Goal: Task Accomplishment & Management: Manage account settings

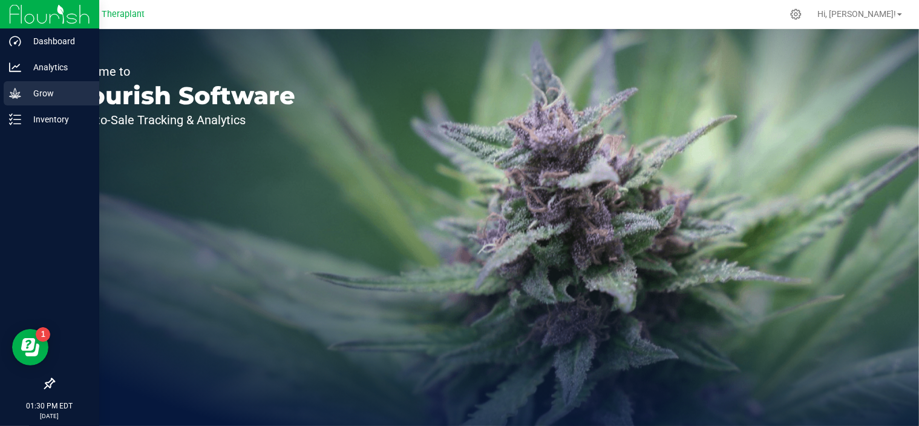
click at [61, 94] on p "Grow" at bounding box center [57, 93] width 73 height 15
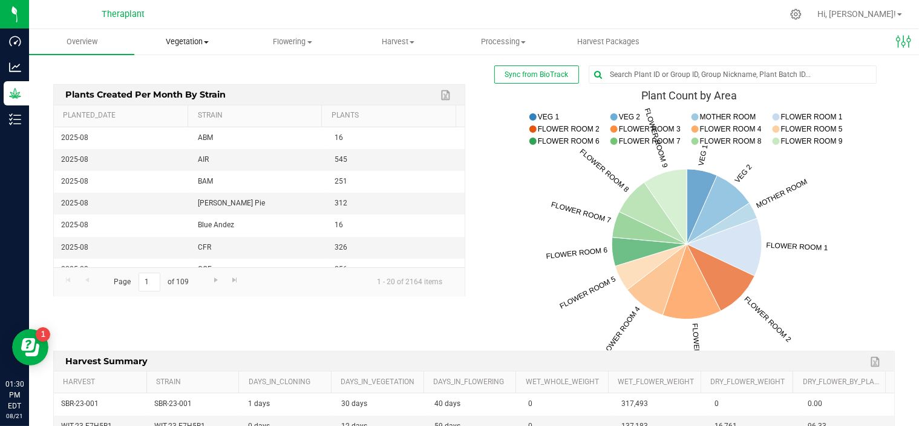
click at [203, 42] on span "Vegetation" at bounding box center [187, 41] width 104 height 11
click at [191, 116] on span "Mother plants" at bounding box center [178, 116] width 88 height 10
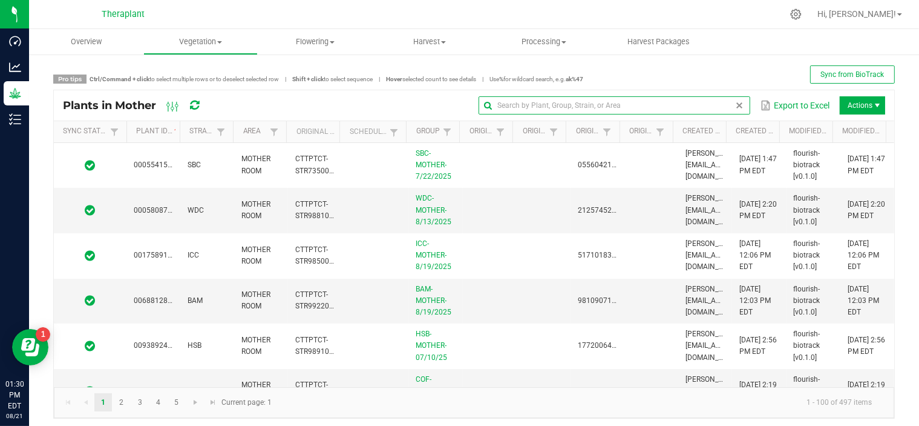
click at [705, 110] on input "text" at bounding box center [615, 105] width 272 height 18
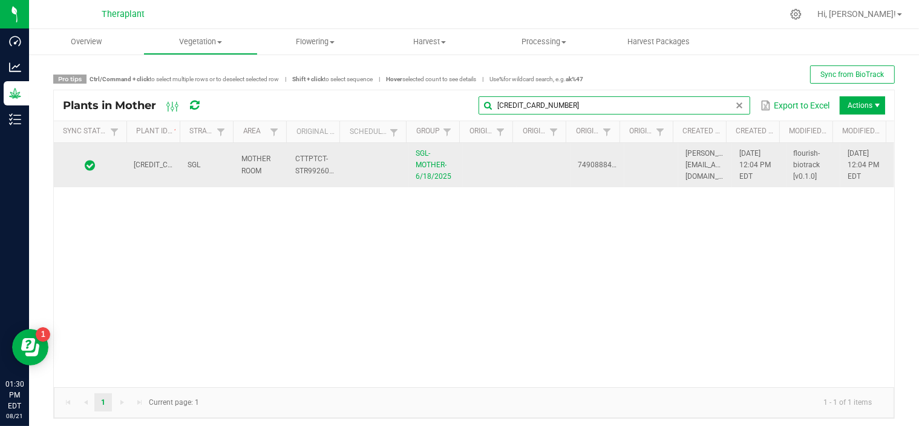
type input "[CREDIT_CARD_NUMBER]"
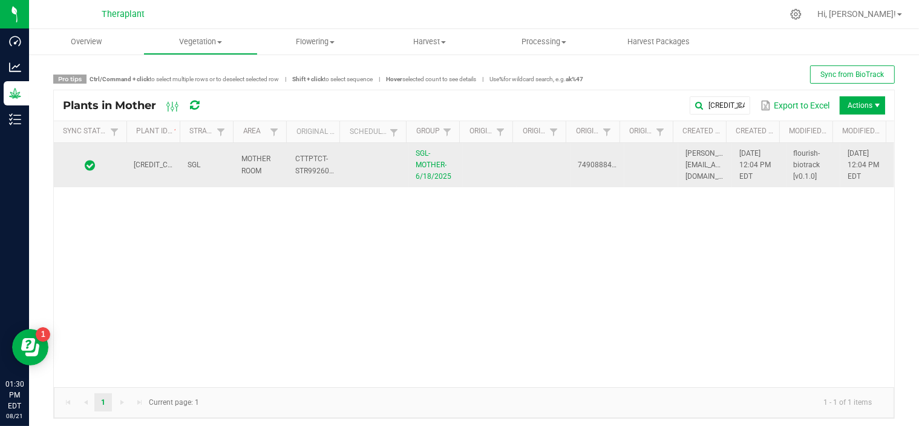
click at [554, 176] on td at bounding box center [544, 165] width 54 height 45
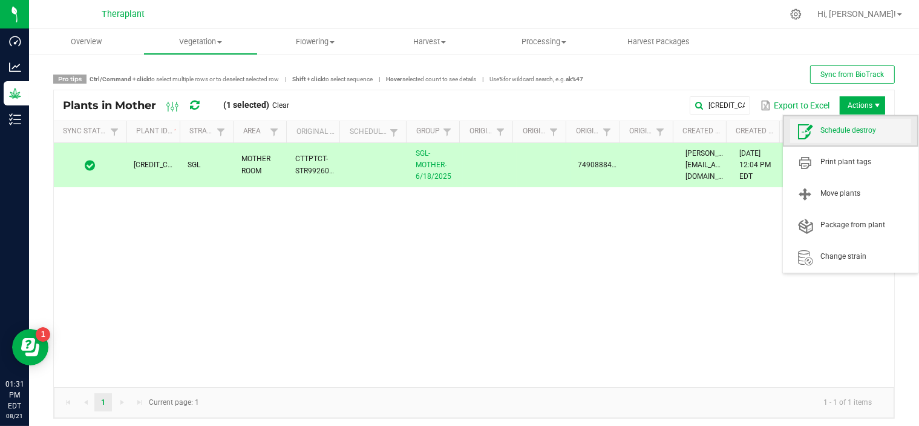
click at [846, 136] on span "Schedule destroy" at bounding box center [851, 131] width 121 height 24
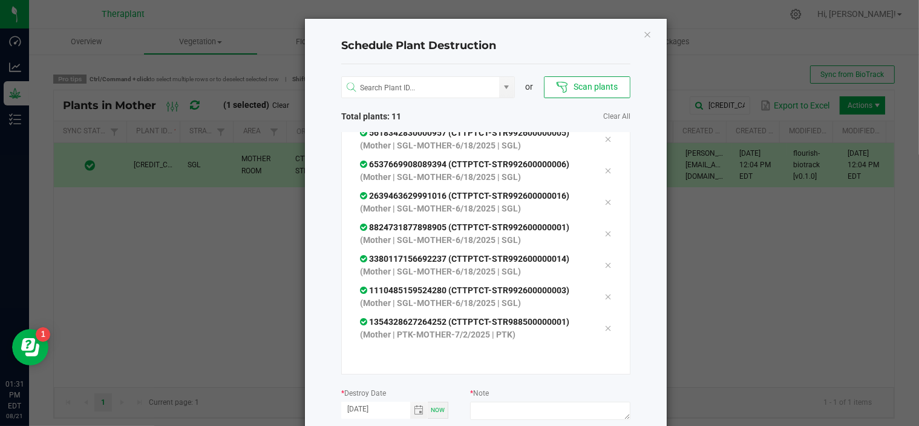
scroll to position [106, 0]
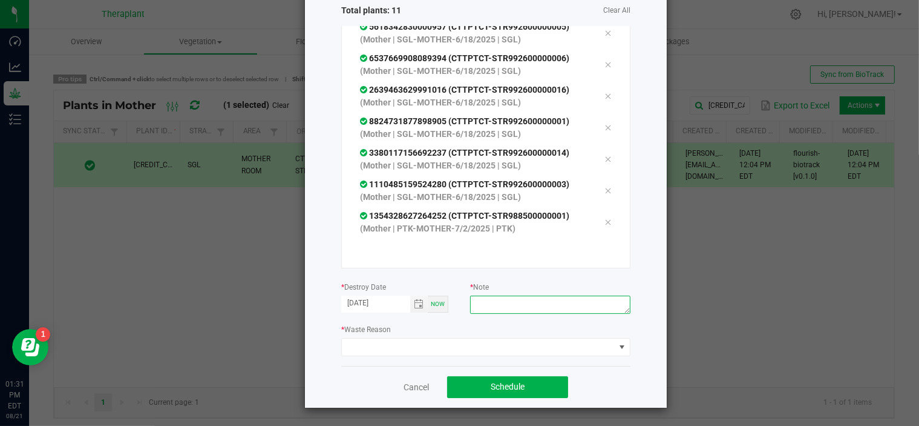
click at [576, 311] on textarea at bounding box center [550, 304] width 160 height 18
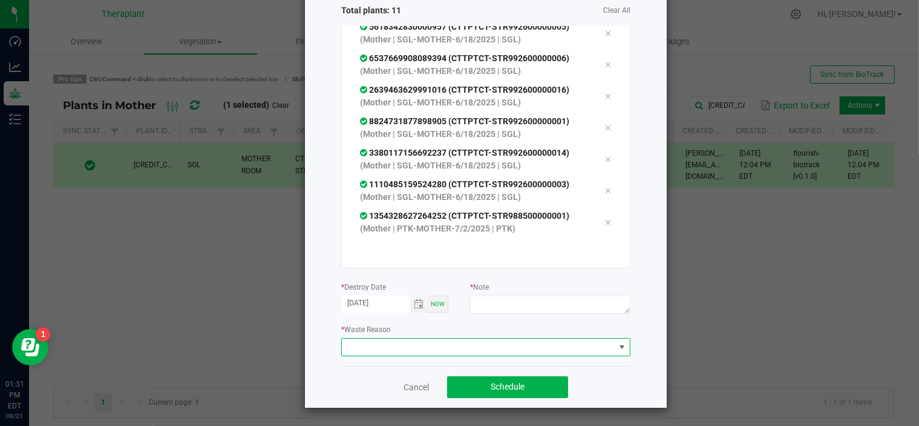
click at [487, 343] on span at bounding box center [478, 346] width 273 height 17
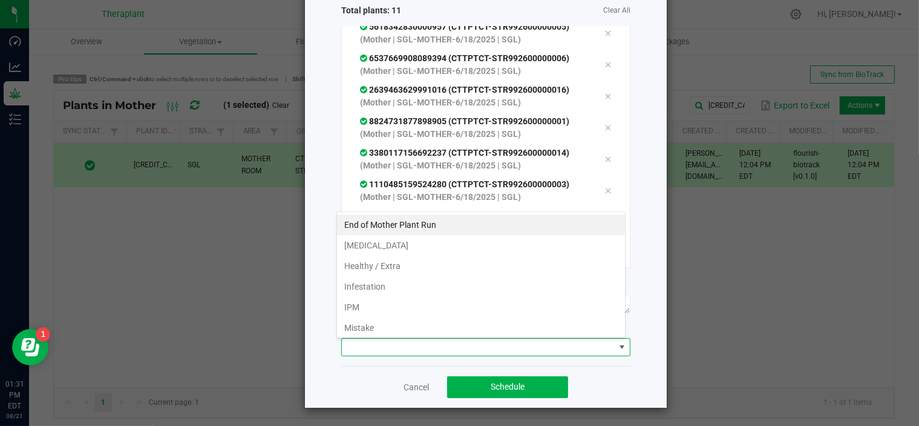
scroll to position [18, 289]
click at [455, 349] on span at bounding box center [478, 346] width 273 height 17
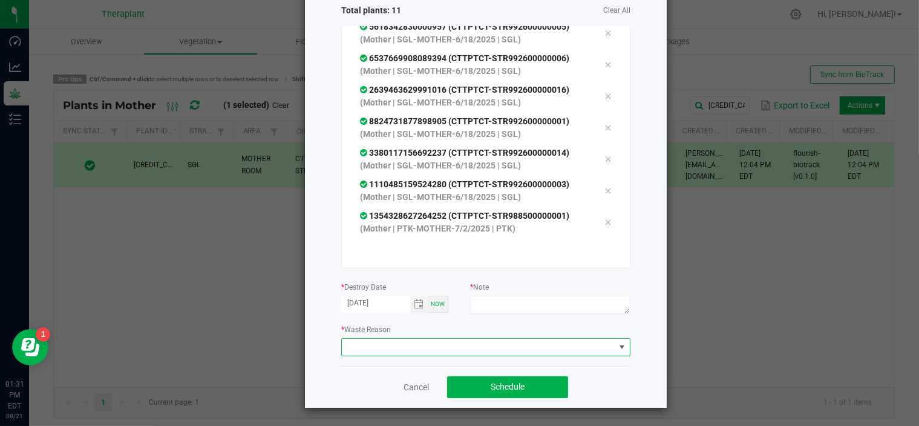
click at [451, 340] on span at bounding box center [478, 346] width 273 height 17
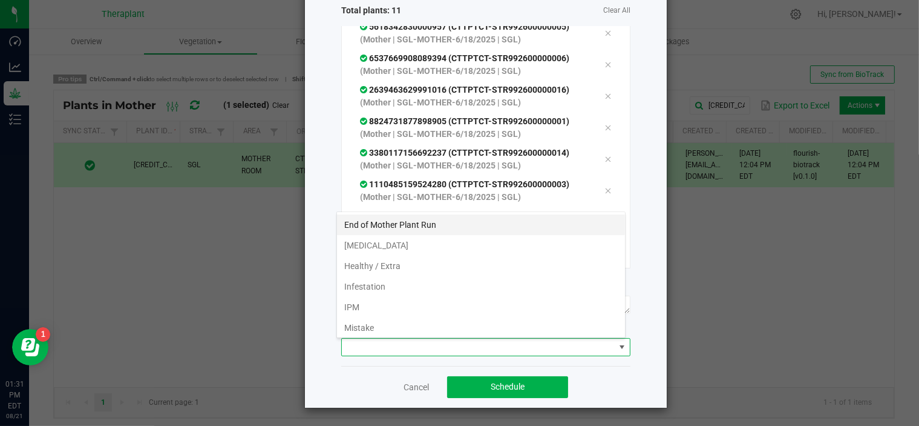
click at [419, 223] on li "End of Mother Plant Run" at bounding box center [481, 224] width 288 height 21
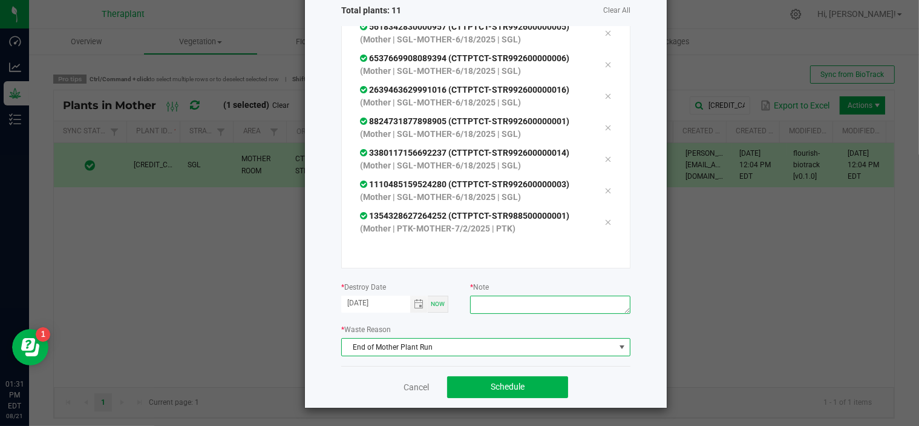
click at [473, 298] on textarea at bounding box center [550, 304] width 160 height 18
click at [473, 298] on textarea "n" at bounding box center [550, 304] width 160 height 18
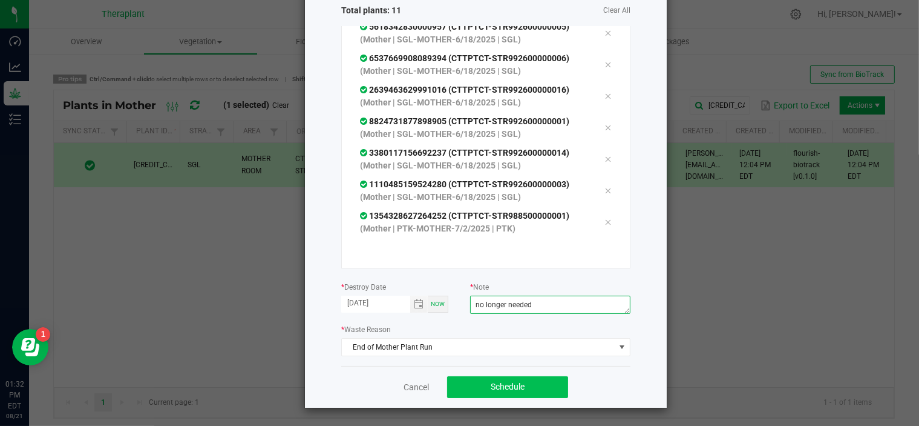
type textarea "no longer needed"
click at [513, 387] on span "Schedule" at bounding box center [508, 386] width 34 height 10
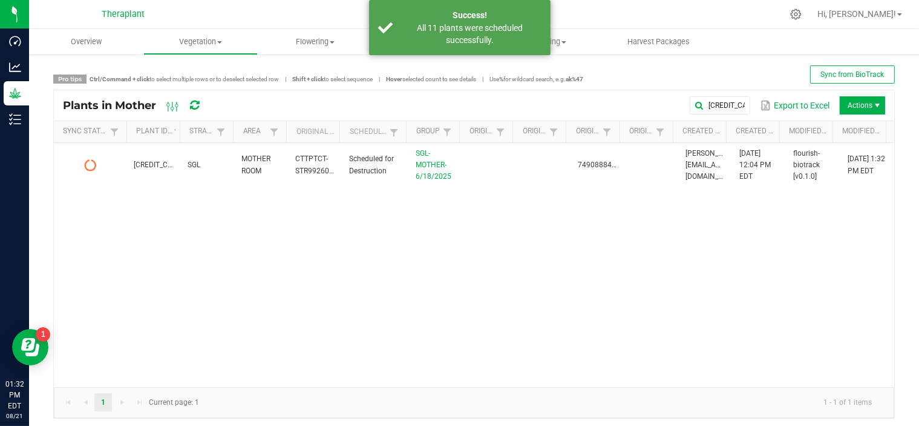
click at [196, 110] on icon at bounding box center [194, 105] width 9 height 11
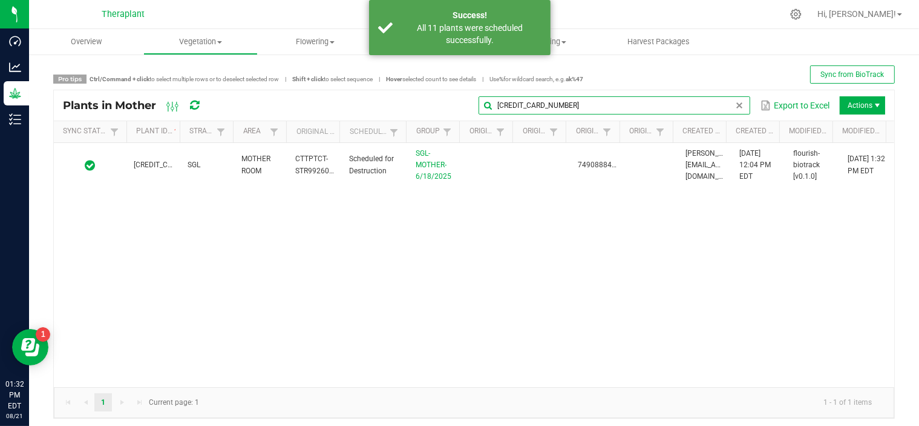
click at [717, 109] on input "[CREDIT_CARD_NUMBER]" at bounding box center [615, 105] width 272 height 18
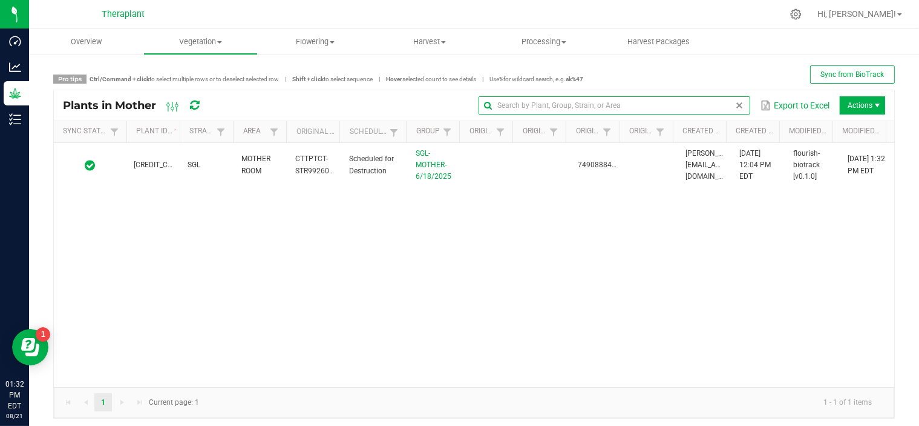
click at [735, 107] on span at bounding box center [740, 105] width 10 height 10
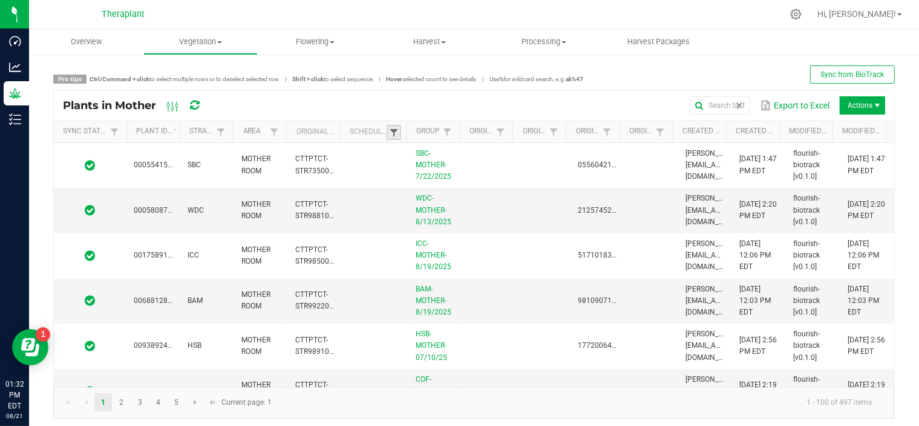
click at [389, 134] on span at bounding box center [394, 133] width 10 height 10
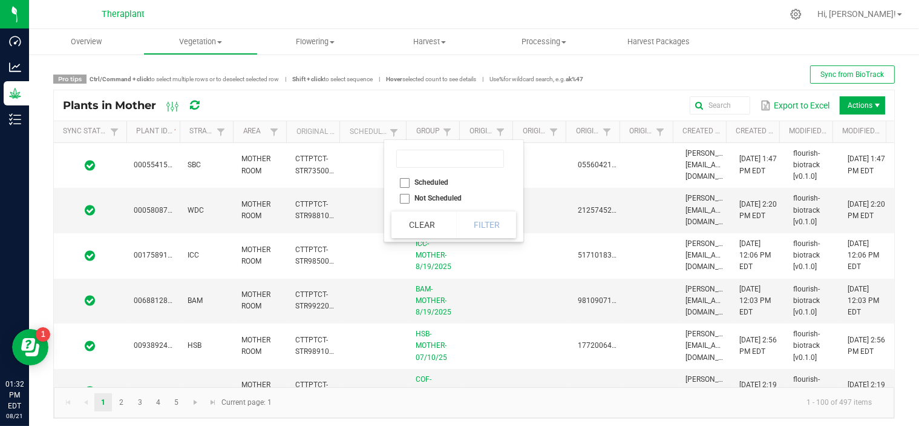
click at [404, 186] on li "Scheduled" at bounding box center [450, 182] width 117 height 16
checkbox input "true"
click at [494, 226] on button "Filter" at bounding box center [486, 224] width 61 height 27
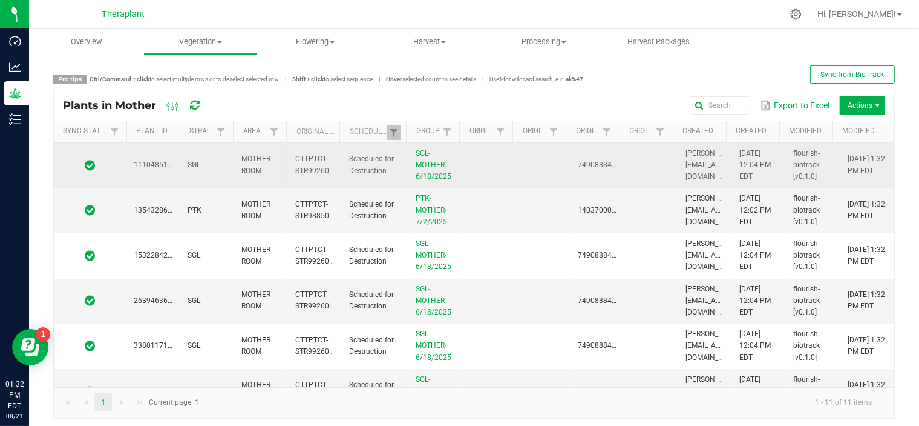
click at [123, 172] on td at bounding box center [90, 165] width 73 height 45
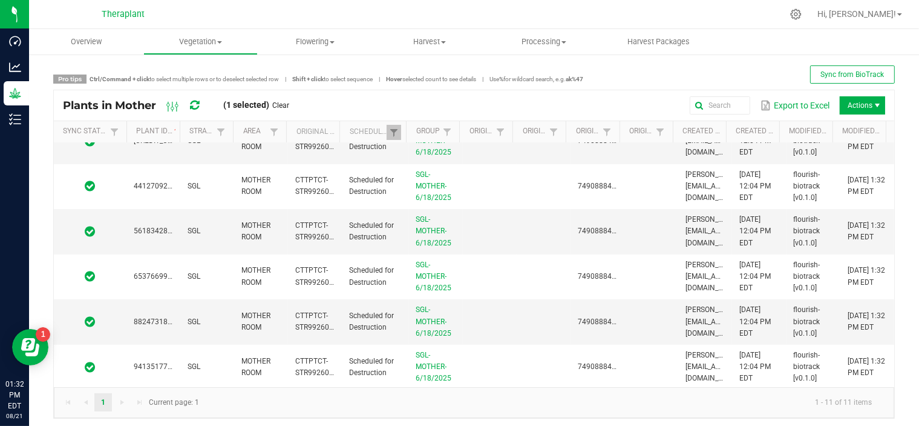
scroll to position [5, 0]
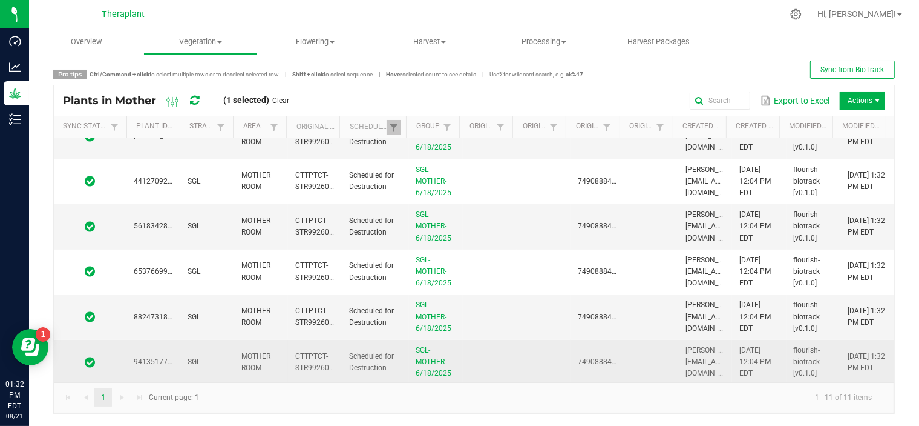
click at [73, 360] on span at bounding box center [90, 362] width 58 height 12
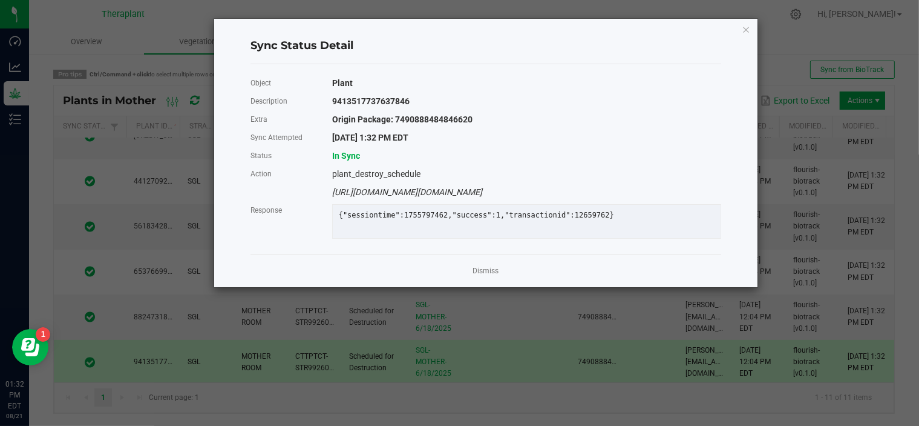
click at [490, 272] on app-cancel-button "Dismiss" at bounding box center [486, 271] width 26 height 13
click at [489, 276] on link "Dismiss" at bounding box center [486, 271] width 26 height 10
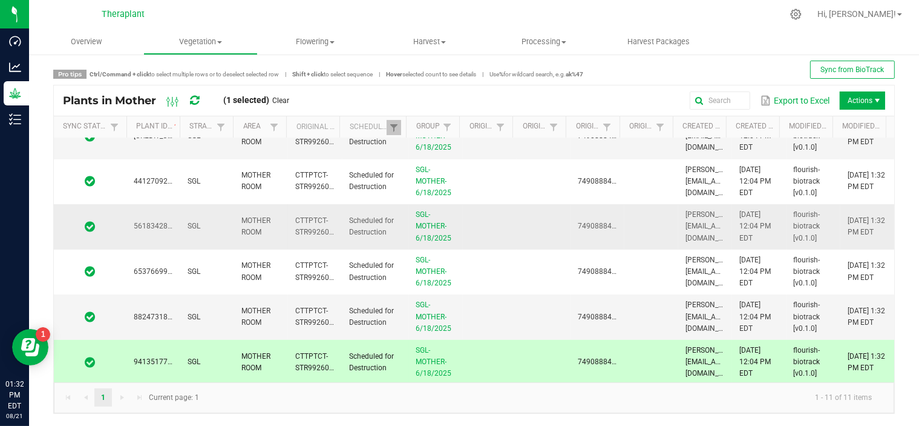
scroll to position [0, 0]
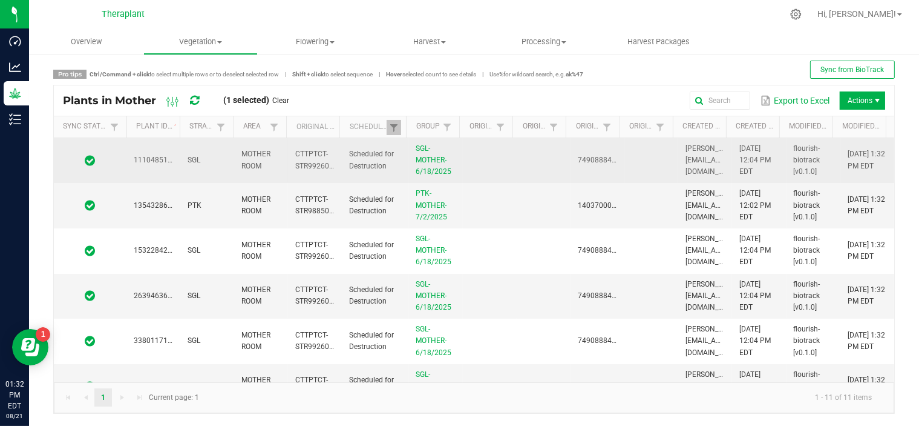
click at [108, 166] on td at bounding box center [90, 160] width 73 height 45
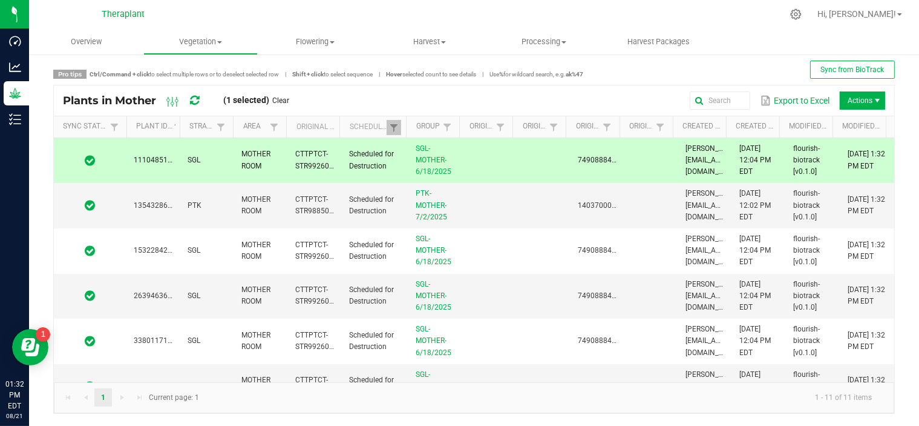
scroll to position [250, 0]
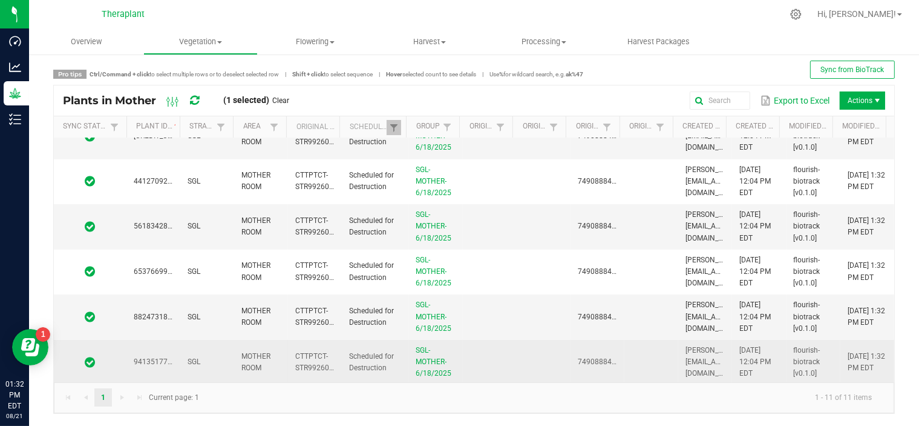
click at [119, 357] on td at bounding box center [90, 362] width 73 height 45
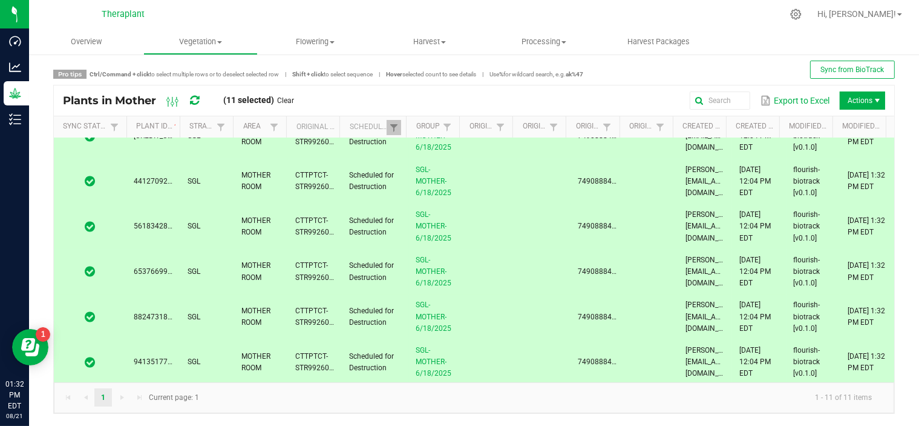
click at [119, 357] on td at bounding box center [90, 362] width 73 height 45
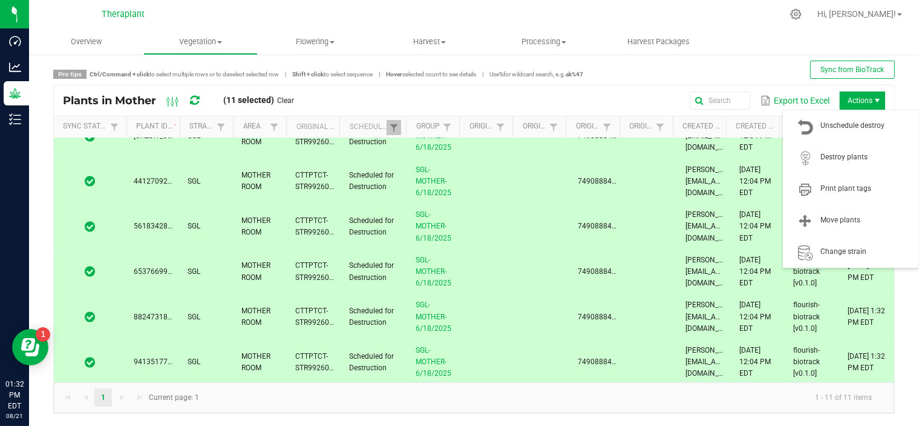
click at [854, 104] on span "Actions" at bounding box center [862, 100] width 45 height 18
click at [842, 160] on span "Destroy plants" at bounding box center [866, 157] width 91 height 10
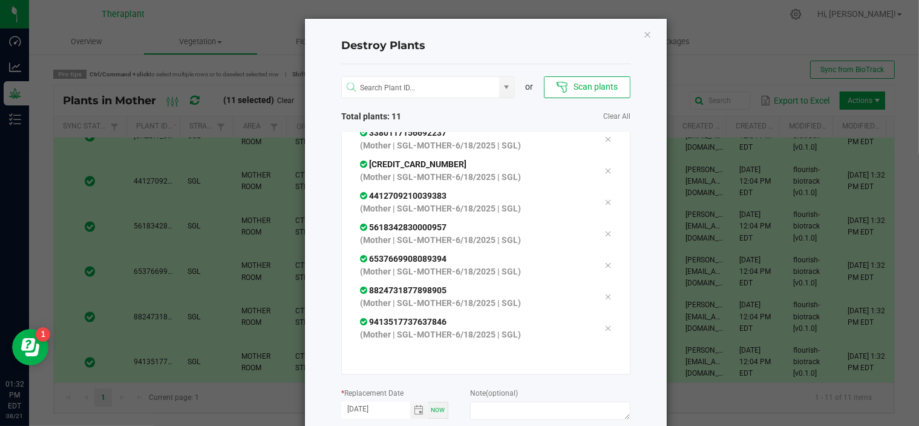
scroll to position [67, 0]
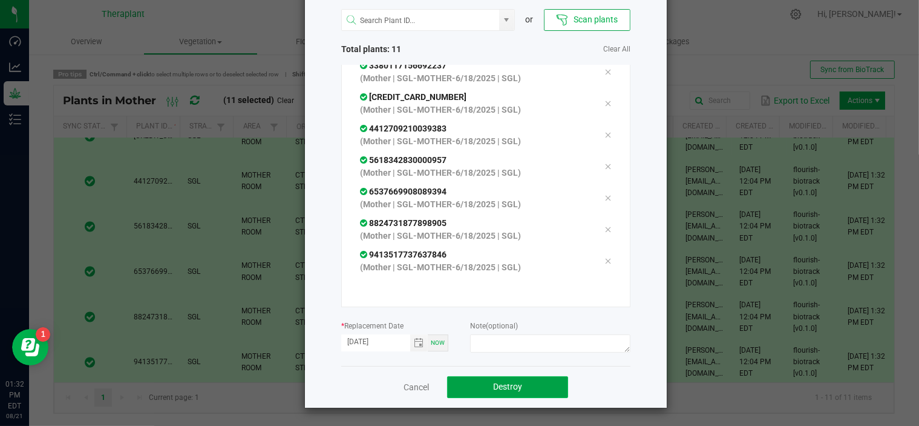
click at [475, 382] on button "Destroy" at bounding box center [507, 387] width 121 height 22
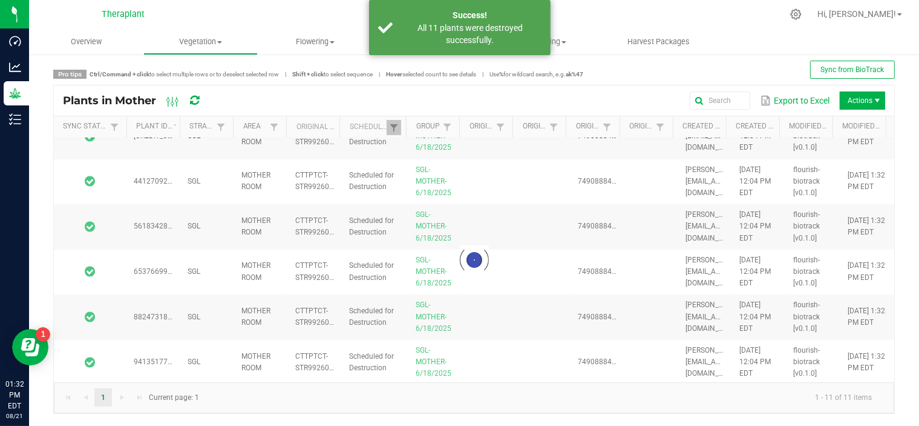
scroll to position [0, 0]
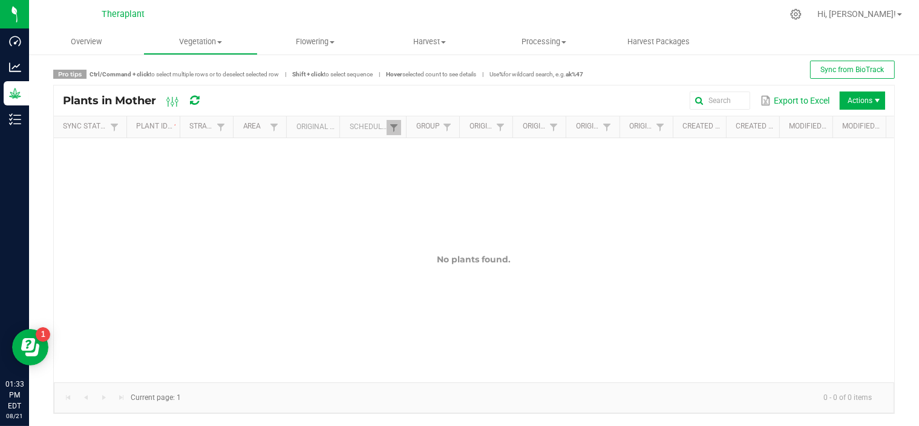
click at [475, 382] on kendo-pager "0 - 0 of 0 items Current page: 1" at bounding box center [474, 397] width 841 height 31
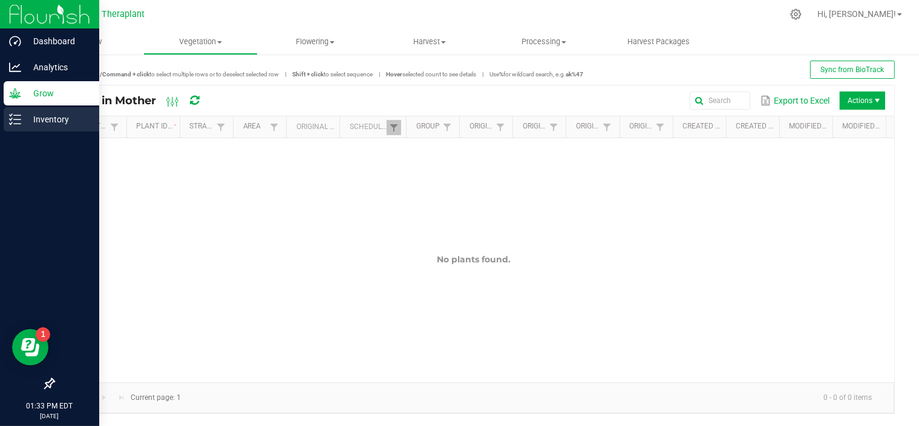
click at [33, 119] on p "Inventory" at bounding box center [57, 119] width 73 height 15
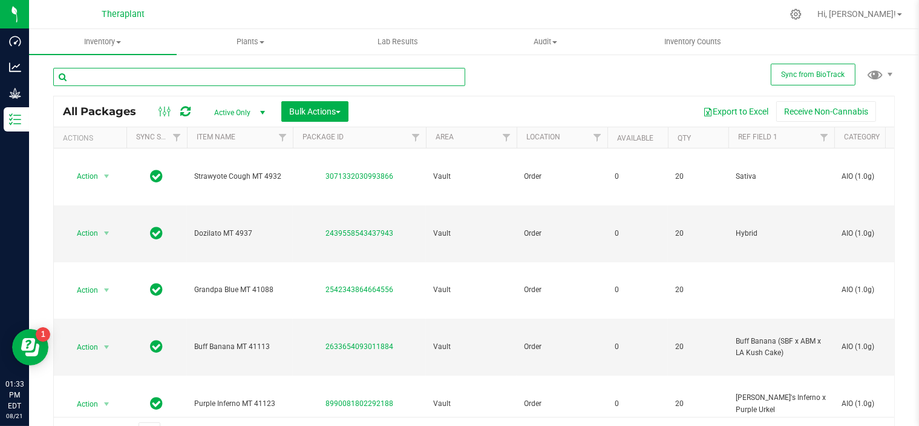
click at [242, 81] on input "text" at bounding box center [259, 77] width 412 height 18
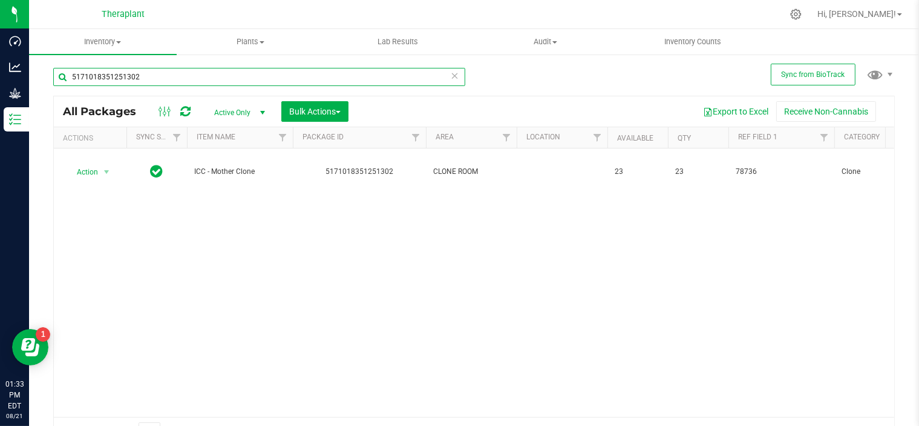
type input "5171018351251302"
click at [451, 77] on icon at bounding box center [455, 75] width 8 height 15
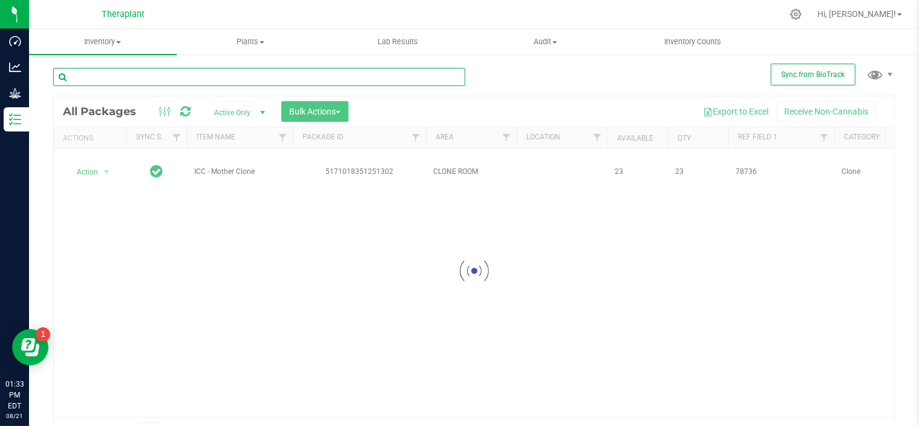
click at [355, 74] on input "text" at bounding box center [259, 77] width 412 height 18
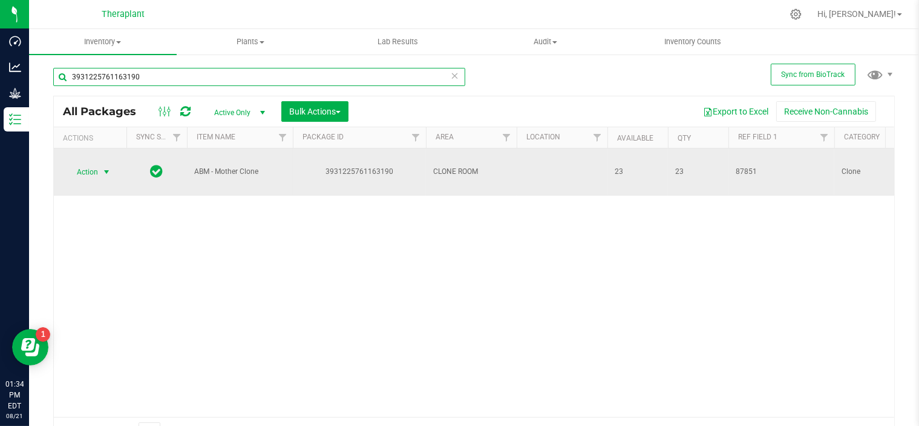
type input "3931225761163190"
click at [106, 169] on span "select" at bounding box center [107, 172] width 10 height 10
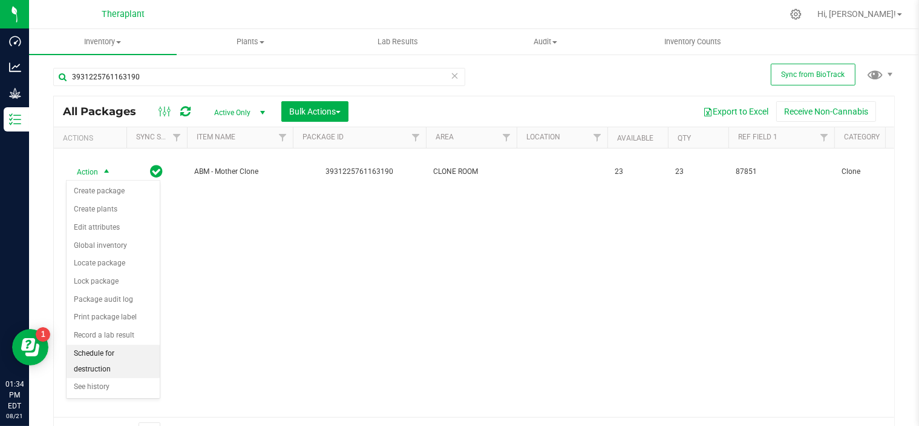
click at [114, 350] on li "Schedule for destruction" at bounding box center [113, 360] width 93 height 33
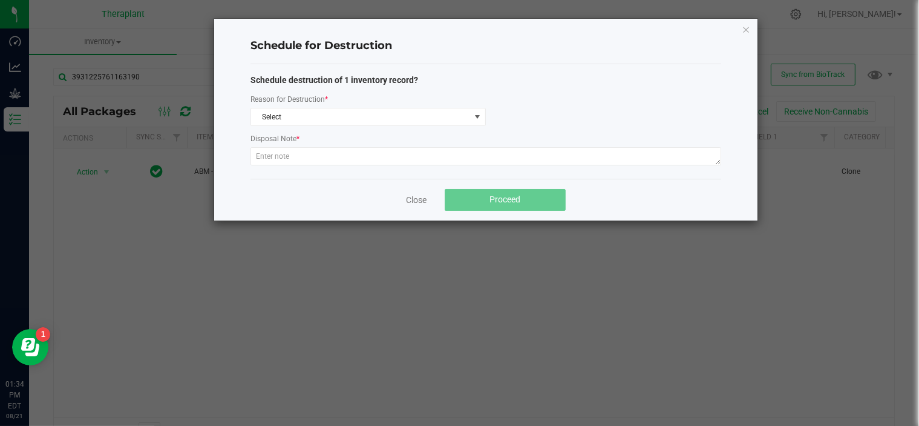
click at [364, 108] on div "Select" at bounding box center [368, 117] width 235 height 18
click at [363, 117] on span "Select" at bounding box center [360, 116] width 219 height 17
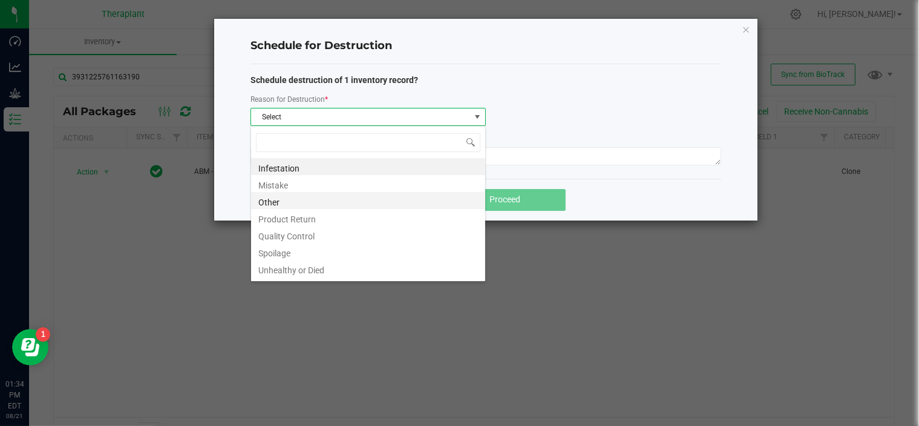
scroll to position [18, 235]
click at [275, 204] on li "Other" at bounding box center [368, 200] width 234 height 17
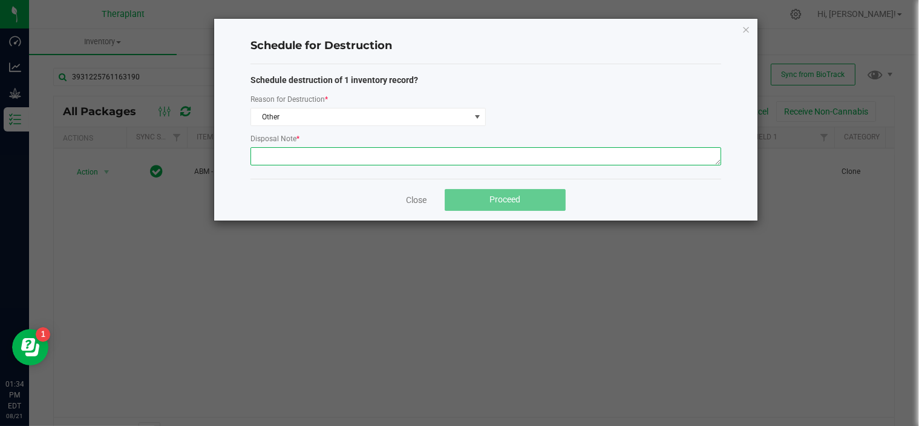
click at [317, 154] on textarea at bounding box center [486, 156] width 471 height 18
type textarea "extra"
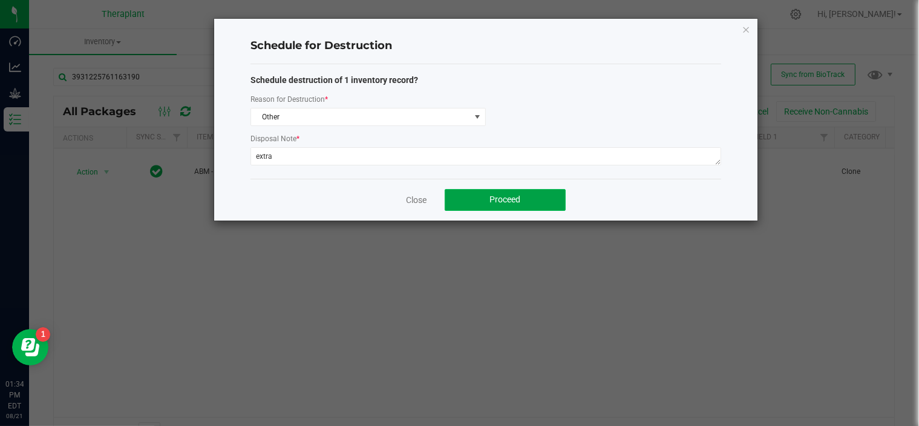
click at [491, 196] on span "Proceed" at bounding box center [505, 199] width 31 height 10
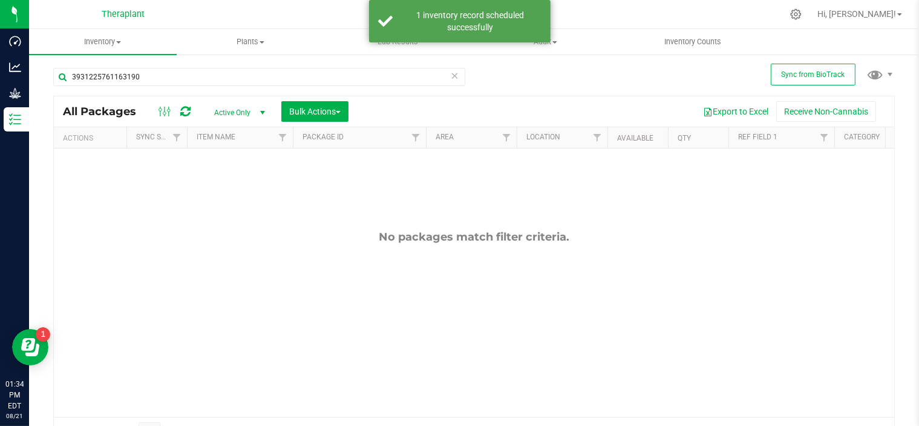
click at [451, 75] on icon at bounding box center [455, 75] width 8 height 15
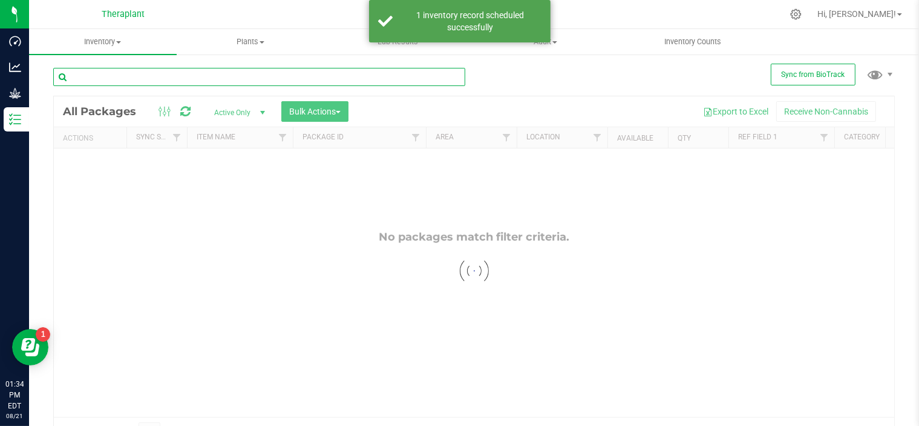
click at [312, 74] on input "text" at bounding box center [259, 77] width 412 height 18
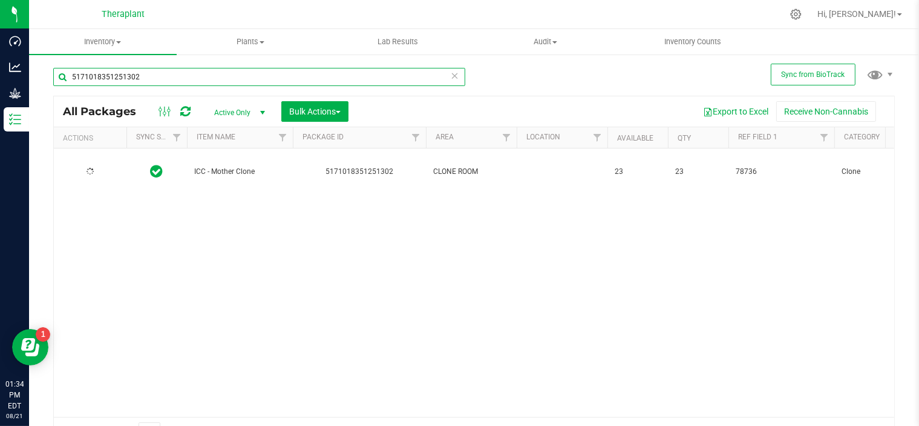
type input "5171018351251302"
click at [107, 171] on span "select" at bounding box center [107, 172] width 10 height 10
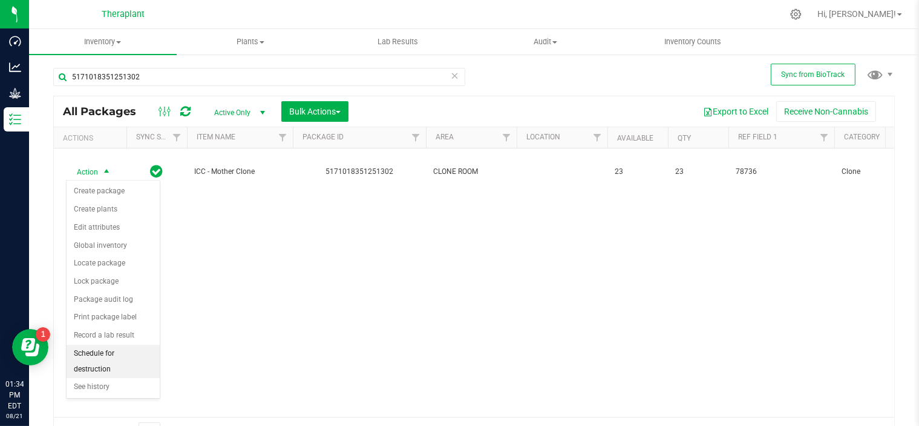
click at [109, 357] on li "Schedule for destruction" at bounding box center [113, 360] width 93 height 33
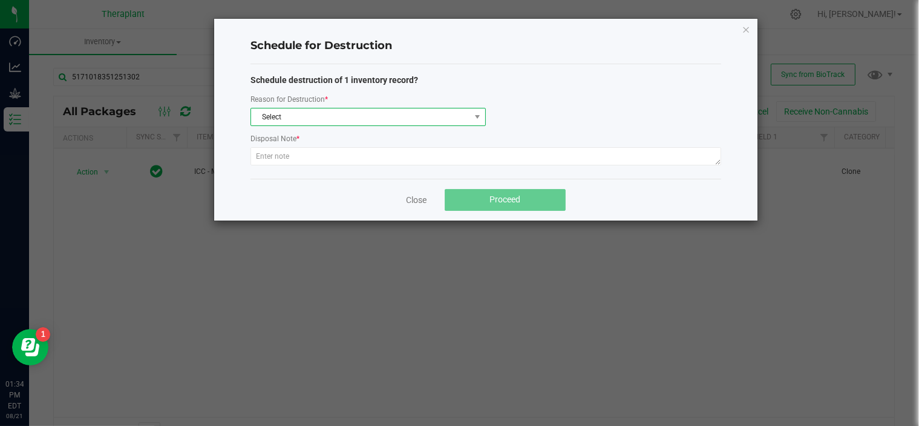
click at [421, 118] on span "Select" at bounding box center [360, 116] width 219 height 17
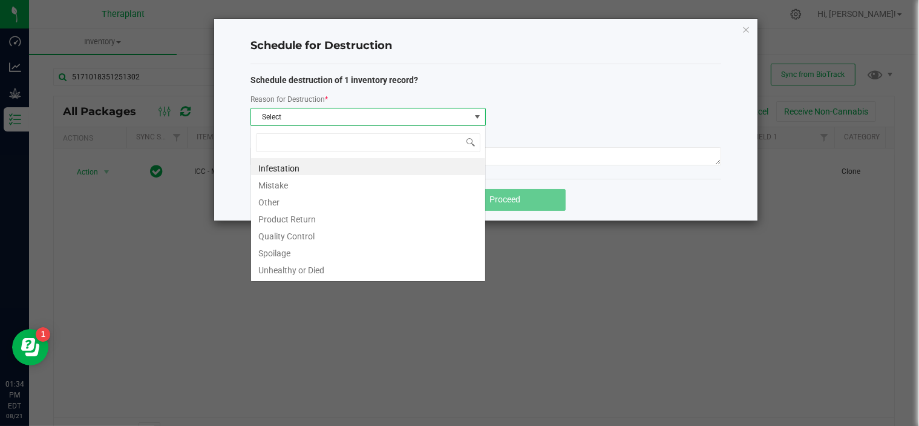
scroll to position [18, 235]
click at [273, 197] on li "Other" at bounding box center [368, 200] width 234 height 17
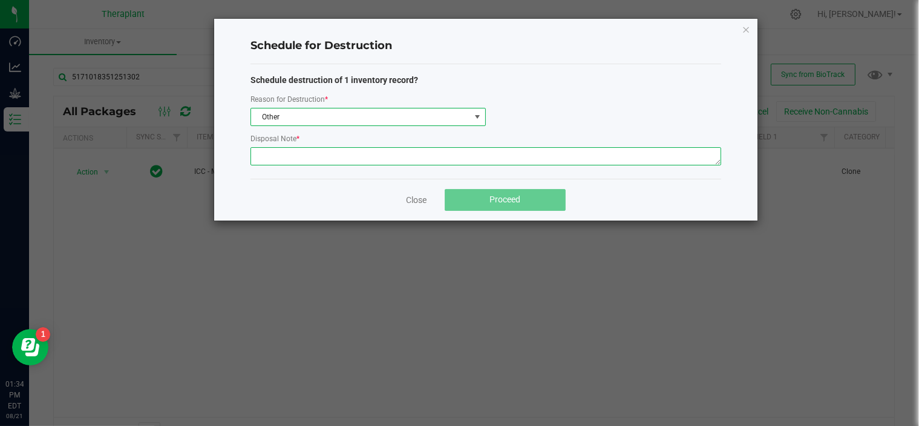
click at [324, 157] on textarea at bounding box center [486, 156] width 471 height 18
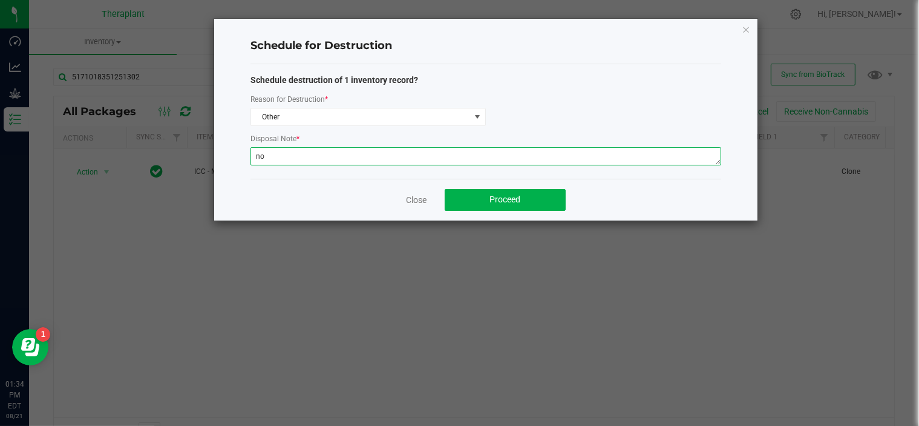
type textarea "n"
type textarea "extra"
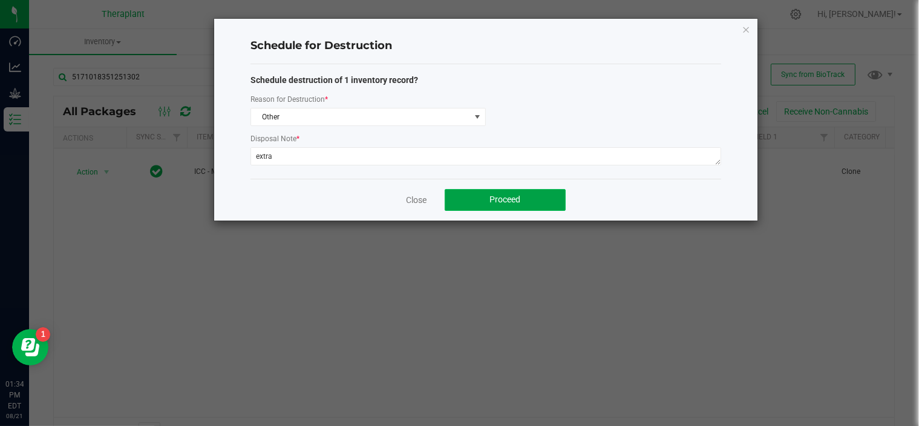
click at [457, 192] on button "Proceed" at bounding box center [505, 200] width 121 height 22
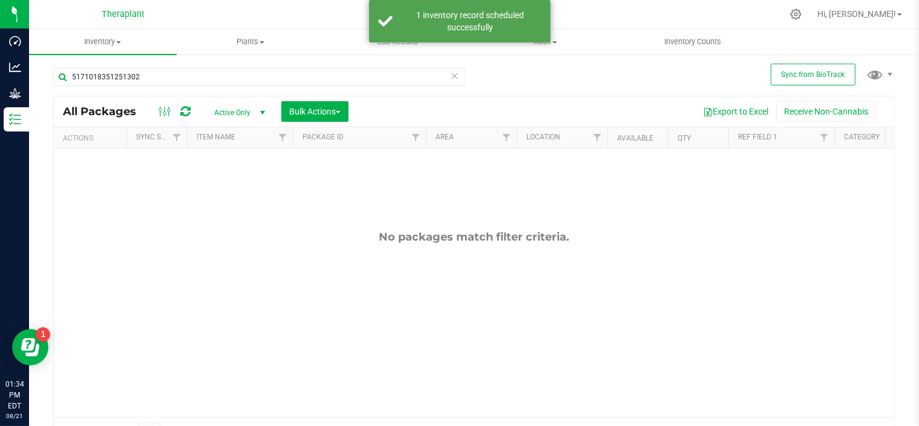
click at [452, 81] on icon at bounding box center [455, 75] width 8 height 15
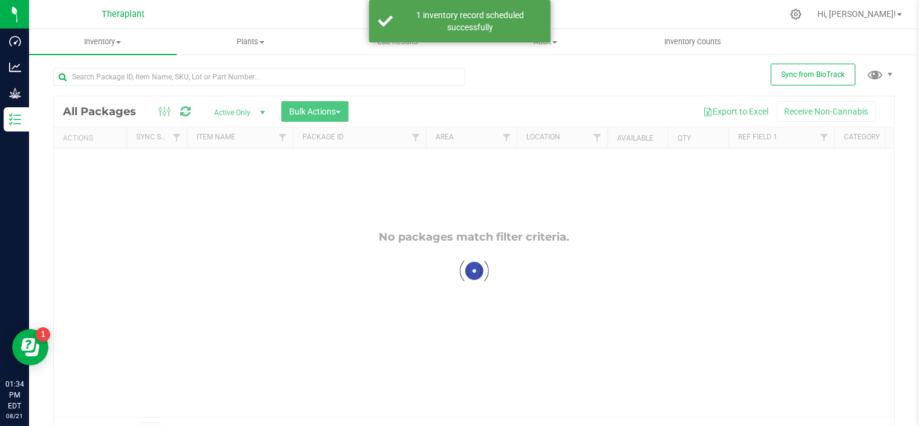
click at [358, 88] on div at bounding box center [259, 82] width 412 height 28
click at [336, 76] on input "text" at bounding box center [259, 77] width 412 height 18
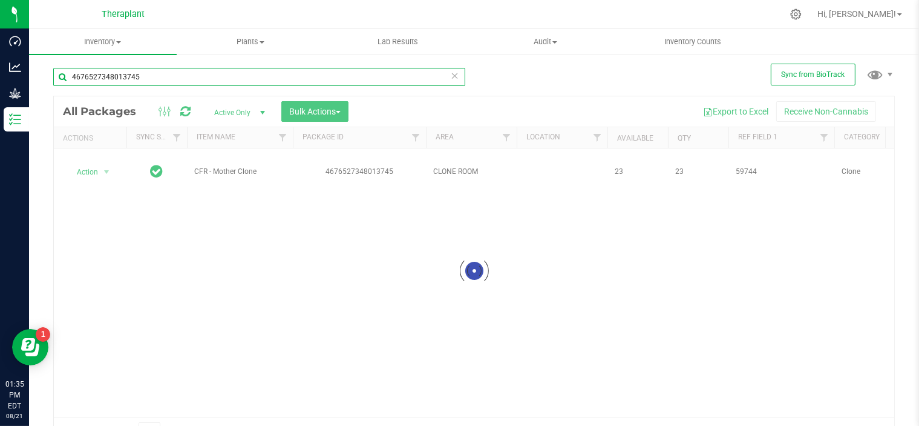
type input "4676527348013745"
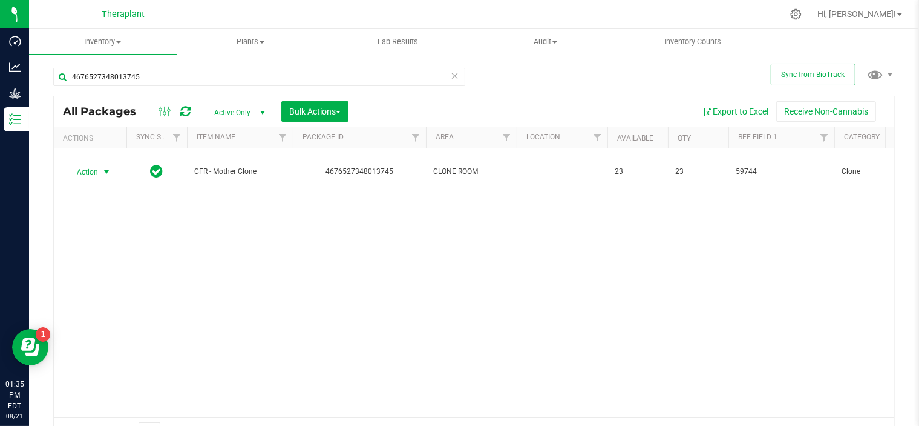
click at [105, 173] on span "select" at bounding box center [107, 172] width 10 height 10
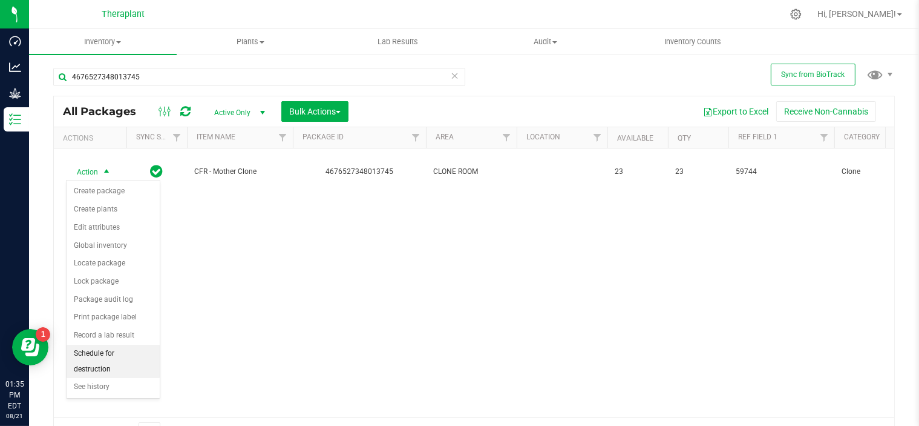
click at [119, 350] on li "Schedule for destruction" at bounding box center [113, 360] width 93 height 33
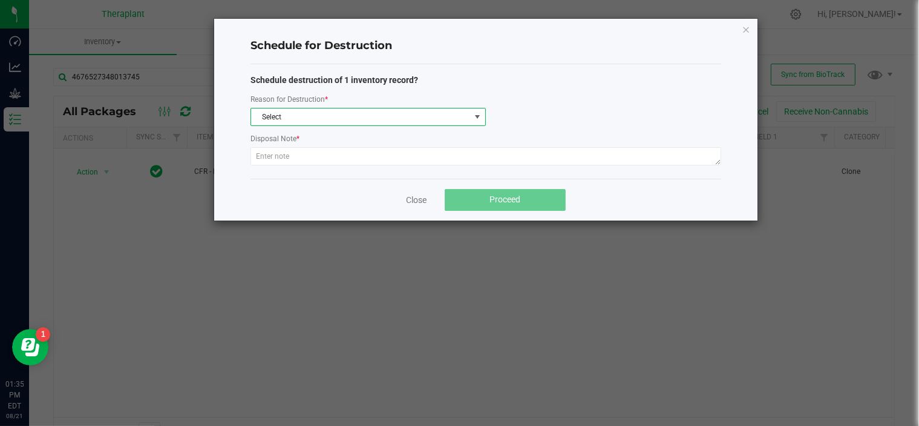
click at [476, 113] on span at bounding box center [478, 117] width 10 height 10
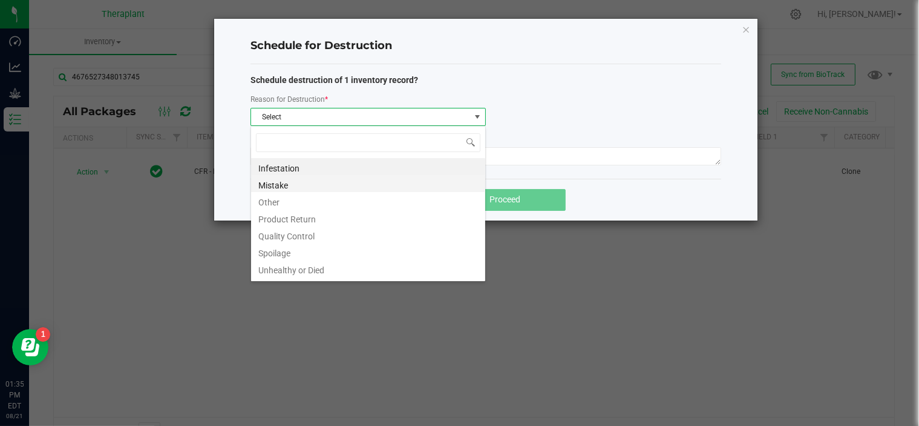
scroll to position [18, 235]
click at [278, 200] on li "Other" at bounding box center [368, 200] width 234 height 17
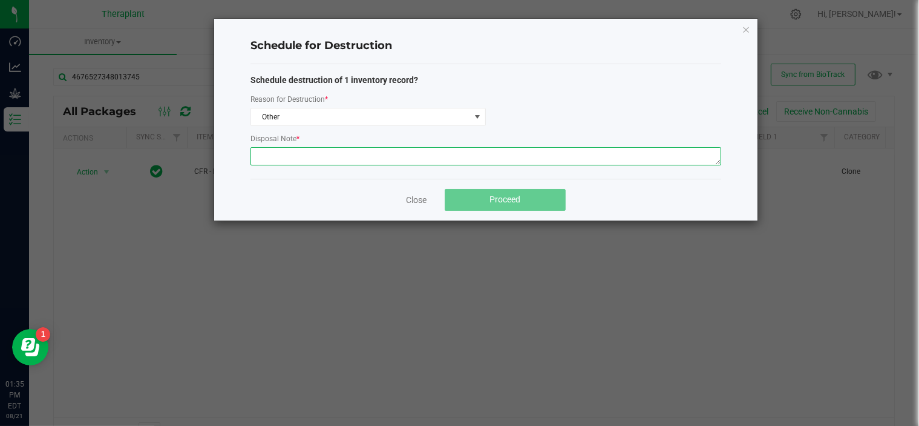
click at [366, 156] on textarea at bounding box center [486, 156] width 471 height 18
type textarea "r"
type textarea "extra"
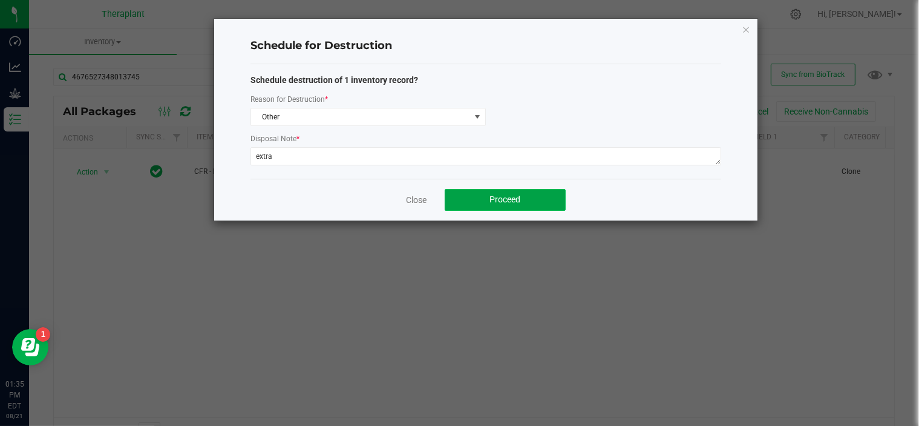
click at [451, 192] on button "Proceed" at bounding box center [505, 200] width 121 height 22
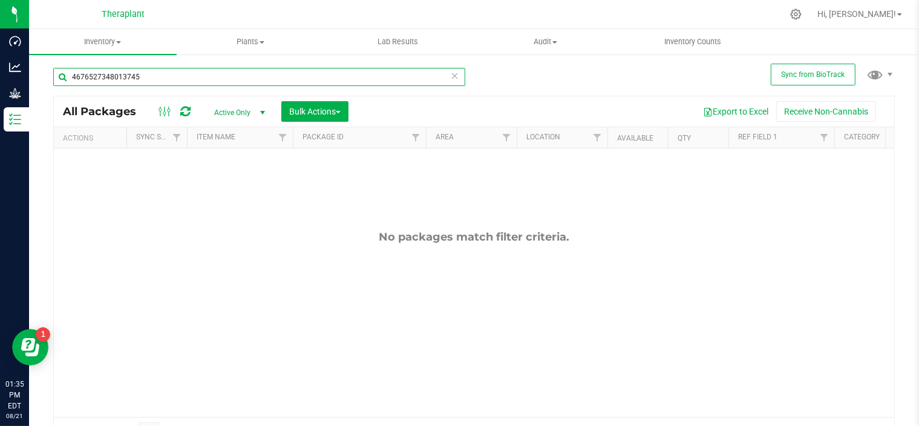
click at [455, 73] on input "4676527348013745" at bounding box center [259, 77] width 412 height 18
click at [451, 76] on icon at bounding box center [455, 75] width 8 height 15
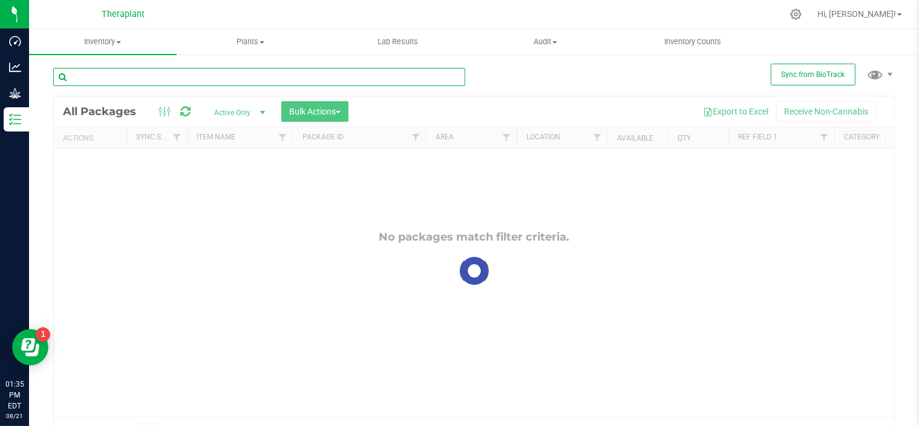
click at [343, 80] on input "text" at bounding box center [259, 77] width 412 height 18
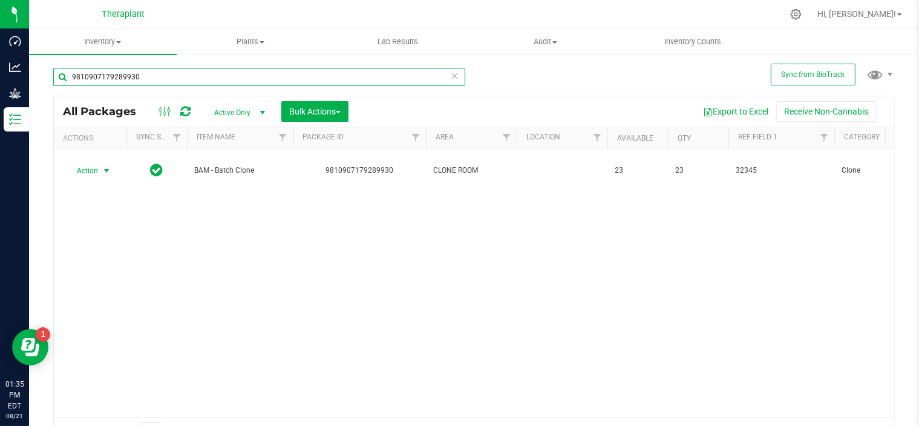
type input "9810907179289930"
click at [107, 166] on span "select" at bounding box center [107, 171] width 10 height 10
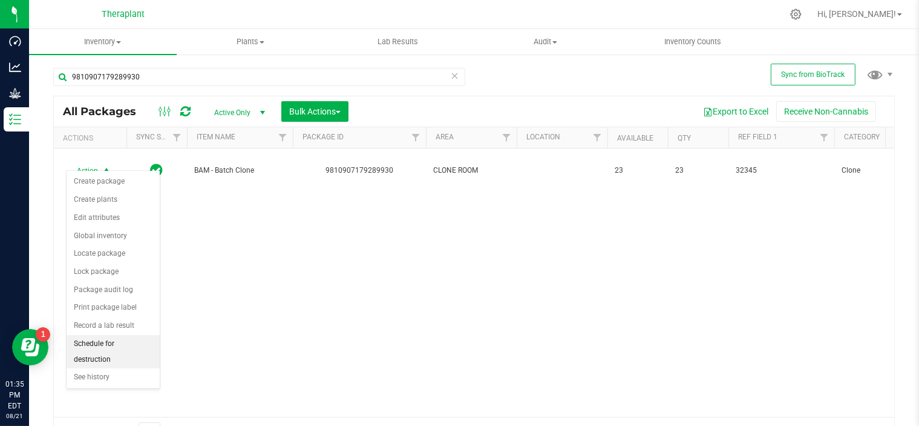
click at [119, 343] on li "Schedule for destruction" at bounding box center [113, 351] width 93 height 33
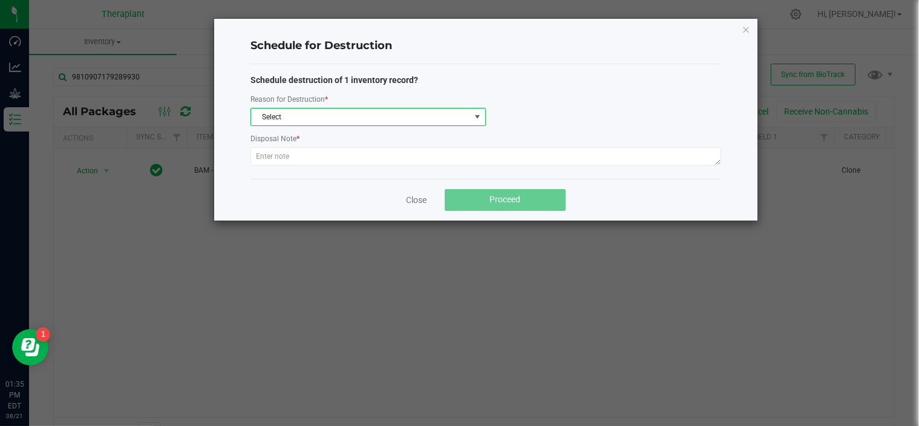
click at [479, 121] on span at bounding box center [478, 117] width 10 height 10
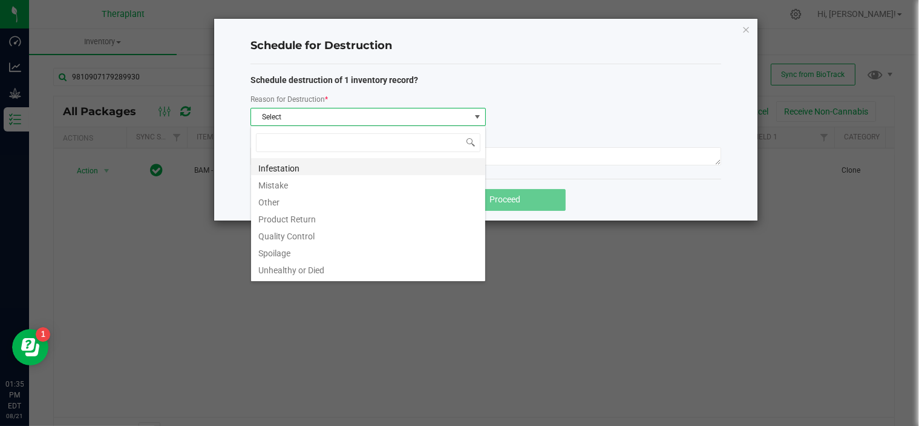
scroll to position [18, 235]
click at [294, 205] on li "Other" at bounding box center [368, 200] width 234 height 17
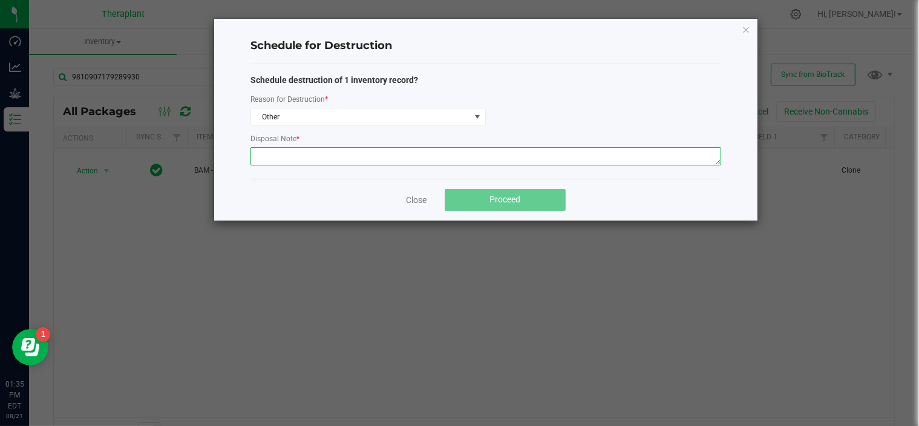
click at [339, 162] on textarea at bounding box center [486, 156] width 471 height 18
type textarea "extra"
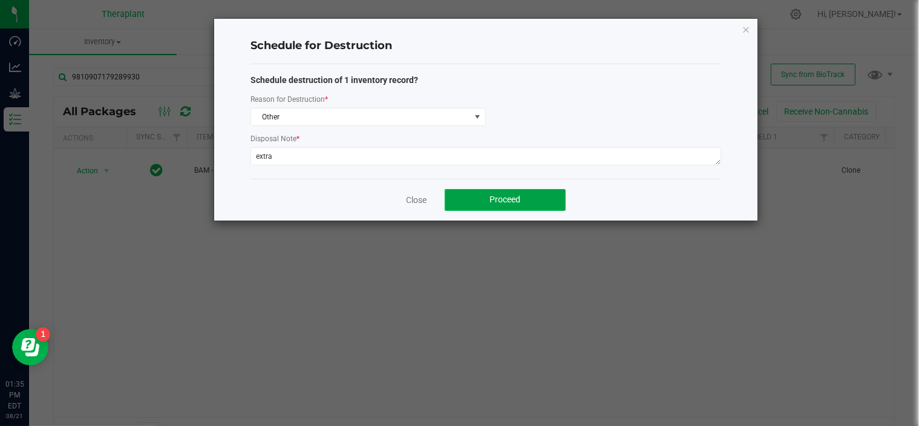
click at [482, 196] on button "Proceed" at bounding box center [505, 200] width 121 height 22
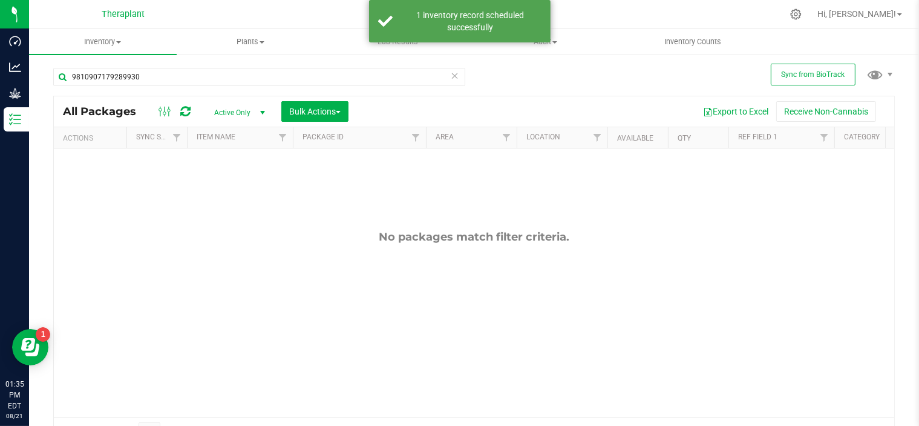
click at [452, 74] on icon at bounding box center [455, 75] width 8 height 15
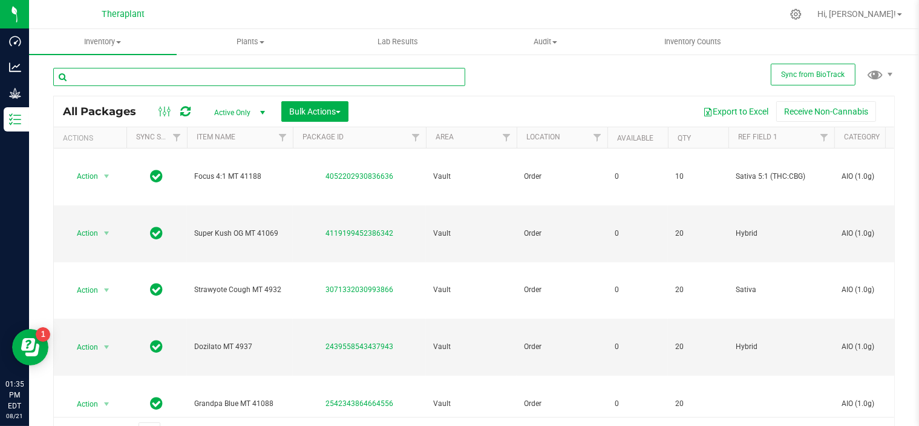
click at [452, 74] on input "text" at bounding box center [259, 77] width 412 height 18
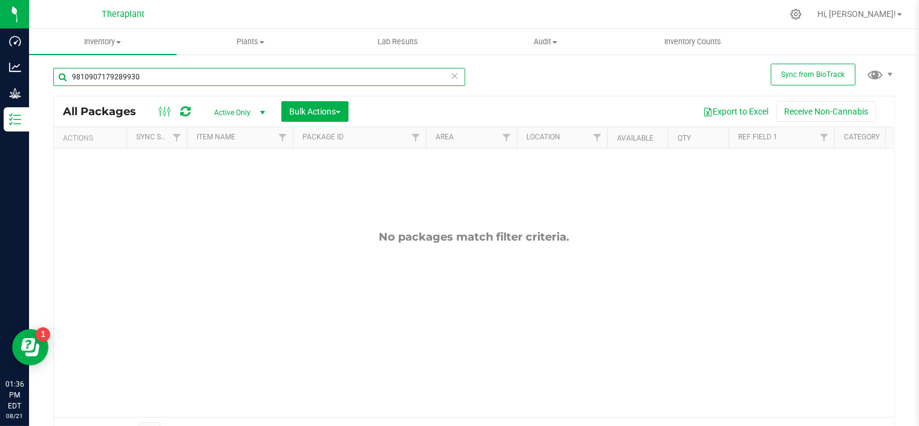
type input "9810907179289930"
click at [452, 74] on icon at bounding box center [455, 75] width 8 height 15
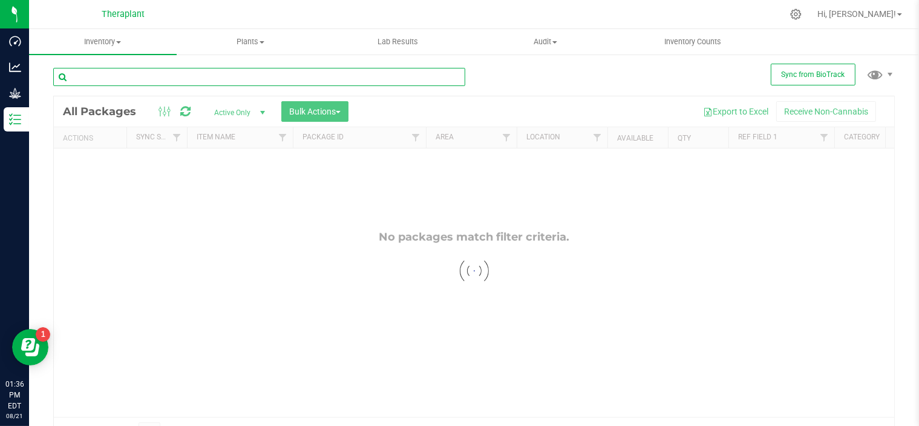
click at [328, 78] on input "text" at bounding box center [259, 77] width 412 height 18
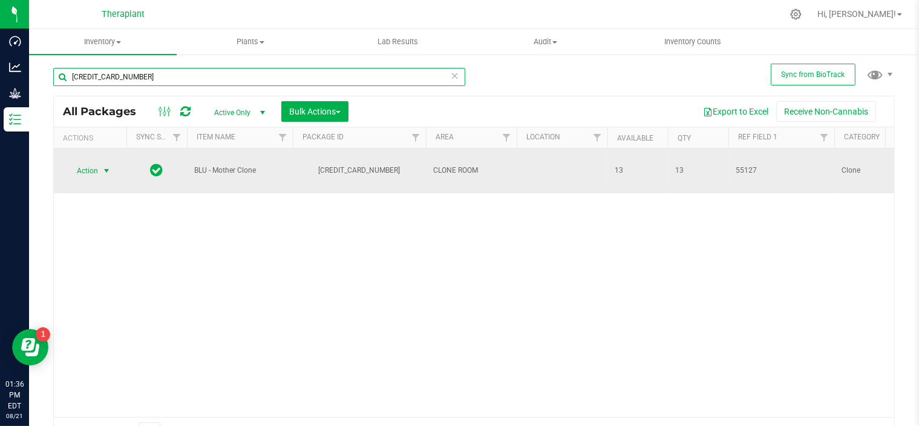
type input "[CREDIT_CARD_NUMBER]"
click at [108, 166] on span "select" at bounding box center [107, 171] width 10 height 10
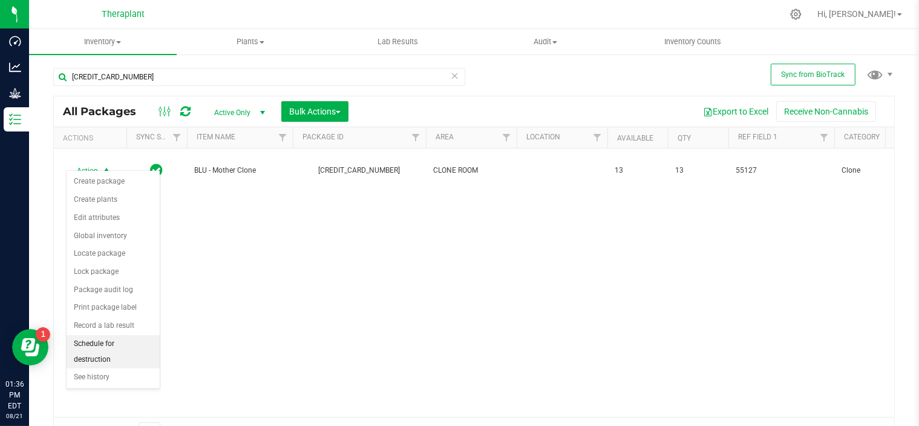
click at [100, 344] on li "Schedule for destruction" at bounding box center [113, 351] width 93 height 33
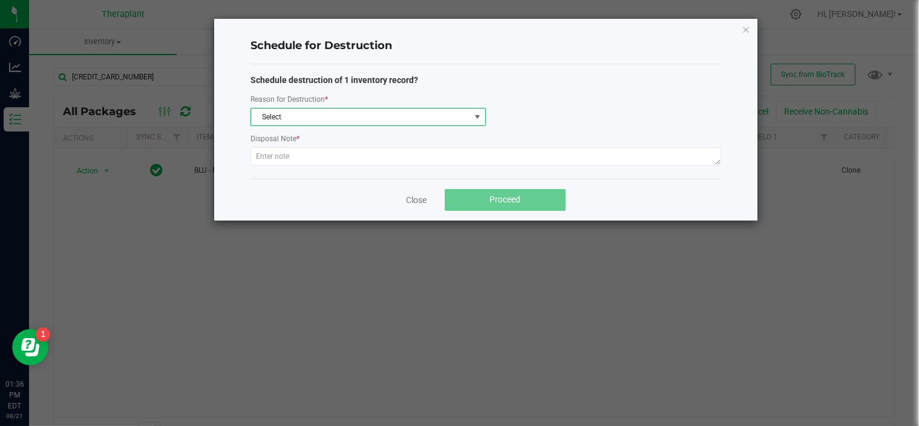
click at [476, 113] on span at bounding box center [478, 117] width 10 height 10
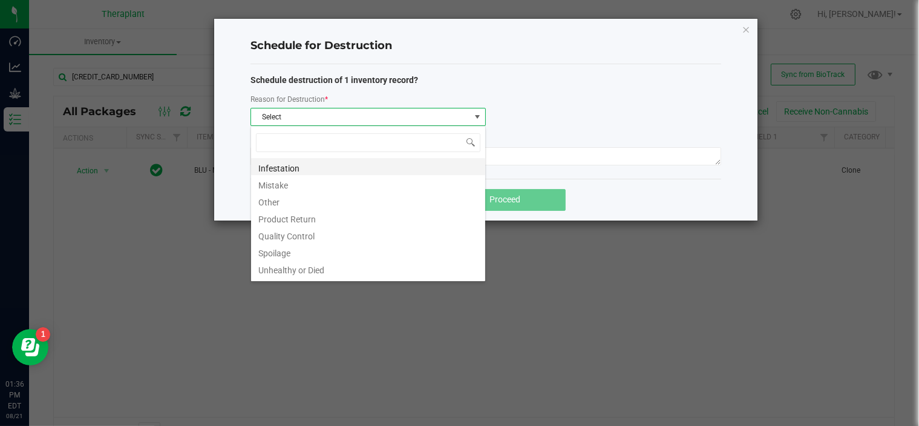
scroll to position [18, 235]
click at [275, 199] on li "Other" at bounding box center [368, 200] width 234 height 17
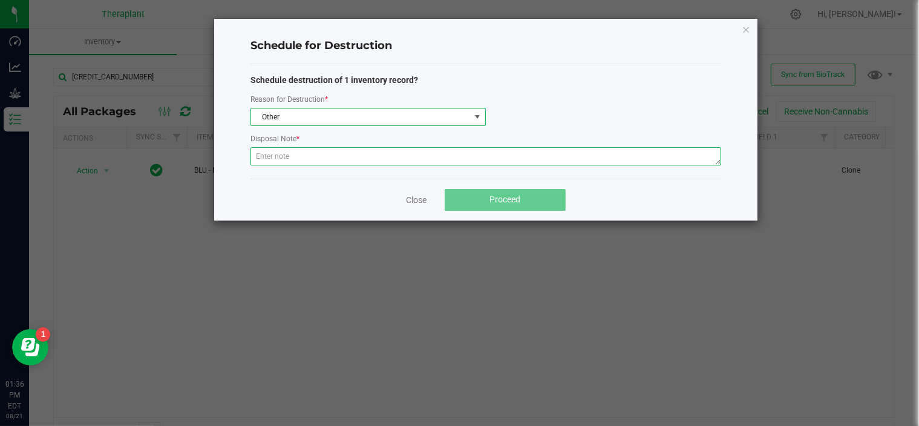
click at [339, 156] on textarea at bounding box center [486, 156] width 471 height 18
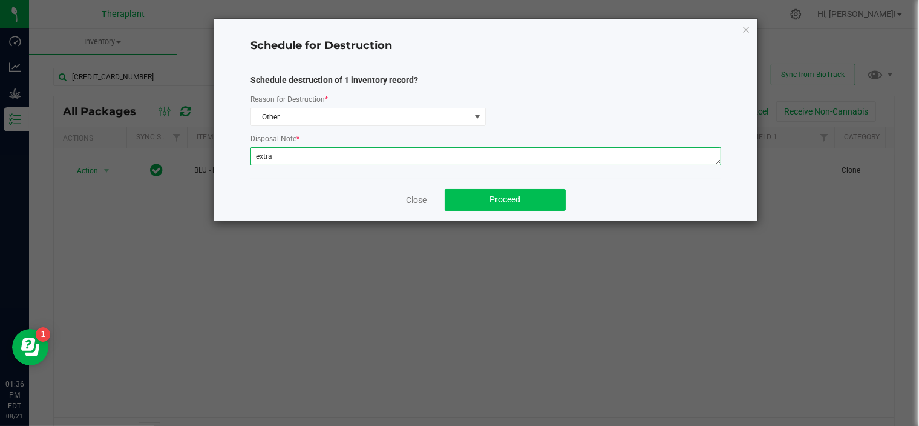
type textarea "extra"
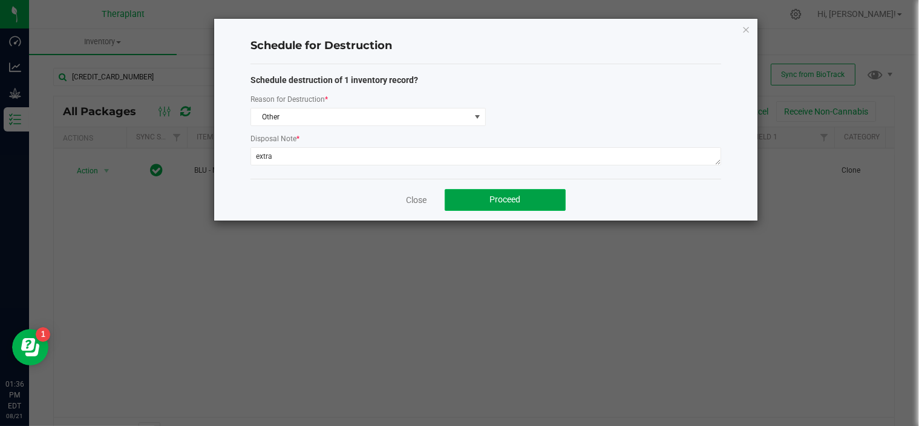
click at [484, 191] on button "Proceed" at bounding box center [505, 200] width 121 height 22
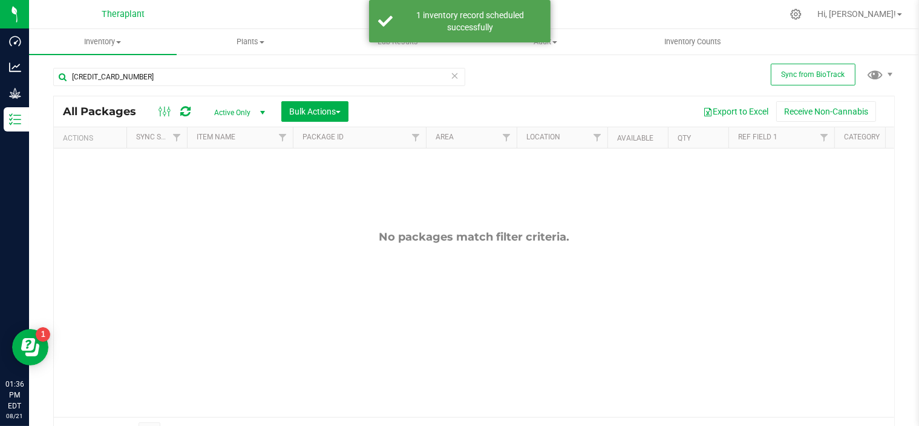
click at [451, 81] on icon at bounding box center [455, 75] width 8 height 15
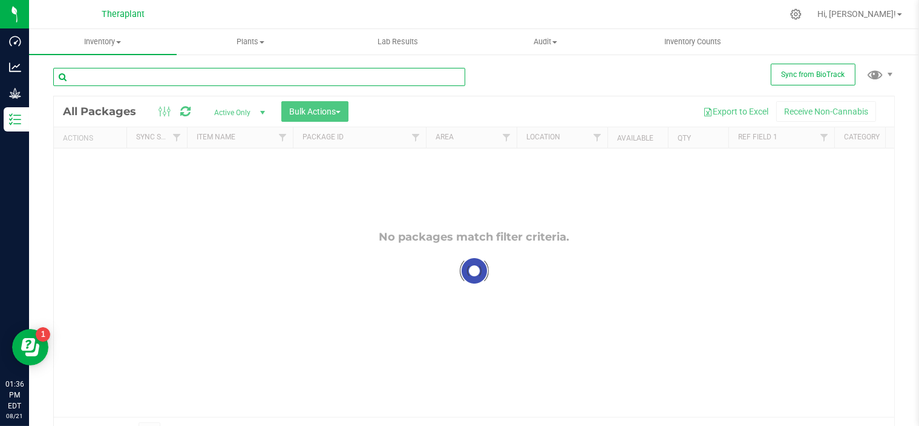
click at [403, 81] on input "text" at bounding box center [259, 77] width 412 height 18
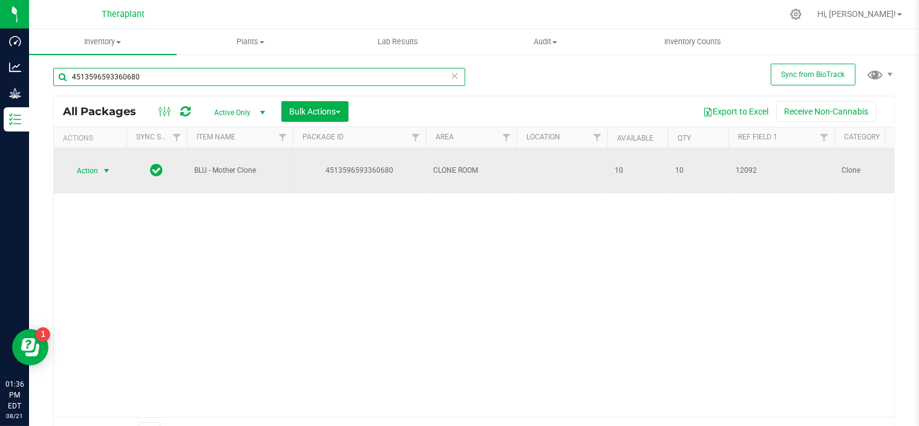
type input "4513596593360680"
click at [108, 166] on span "select" at bounding box center [107, 171] width 10 height 10
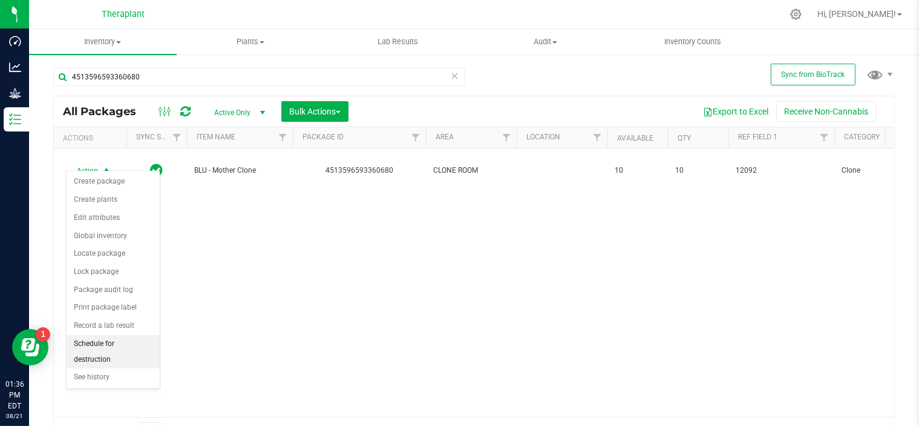
click at [116, 342] on li "Schedule for destruction" at bounding box center [113, 351] width 93 height 33
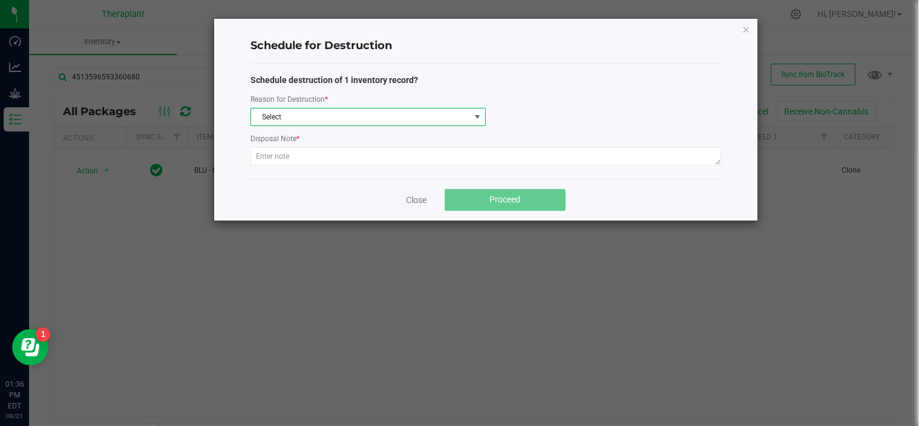
click at [477, 120] on span at bounding box center [478, 117] width 10 height 10
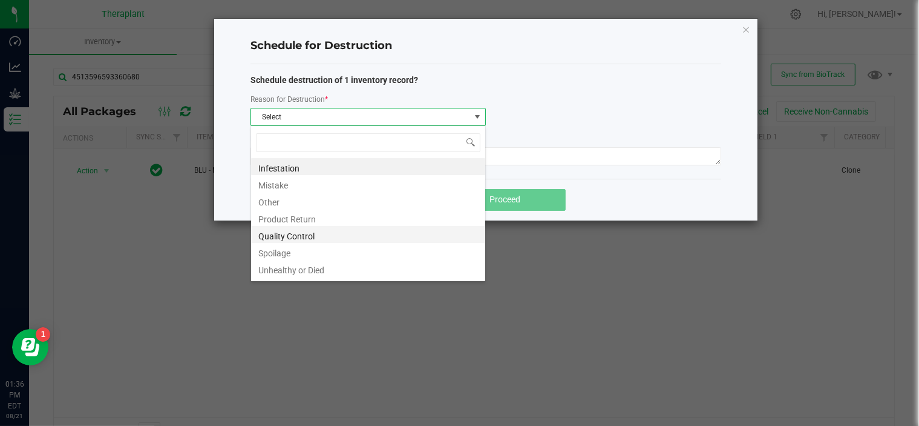
scroll to position [18, 235]
click at [298, 200] on li "Other" at bounding box center [368, 200] width 234 height 17
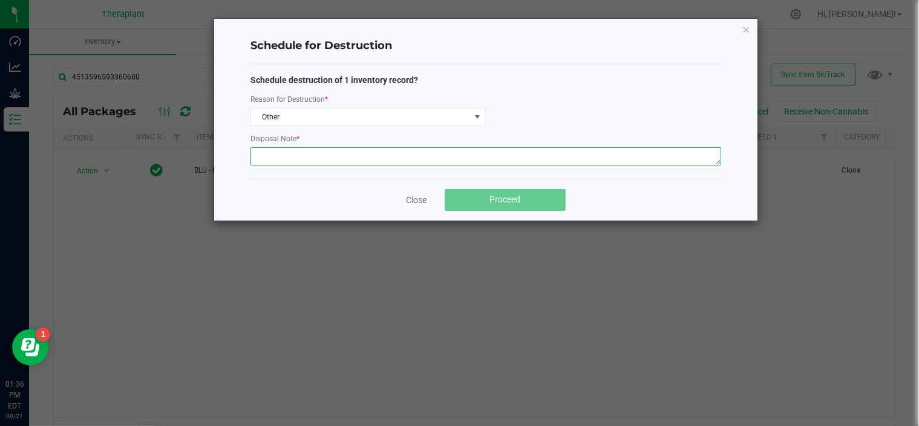
click at [356, 156] on textarea at bounding box center [486, 156] width 471 height 18
type textarea "extra"
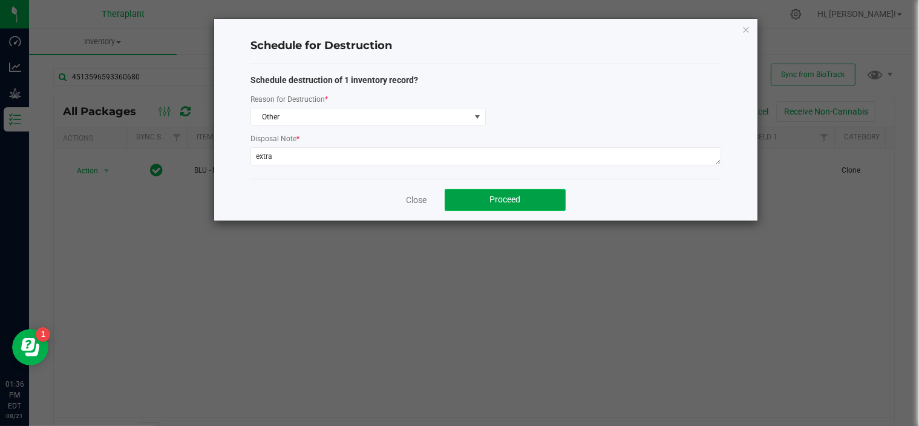
click at [481, 205] on button "Proceed" at bounding box center [505, 200] width 121 height 22
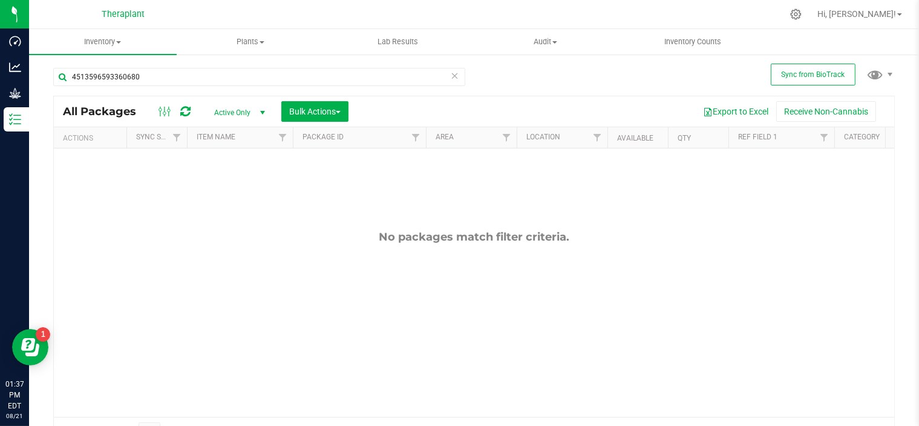
click at [452, 71] on icon at bounding box center [455, 75] width 8 height 15
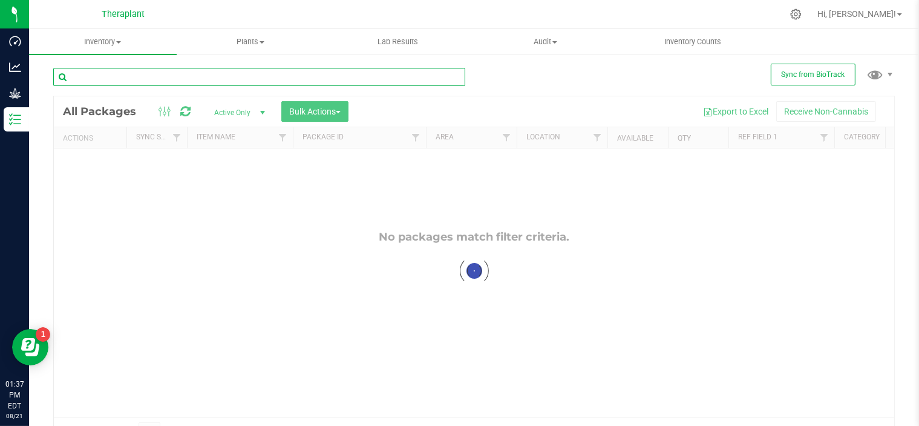
click at [412, 81] on input "text" at bounding box center [259, 77] width 412 height 18
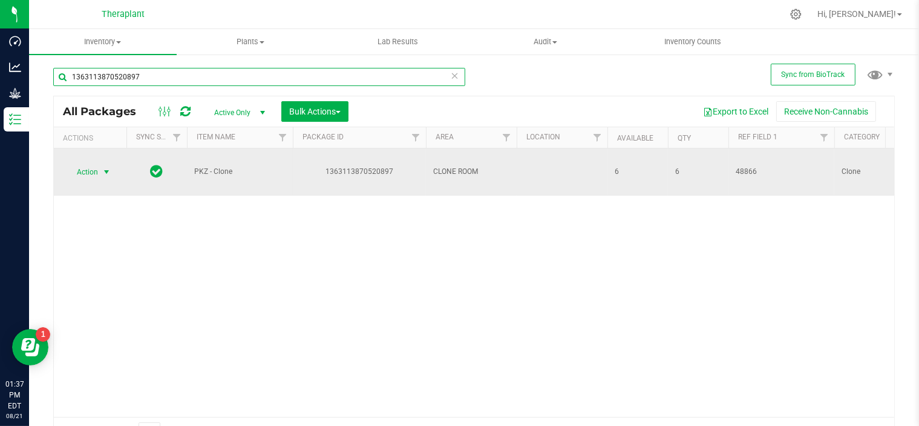
type input "1363113870520897"
click at [104, 172] on span "select" at bounding box center [107, 172] width 10 height 10
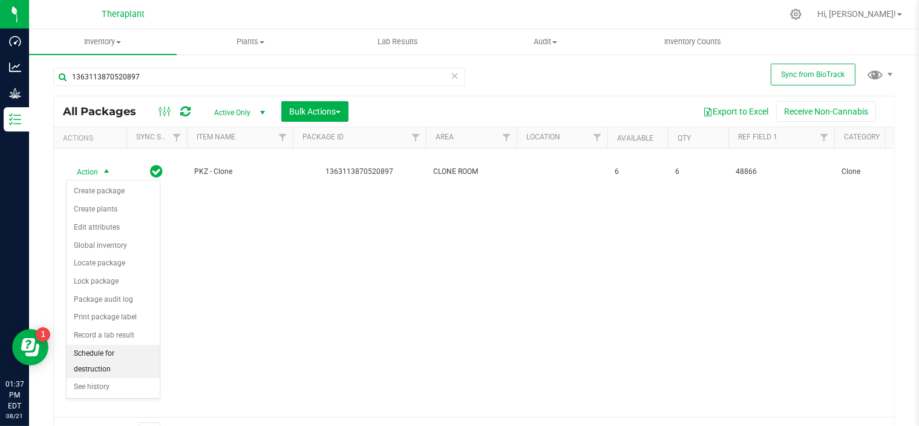
click at [114, 347] on li "Schedule for destruction" at bounding box center [113, 360] width 93 height 33
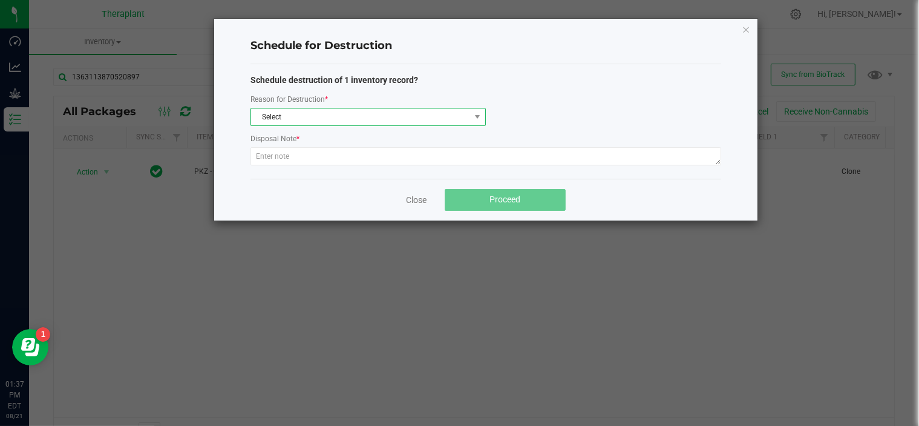
click at [434, 122] on span "Select" at bounding box center [360, 116] width 219 height 17
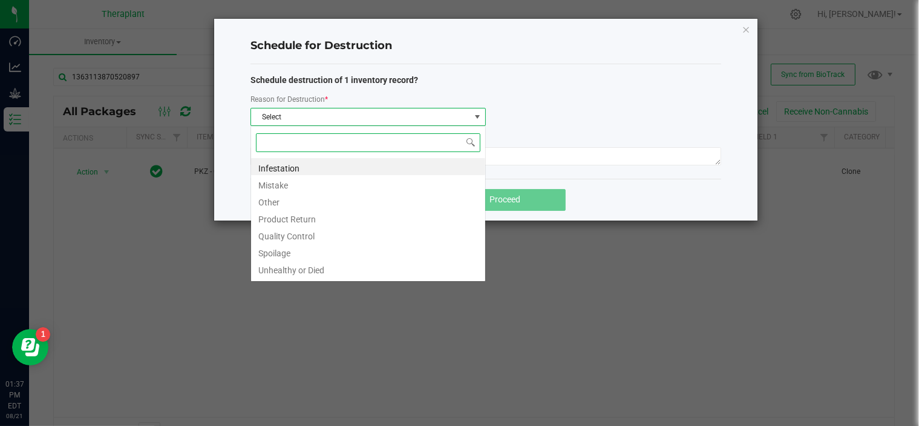
scroll to position [18, 235]
click at [277, 202] on li "Other" at bounding box center [368, 200] width 234 height 17
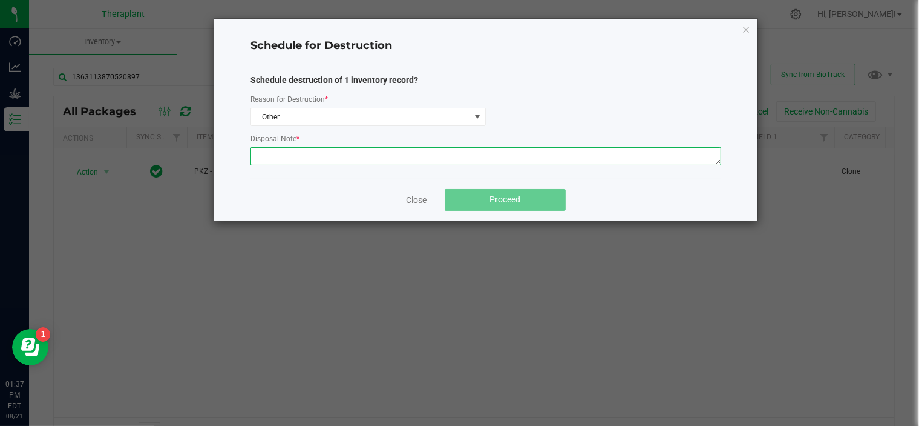
click at [366, 162] on textarea at bounding box center [486, 156] width 471 height 18
type textarea "extra"
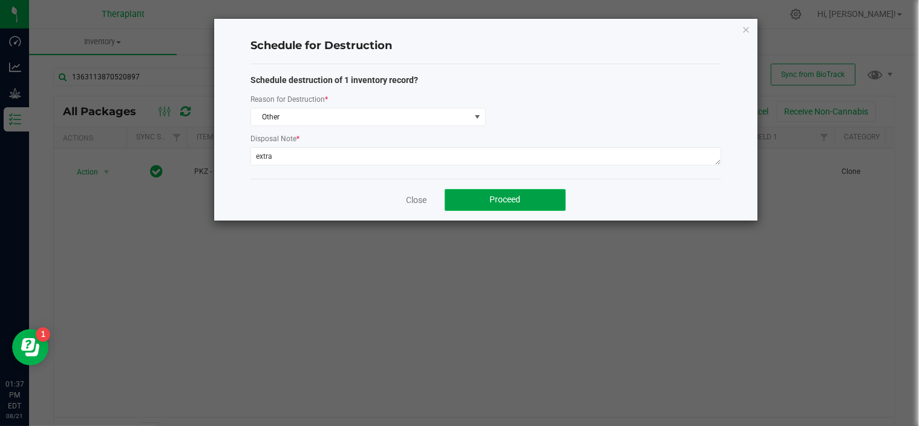
click at [484, 192] on button "Proceed" at bounding box center [505, 200] width 121 height 22
click at [749, 27] on icon "button" at bounding box center [746, 29] width 8 height 15
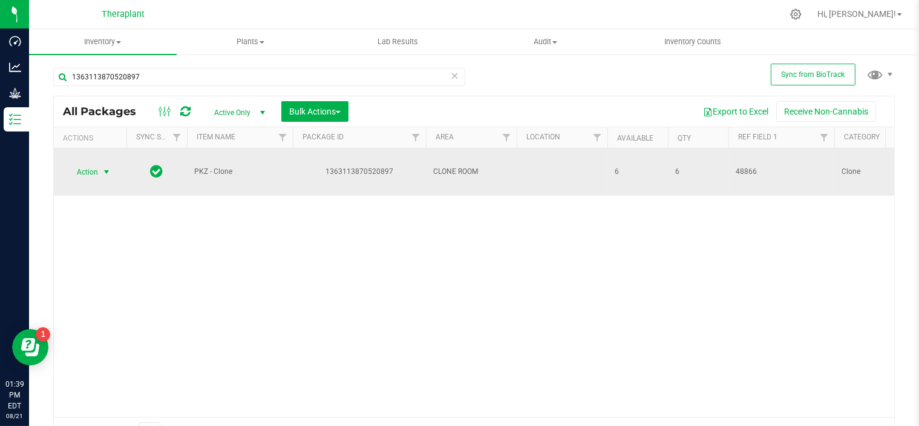
click at [104, 173] on span "select" at bounding box center [107, 172] width 10 height 10
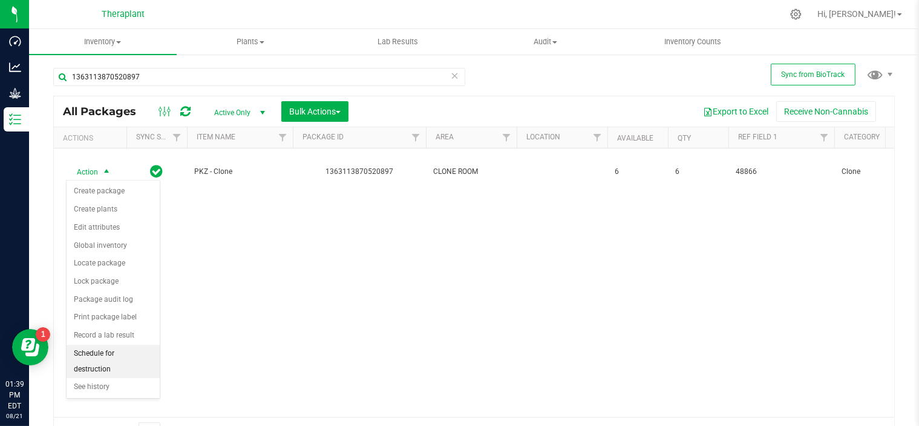
click at [119, 351] on li "Schedule for destruction" at bounding box center [113, 360] width 93 height 33
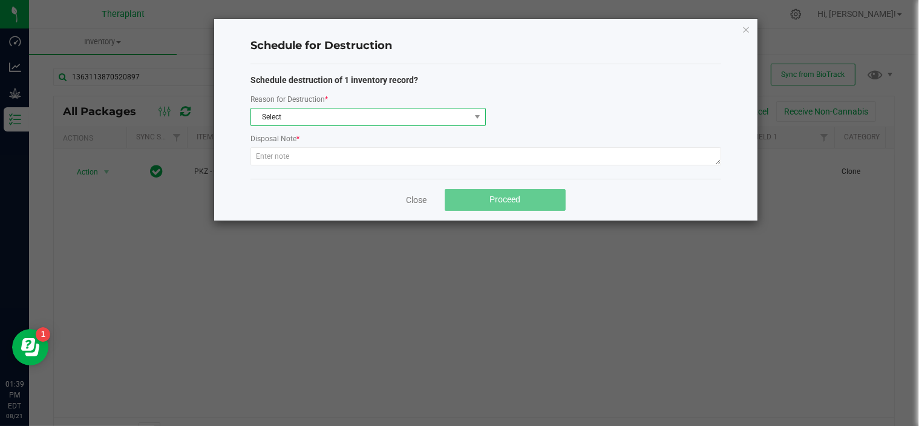
click at [364, 117] on span "Select" at bounding box center [360, 116] width 219 height 17
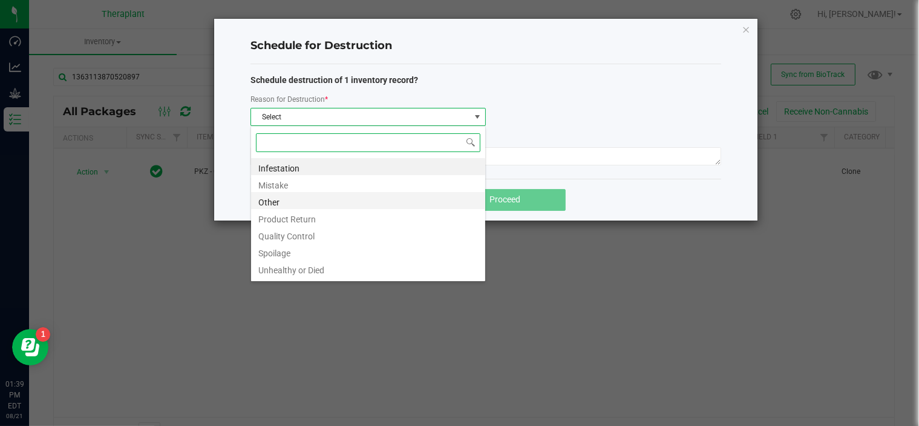
click at [271, 203] on li "Other" at bounding box center [368, 200] width 234 height 17
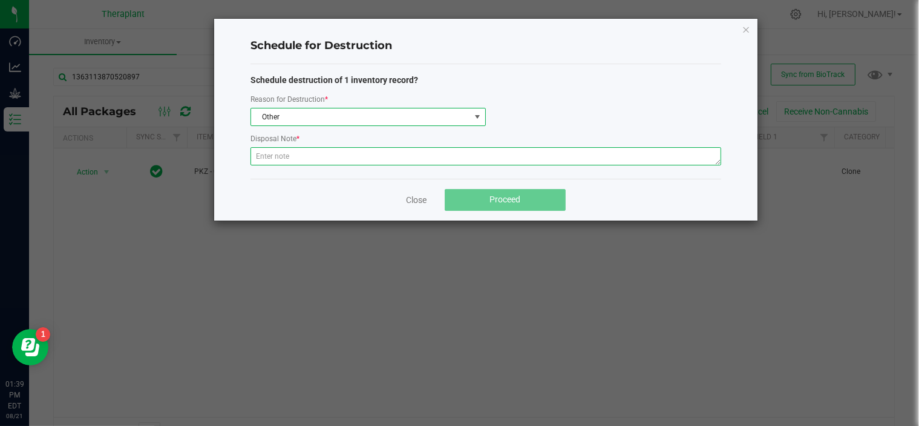
click at [317, 157] on textarea at bounding box center [486, 156] width 471 height 18
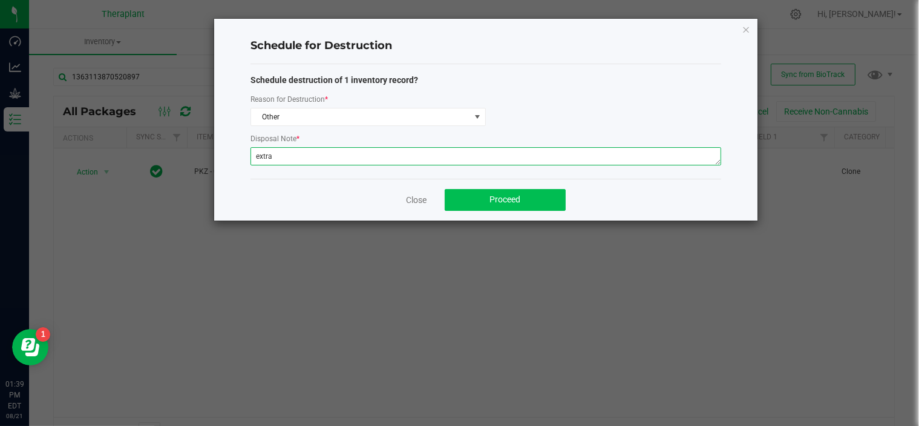
type textarea "extra"
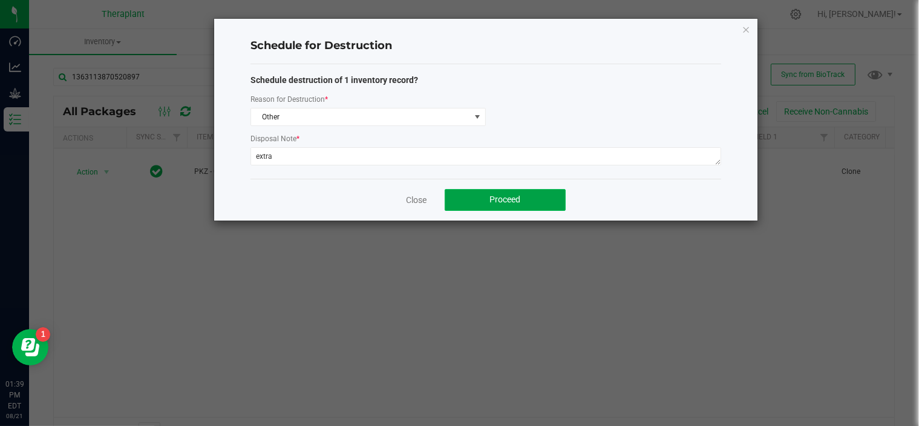
click at [468, 198] on button "Proceed" at bounding box center [505, 200] width 121 height 22
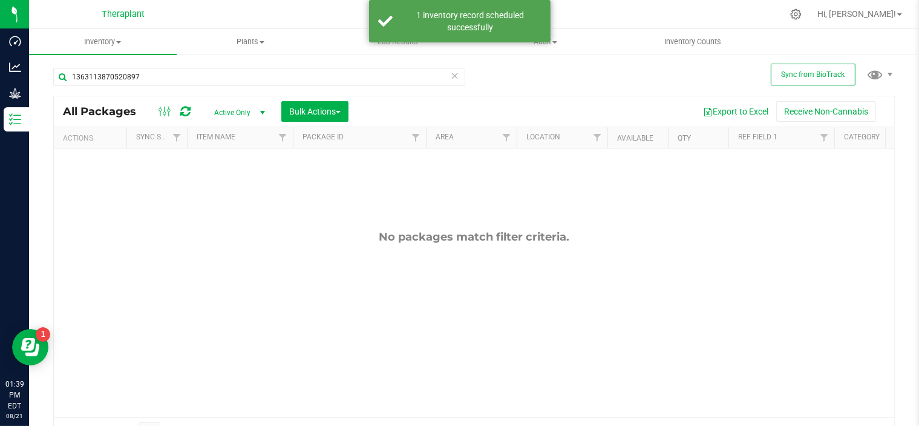
click at [451, 74] on icon at bounding box center [455, 75] width 8 height 15
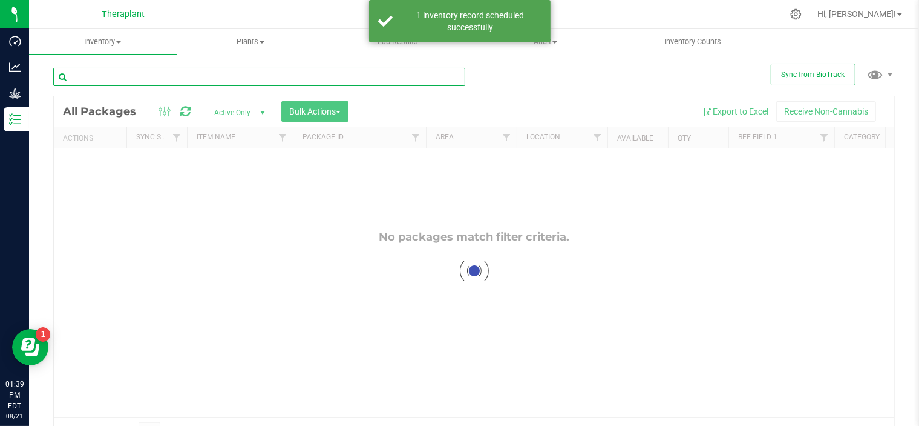
click at [361, 76] on input "text" at bounding box center [259, 77] width 412 height 18
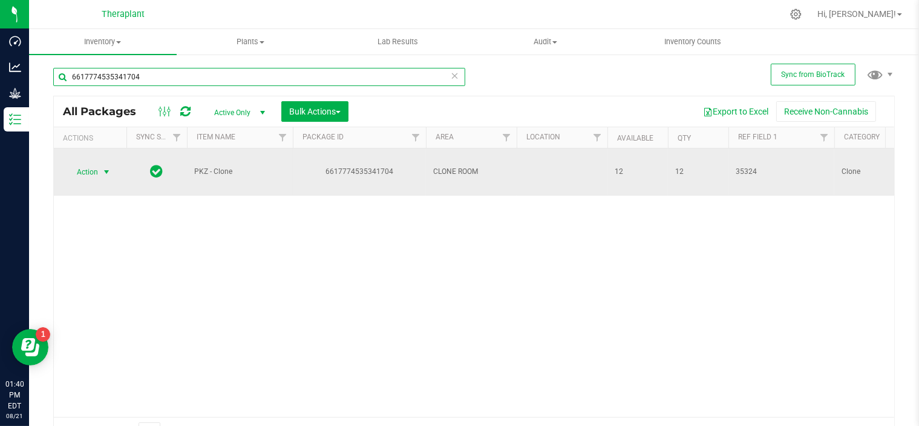
type input "6617774535341704"
click at [105, 169] on span "select" at bounding box center [107, 172] width 10 height 10
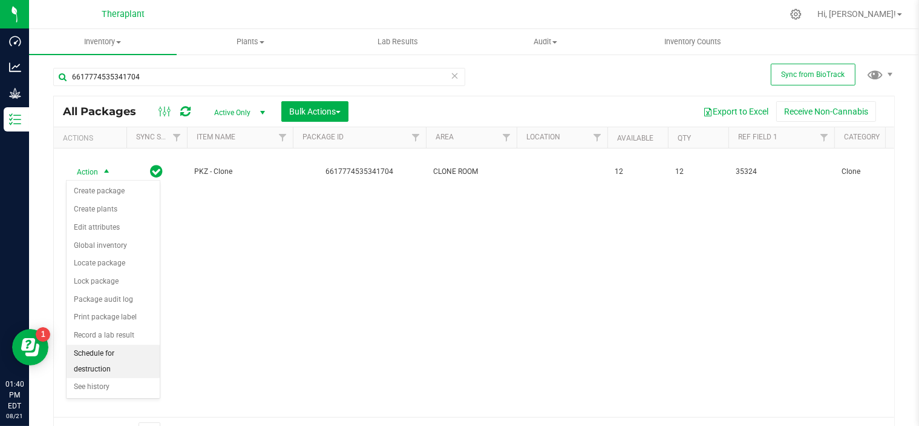
click at [111, 353] on li "Schedule for destruction" at bounding box center [113, 360] width 93 height 33
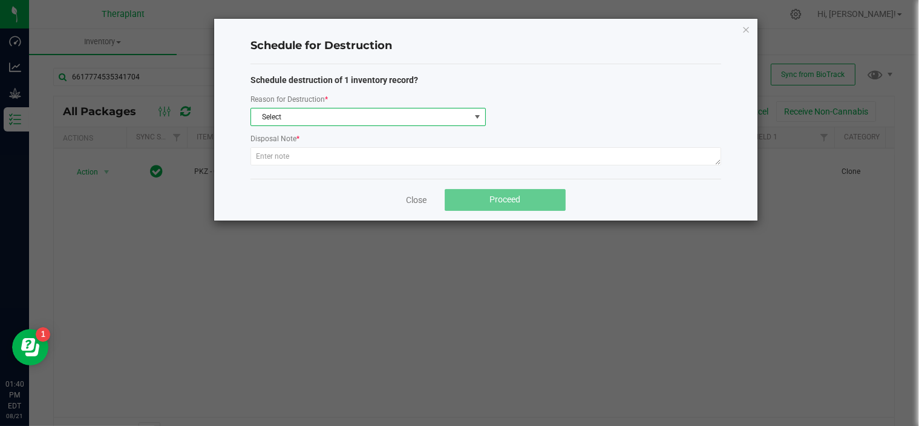
click at [483, 117] on span at bounding box center [477, 116] width 15 height 17
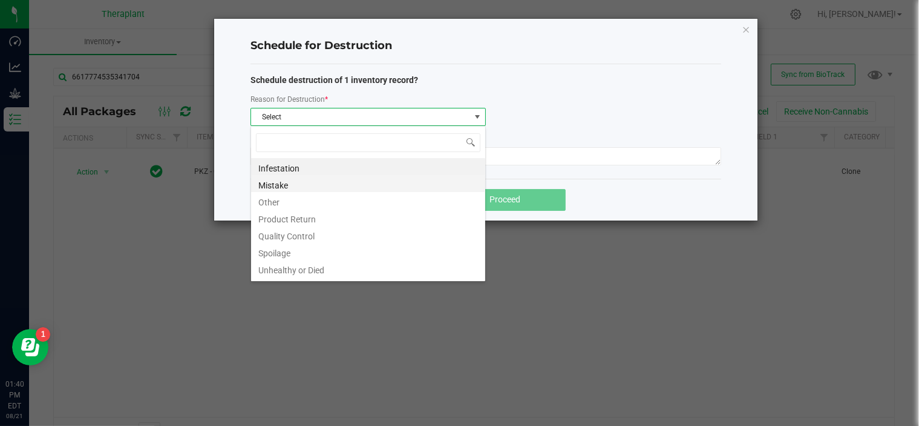
scroll to position [18, 235]
click at [298, 200] on li "Other" at bounding box center [368, 200] width 234 height 17
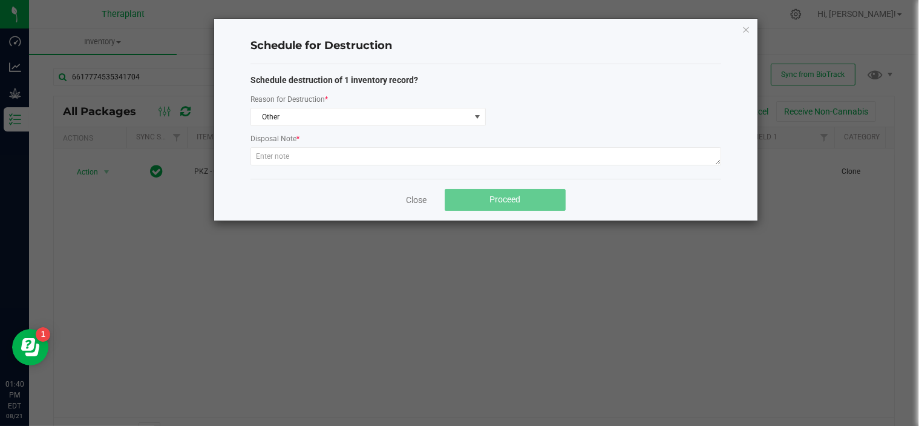
click at [472, 144] on div "Disposal Note *" at bounding box center [486, 139] width 471 height 15
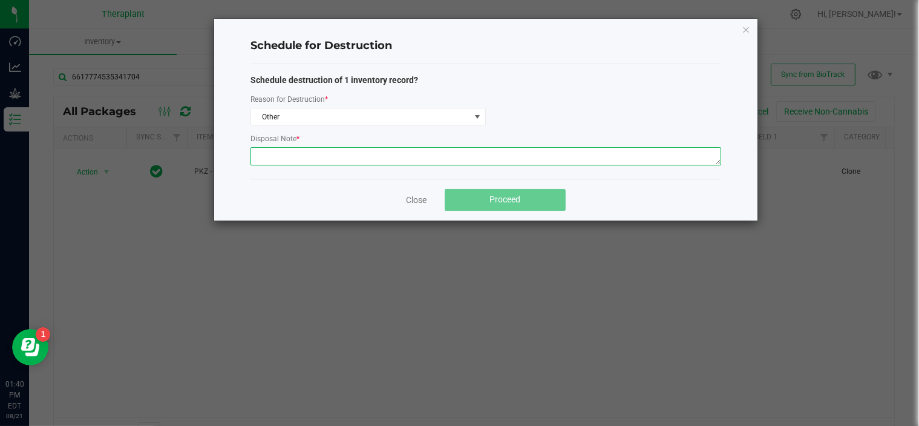
click at [471, 151] on textarea at bounding box center [486, 156] width 471 height 18
click at [688, 154] on textarea at bounding box center [486, 156] width 471 height 18
type textarea "extra"
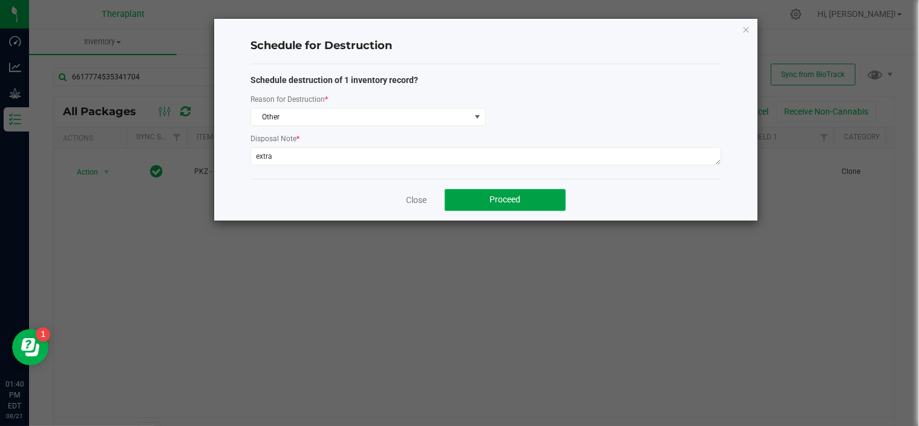
click at [540, 198] on button "Proceed" at bounding box center [505, 200] width 121 height 22
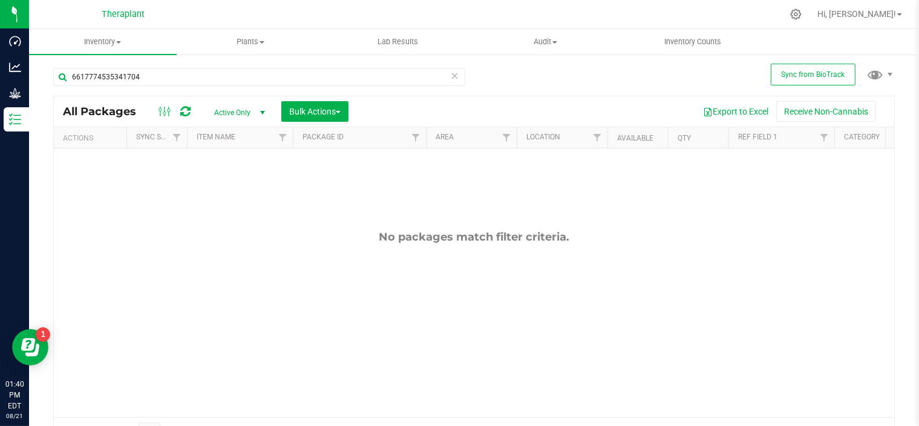
click at [452, 77] on icon at bounding box center [455, 75] width 8 height 15
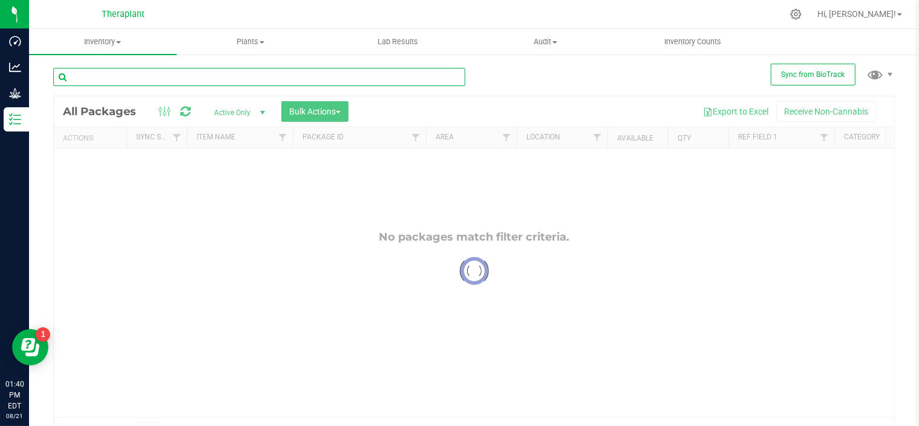
click at [414, 80] on input "text" at bounding box center [259, 77] width 412 height 18
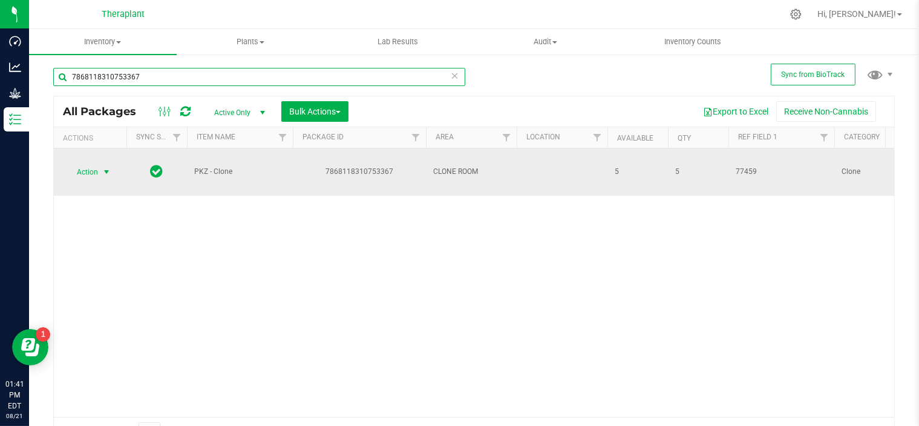
type input "7868118310753367"
click at [108, 171] on span "select" at bounding box center [107, 172] width 10 height 10
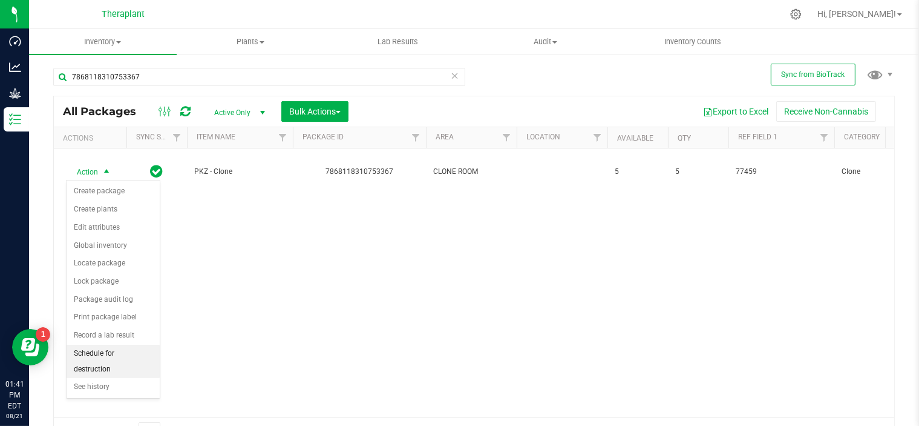
click at [117, 352] on li "Schedule for destruction" at bounding box center [113, 360] width 93 height 33
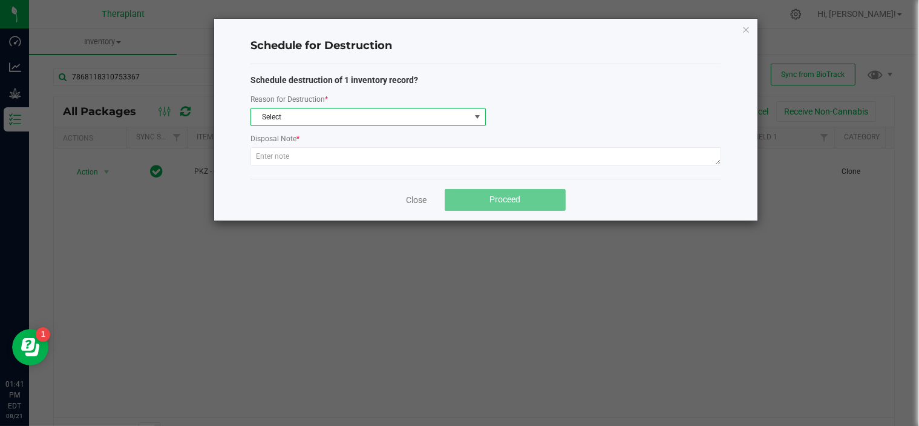
click at [435, 120] on span "Select" at bounding box center [360, 116] width 219 height 17
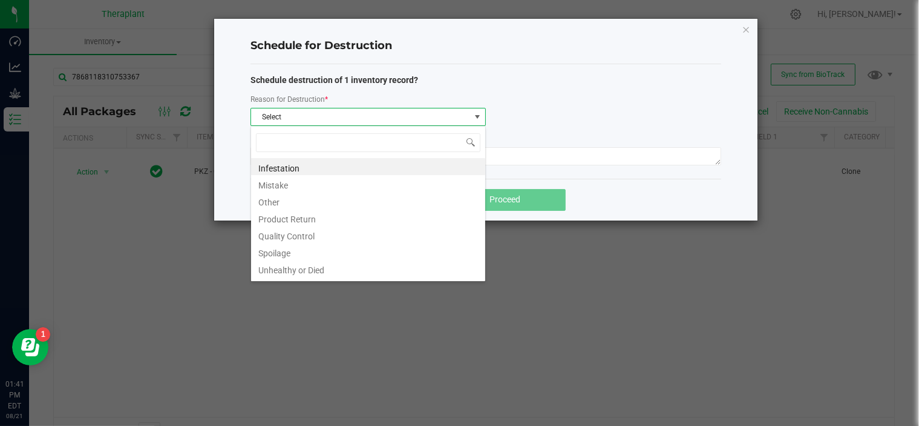
scroll to position [18, 235]
click at [283, 196] on li "Other" at bounding box center [368, 200] width 234 height 17
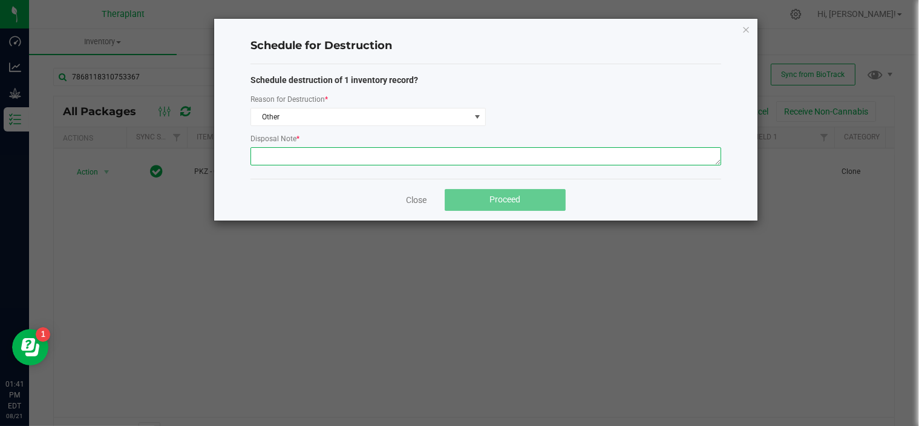
click at [332, 156] on textarea at bounding box center [486, 156] width 471 height 18
type textarea "extra"
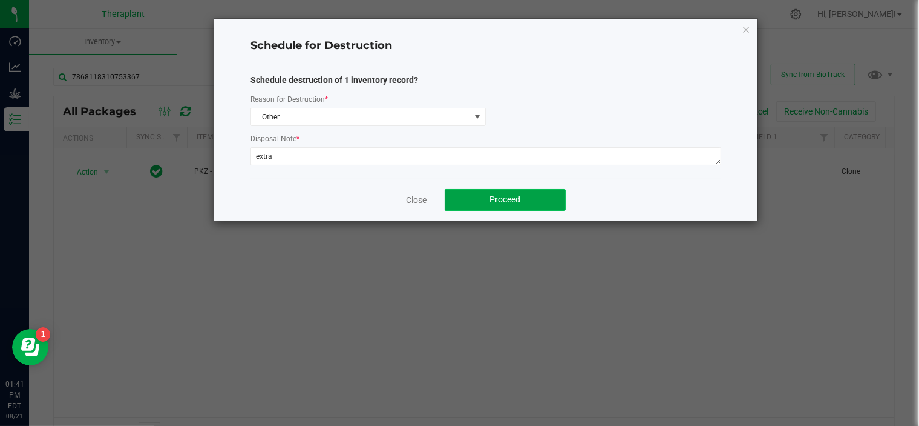
click at [530, 201] on button "Proceed" at bounding box center [505, 200] width 121 height 22
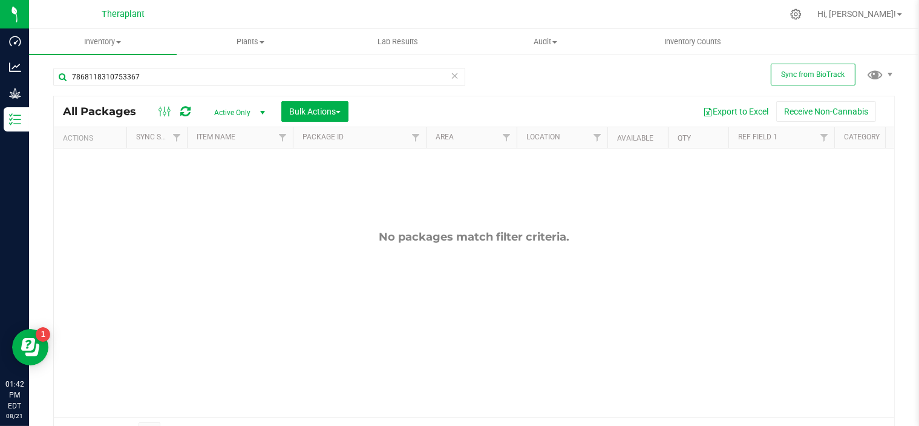
click at [451, 78] on icon at bounding box center [455, 75] width 8 height 15
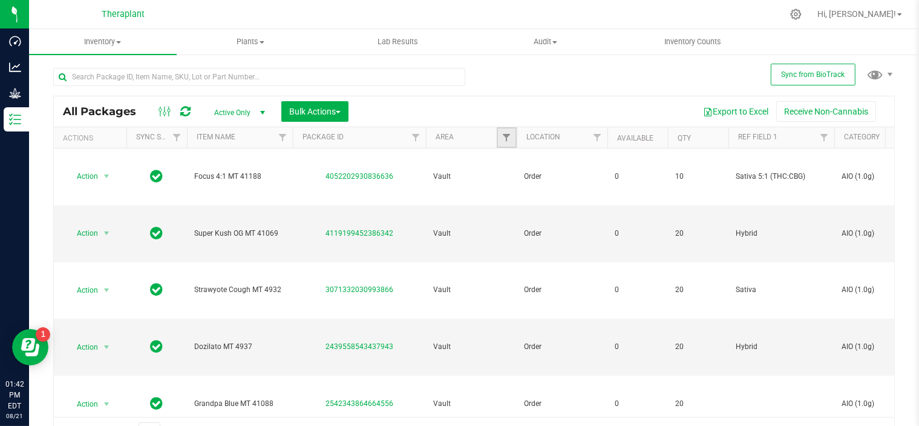
click at [499, 144] on link "Filter" at bounding box center [507, 137] width 20 height 21
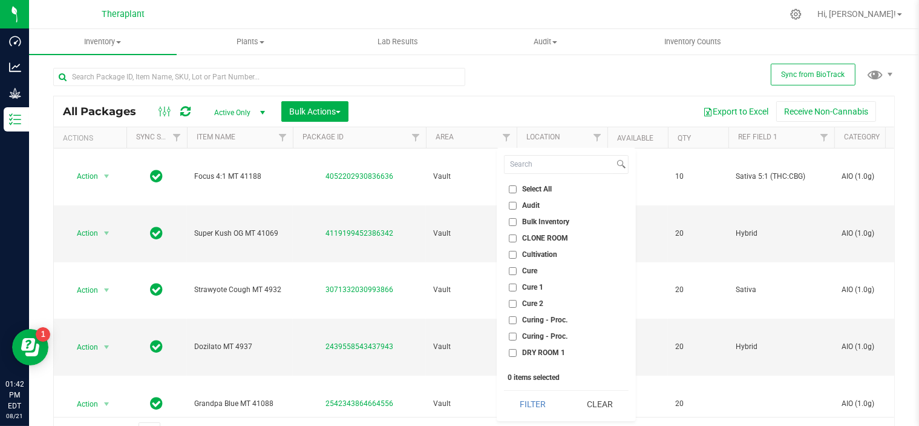
click at [512, 237] on input "CLONE ROOM" at bounding box center [513, 238] width 8 height 8
checkbox input "true"
click at [530, 393] on button "Filter" at bounding box center [533, 403] width 58 height 27
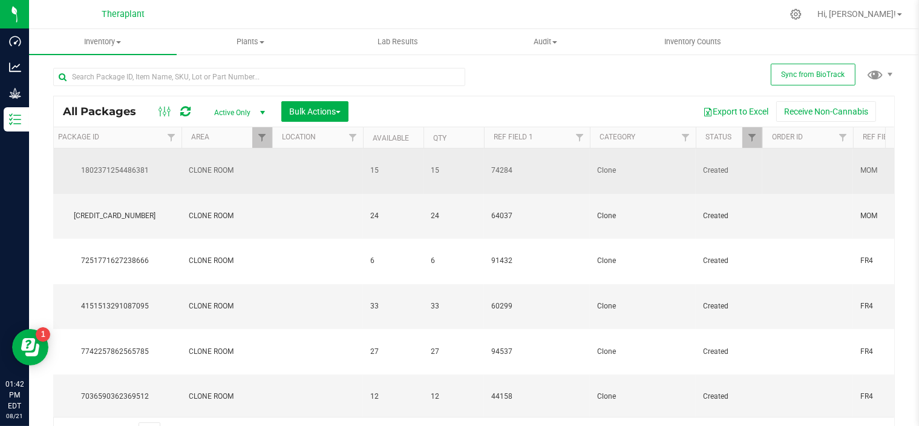
scroll to position [0, 245]
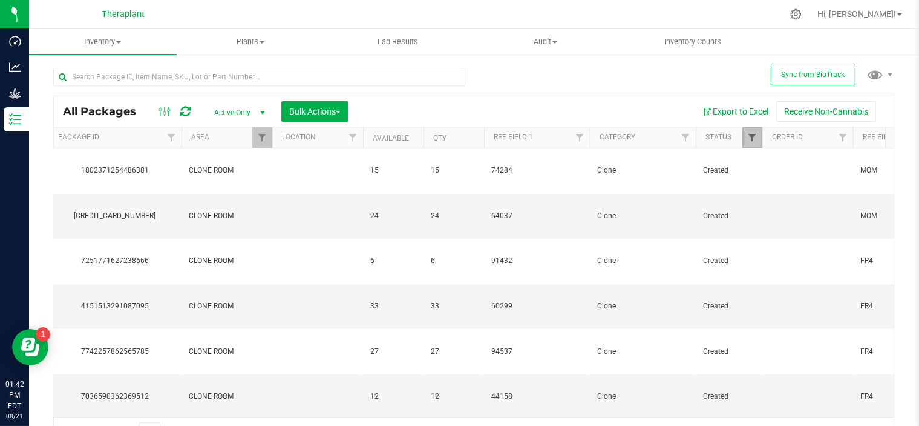
click at [754, 139] on span "Filter" at bounding box center [753, 138] width 10 height 10
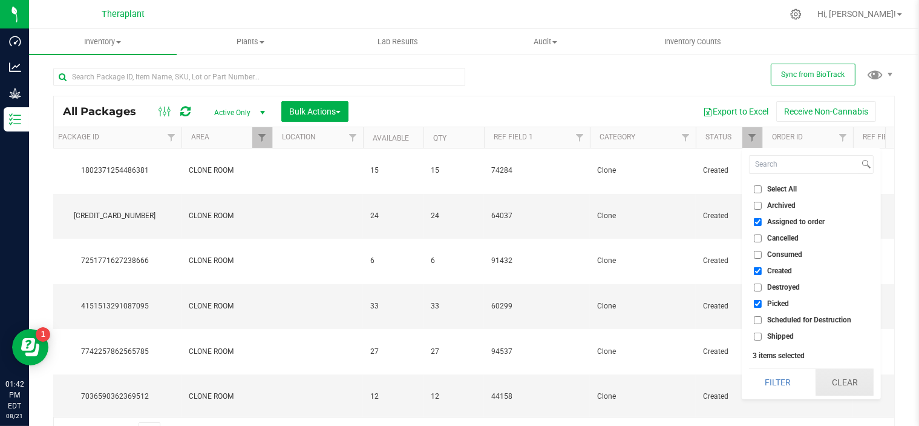
click at [837, 381] on button "Clear" at bounding box center [845, 382] width 58 height 27
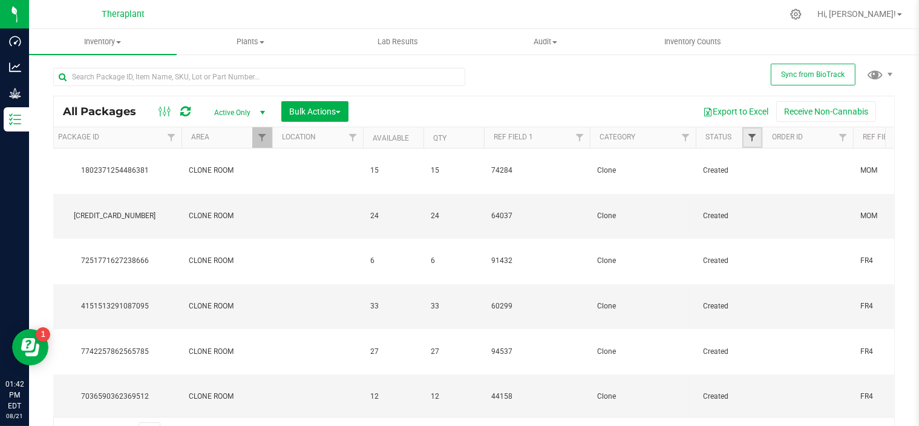
click at [752, 136] on span "Filter" at bounding box center [753, 138] width 10 height 10
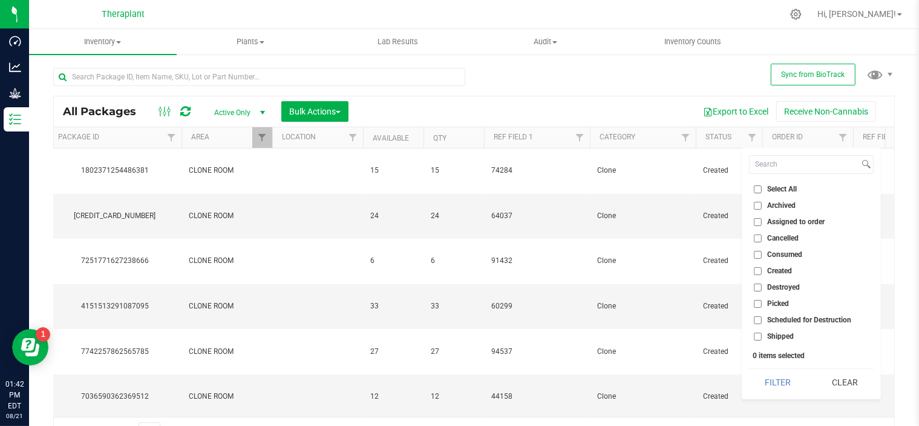
click at [757, 321] on input "Scheduled for Destruction" at bounding box center [758, 320] width 8 height 8
checkbox input "true"
click at [768, 383] on button "Filter" at bounding box center [778, 382] width 58 height 27
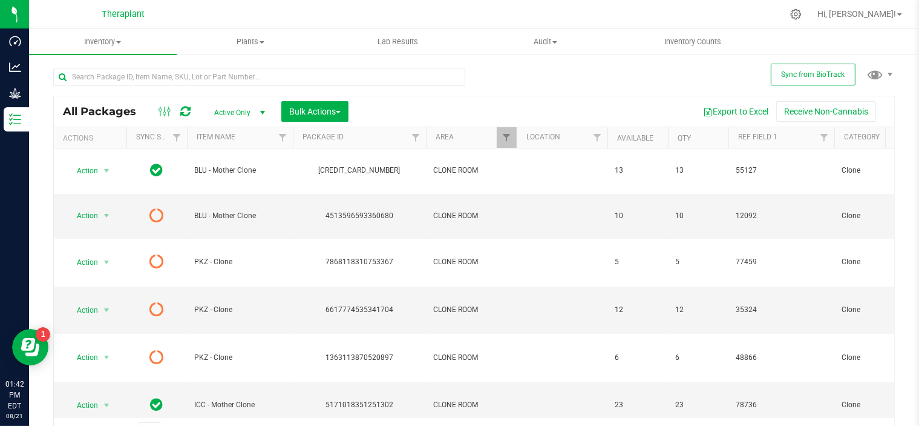
click at [182, 108] on icon at bounding box center [185, 111] width 10 height 12
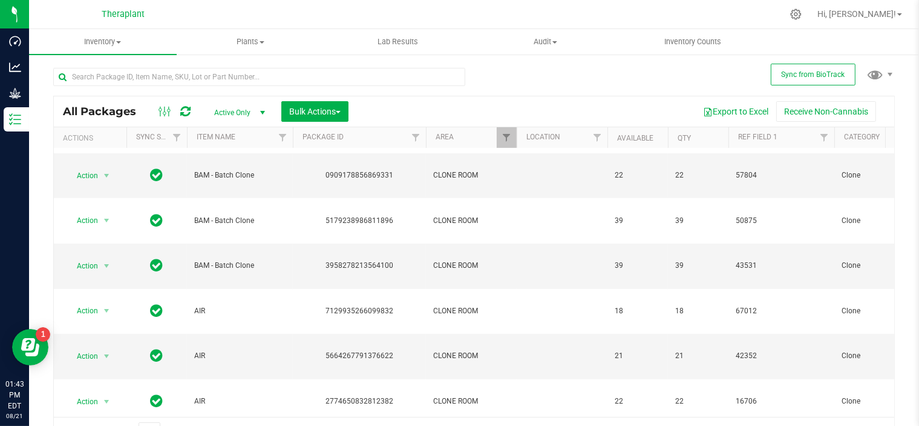
scroll to position [19, 0]
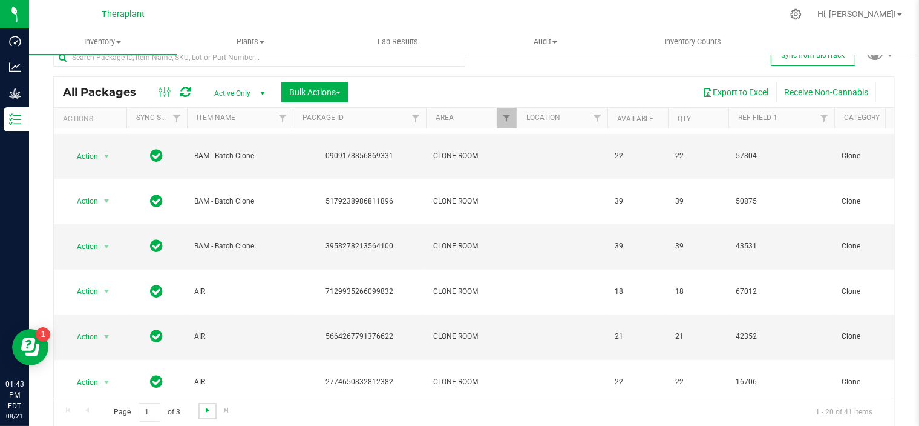
click at [206, 407] on span "Go to the next page" at bounding box center [208, 410] width 10 height 10
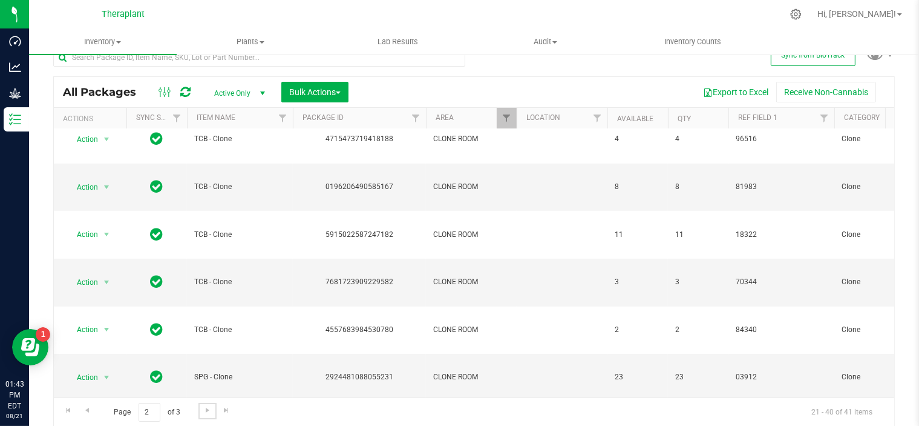
scroll to position [647, 0]
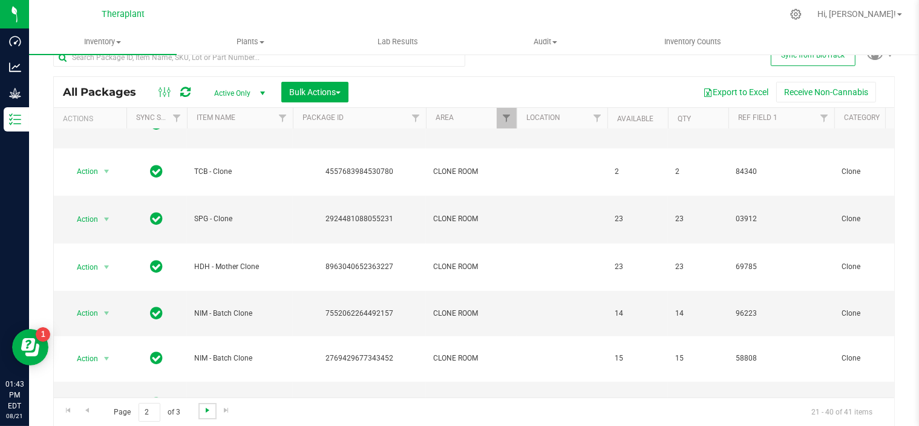
click at [206, 411] on span "Go to the next page" at bounding box center [208, 410] width 10 height 10
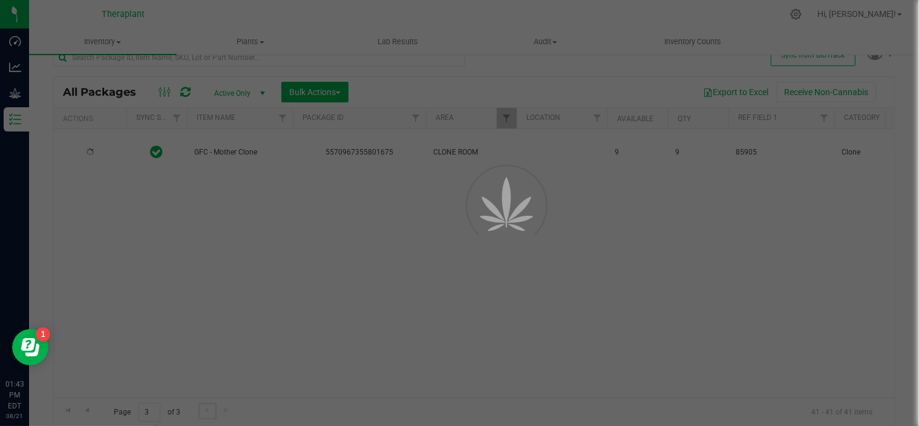
scroll to position [0, 0]
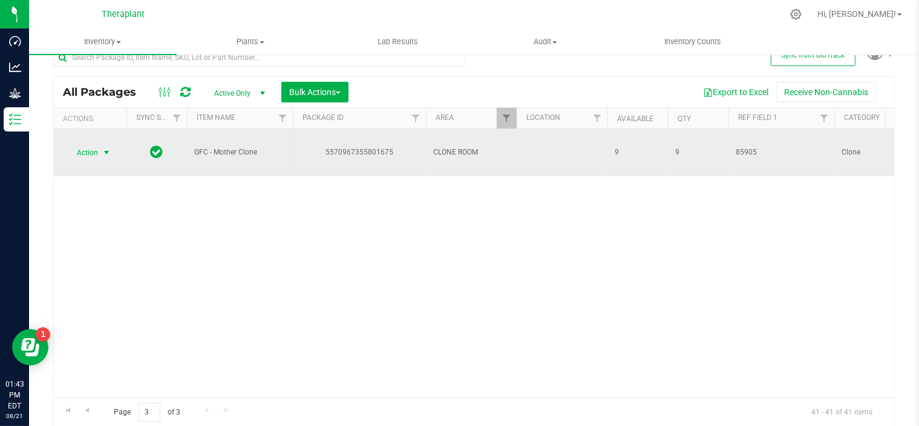
click at [108, 149] on span "select" at bounding box center [107, 153] width 10 height 10
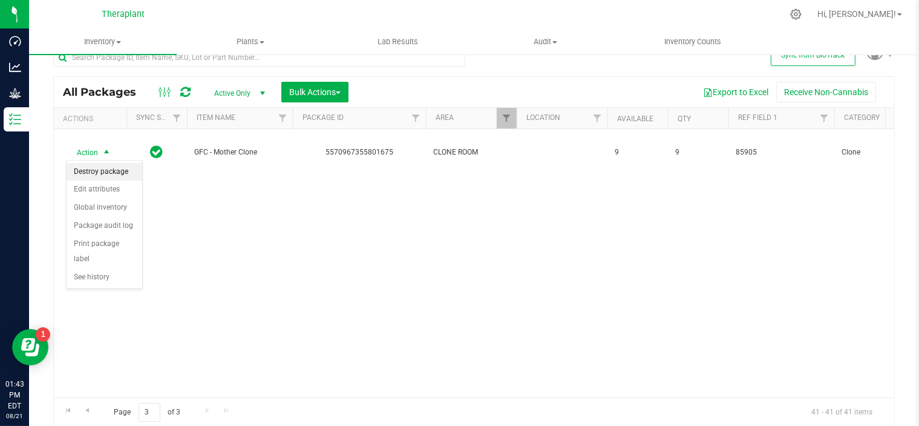
click at [103, 167] on li "Destroy package" at bounding box center [105, 172] width 76 height 18
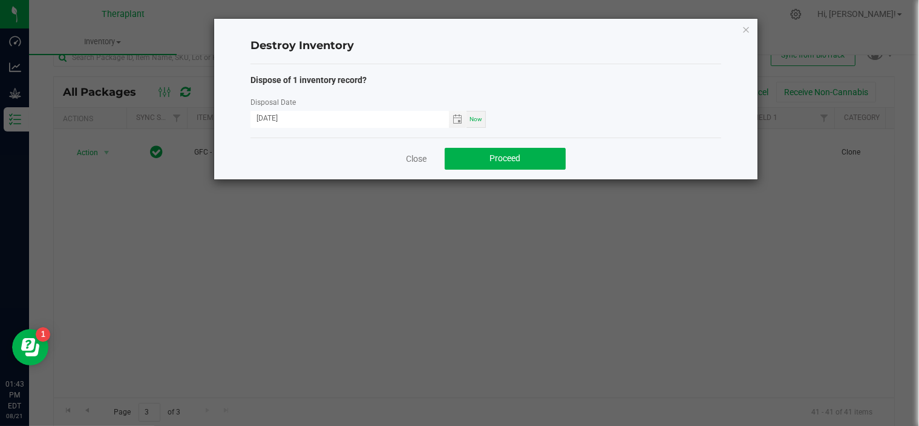
click at [467, 246] on ngb-modal-window "Destroy Inventory Dispose of 1 inventory record? Disposal Date [DATE] Now Close…" at bounding box center [464, 213] width 929 height 426
click at [408, 160] on link "Close" at bounding box center [416, 159] width 21 height 12
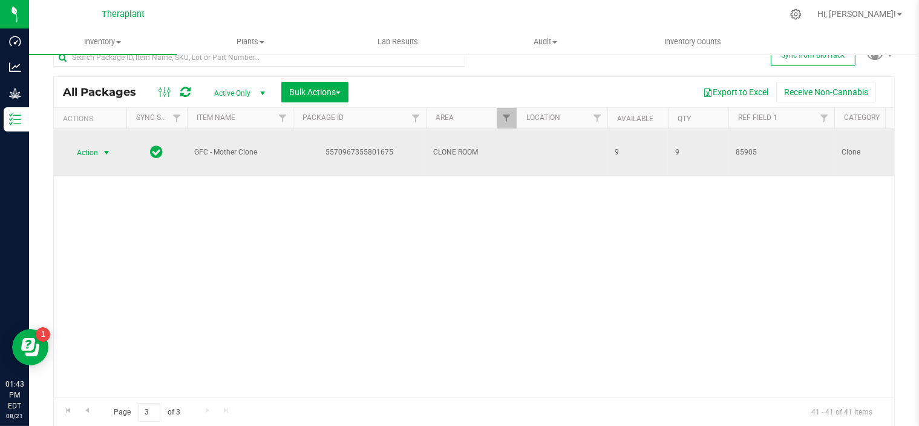
click at [113, 152] on span "select" at bounding box center [106, 152] width 15 height 17
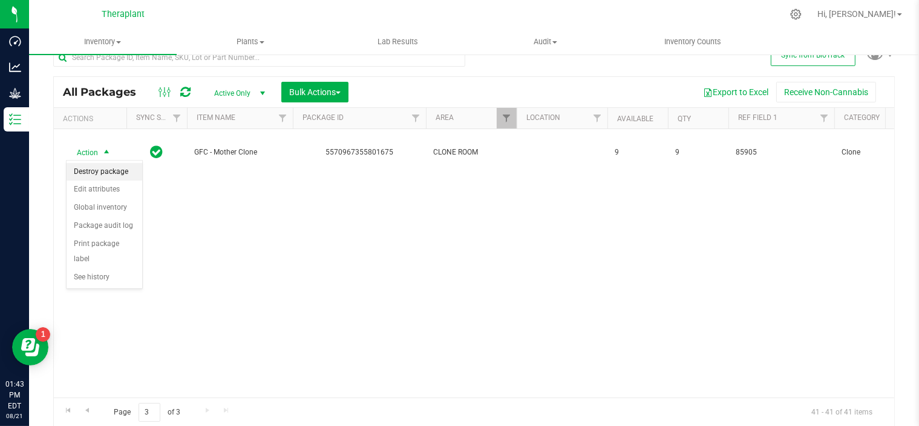
click at [110, 171] on li "Destroy package" at bounding box center [105, 172] width 76 height 18
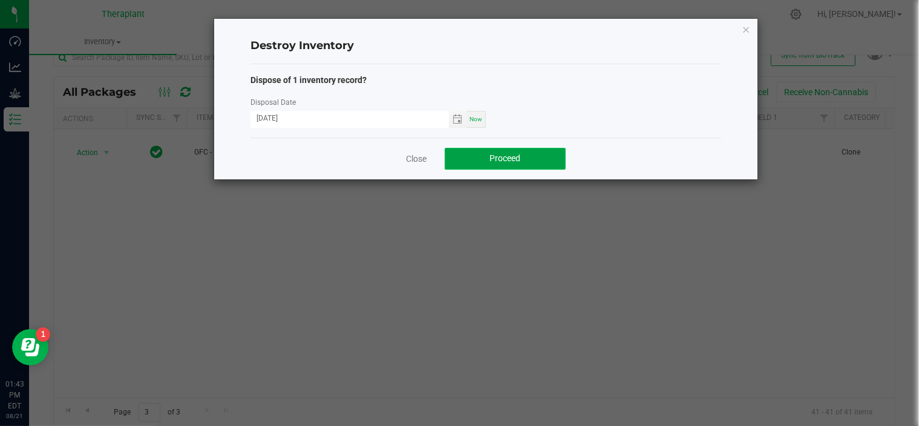
click at [492, 157] on span "Proceed" at bounding box center [505, 158] width 31 height 10
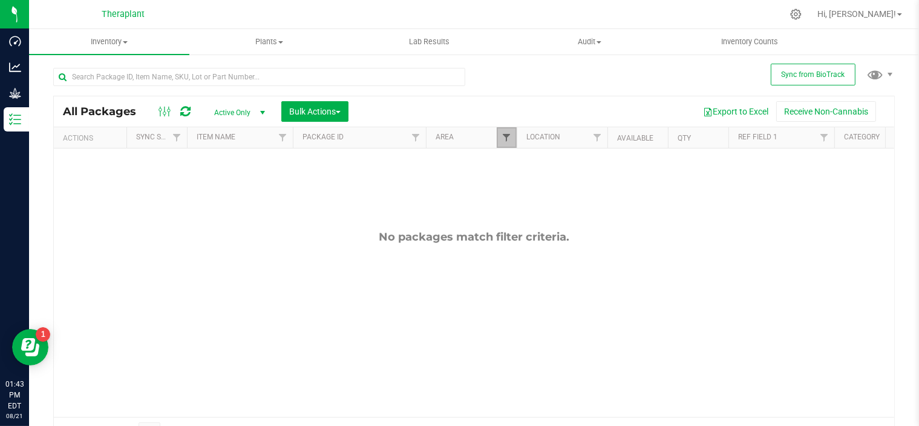
click at [505, 139] on span "Filter" at bounding box center [507, 138] width 10 height 10
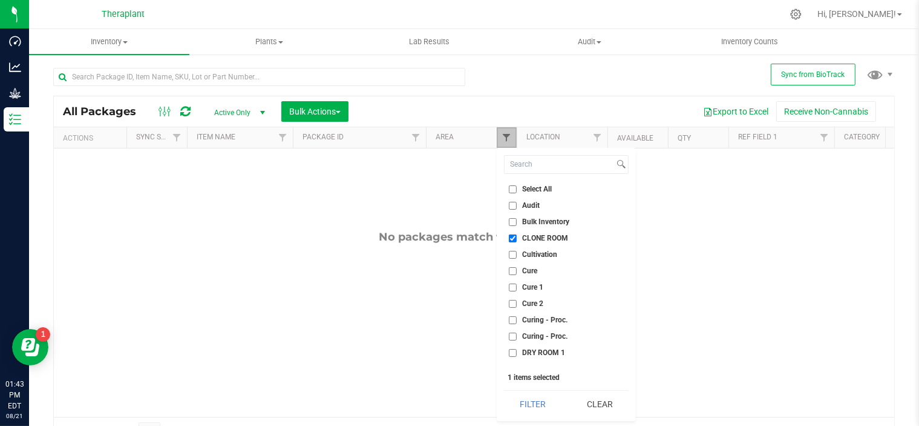
click at [505, 139] on span "Filter" at bounding box center [507, 138] width 10 height 10
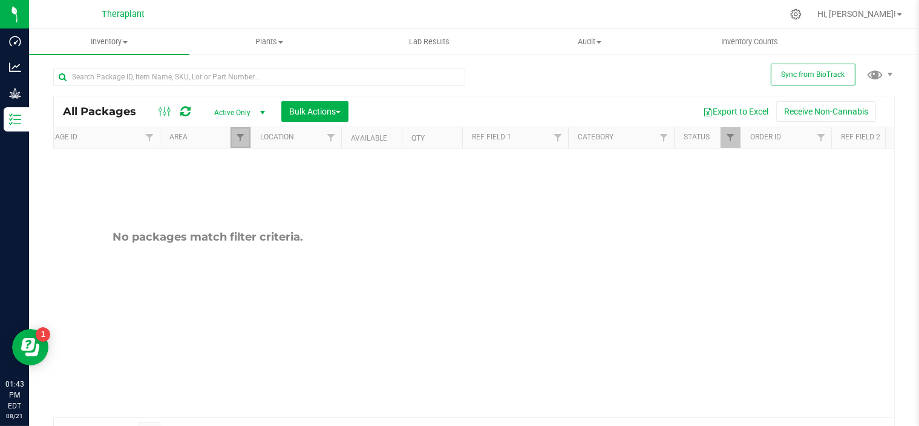
scroll to position [0, 266]
click at [729, 139] on span "Filter" at bounding box center [731, 138] width 10 height 10
click at [619, 255] on div "No packages match filter criteria." at bounding box center [474, 282] width 841 height 268
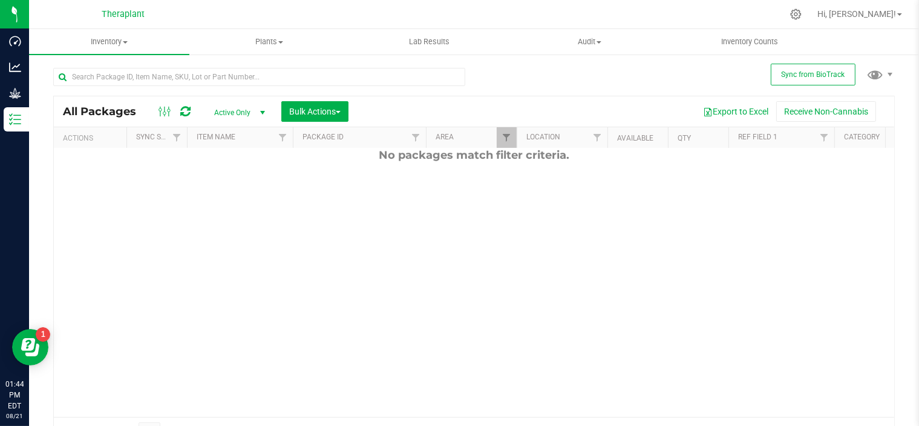
scroll to position [0, 0]
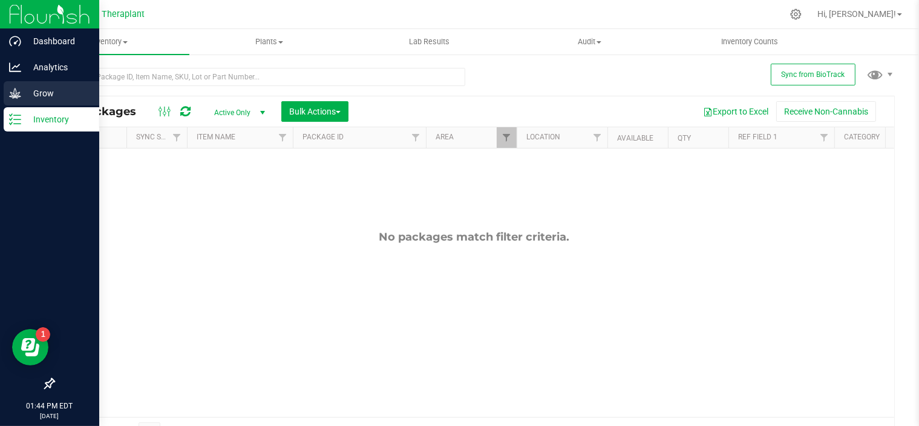
click at [7, 93] on div "Grow" at bounding box center [52, 93] width 96 height 24
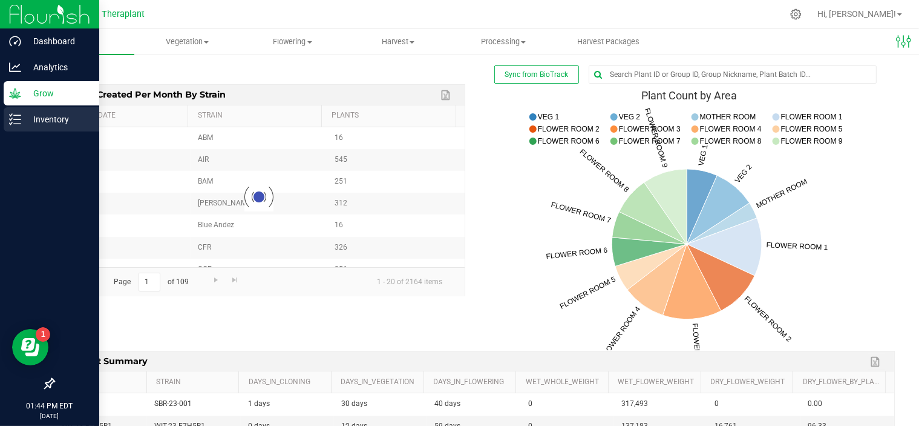
click at [18, 120] on icon at bounding box center [15, 119] width 12 height 12
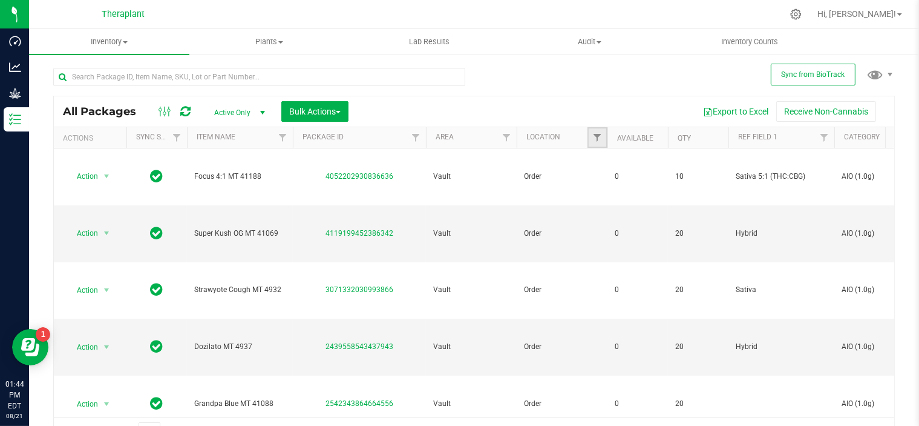
click at [603, 136] on link "Filter" at bounding box center [598, 137] width 20 height 21
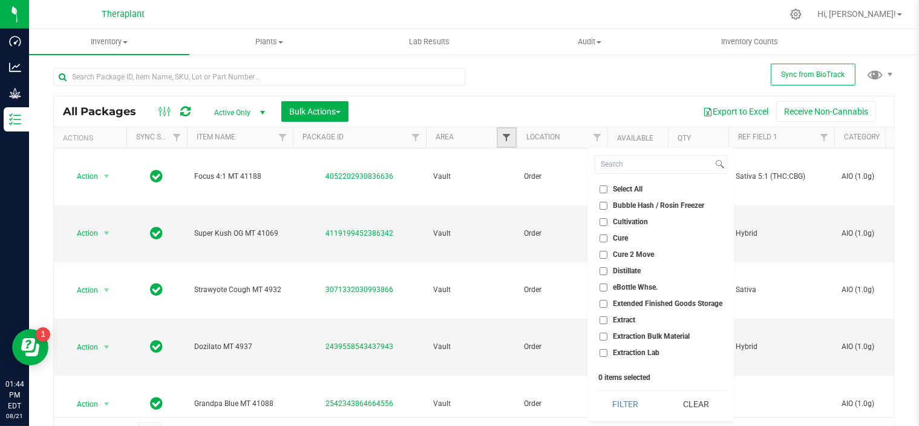
click at [508, 134] on span "Filter" at bounding box center [507, 138] width 10 height 10
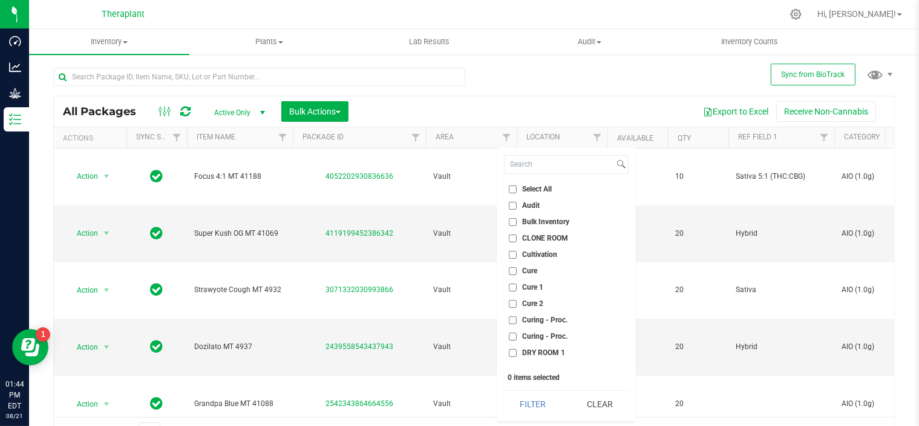
click at [515, 237] on input "CLONE ROOM" at bounding box center [513, 238] width 8 height 8
checkbox input "true"
click at [526, 400] on button "Filter" at bounding box center [533, 403] width 58 height 27
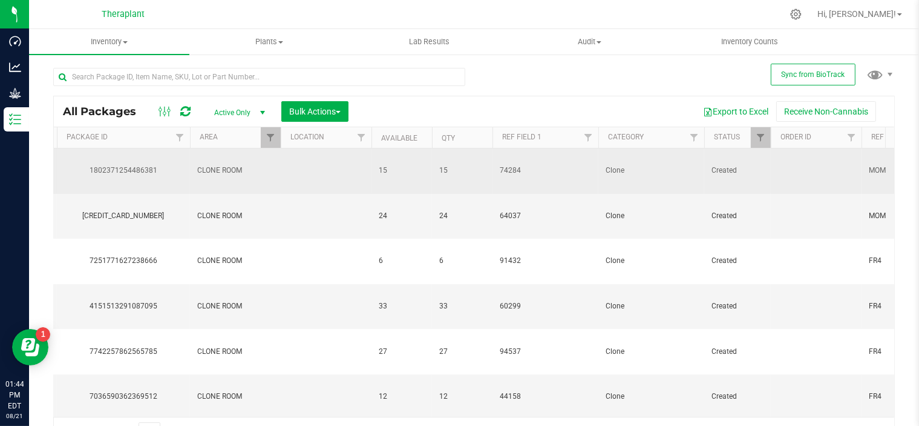
scroll to position [0, 237]
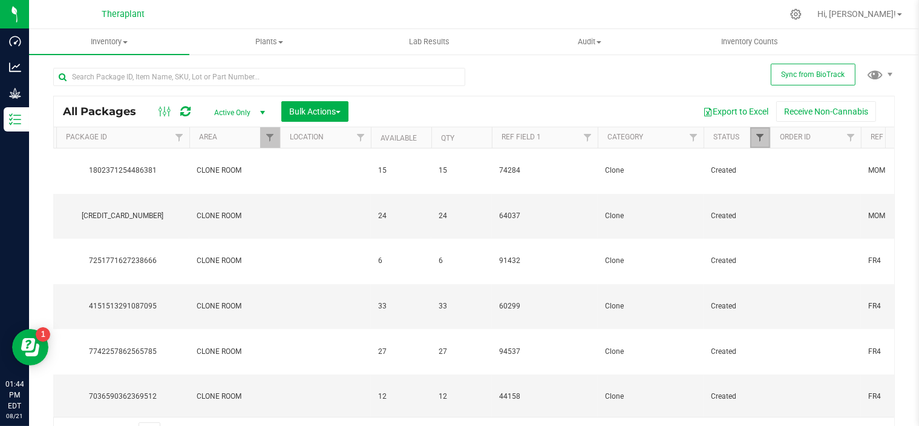
click at [764, 135] on span "Filter" at bounding box center [760, 138] width 10 height 10
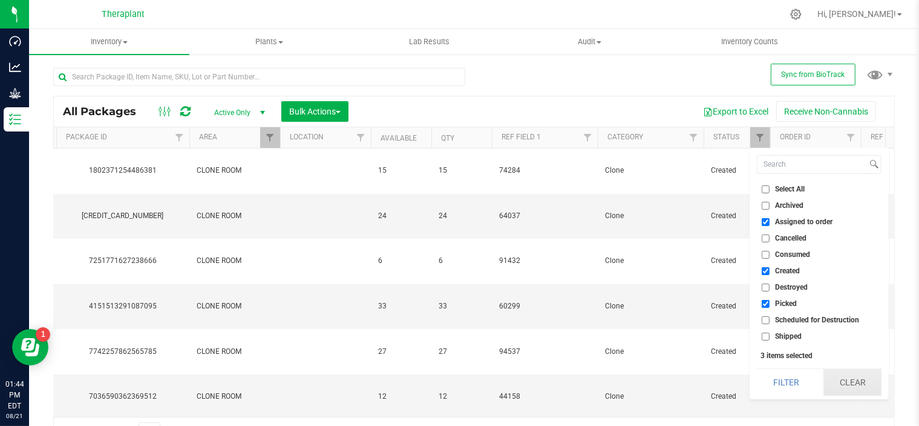
click at [843, 384] on button "Clear" at bounding box center [853, 382] width 58 height 27
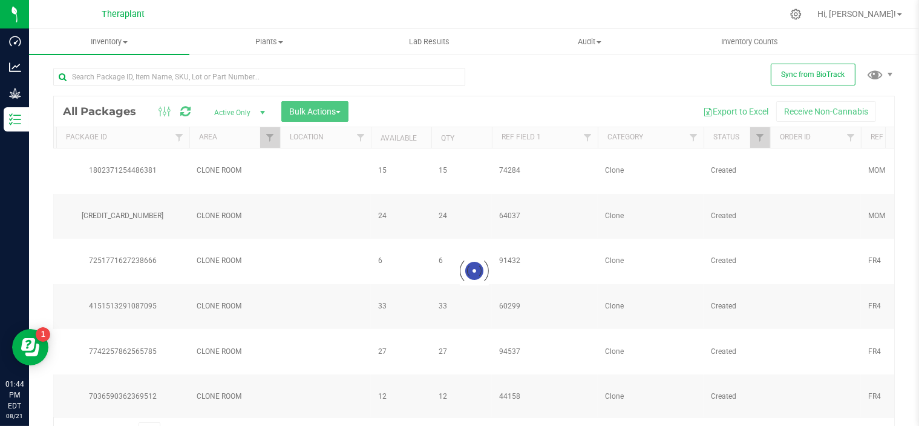
checkbox input "false"
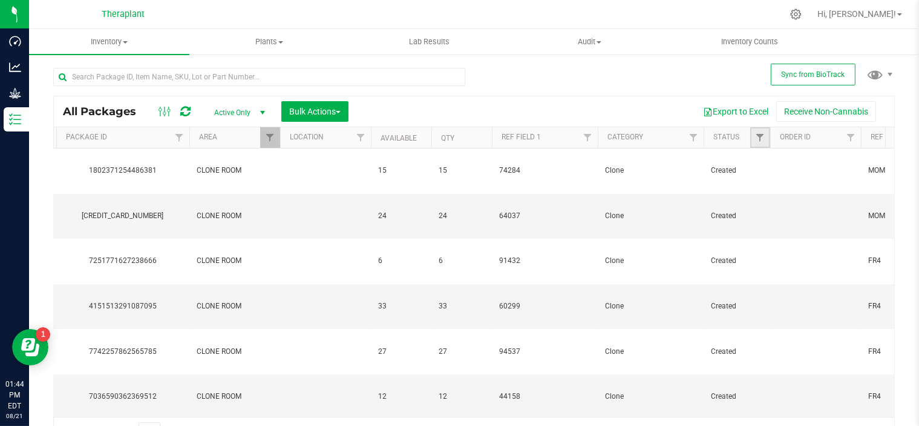
click at [765, 131] on link "Filter" at bounding box center [761, 137] width 20 height 21
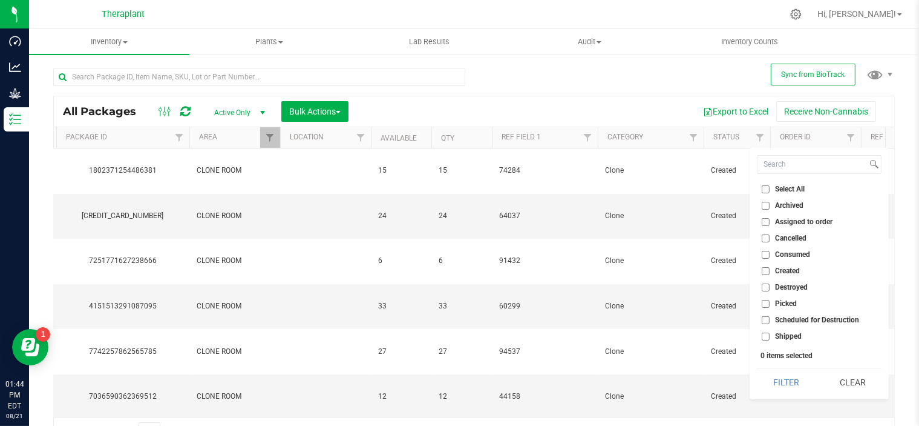
click at [765, 316] on input "Scheduled for Destruction" at bounding box center [766, 320] width 8 height 8
checkbox input "true"
click at [781, 389] on button "Filter" at bounding box center [786, 382] width 58 height 27
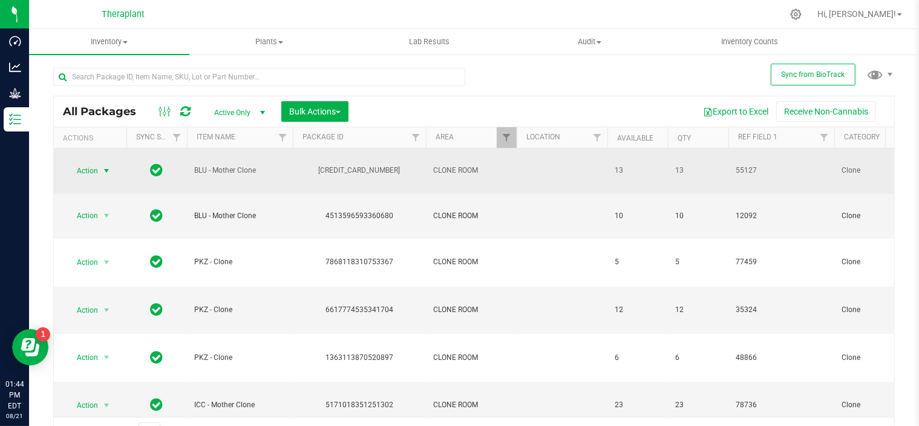
click at [107, 166] on span "select" at bounding box center [107, 171] width 10 height 10
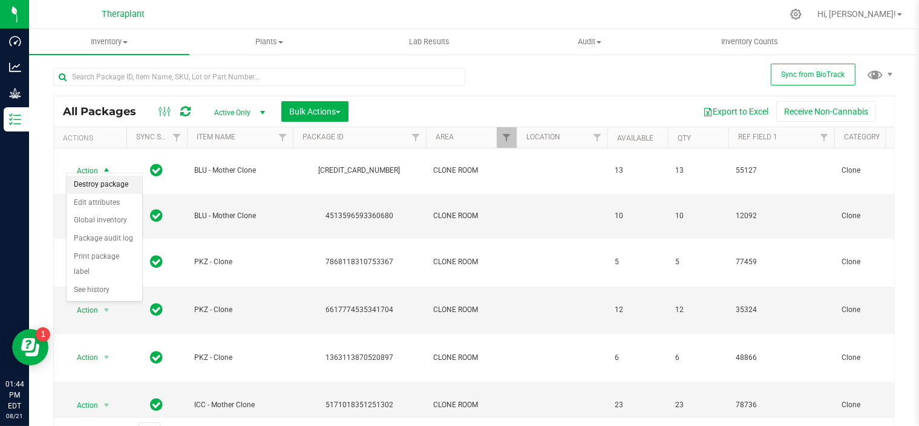
click at [112, 182] on li "Destroy package" at bounding box center [105, 185] width 76 height 18
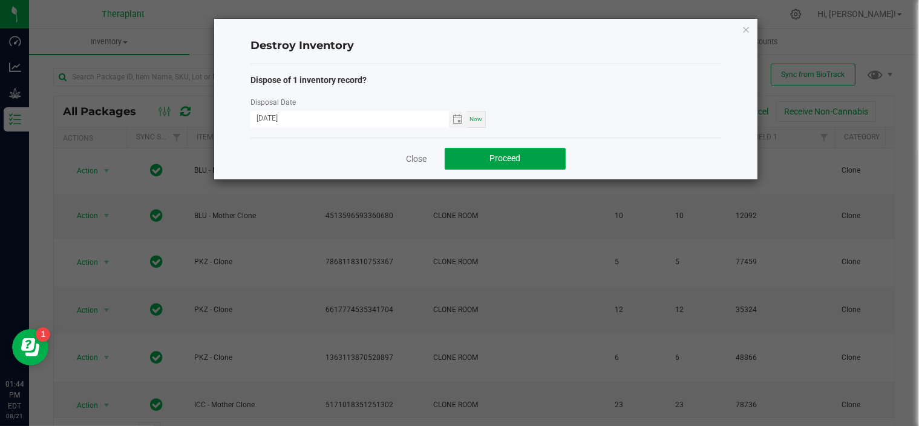
click at [472, 162] on button "Proceed" at bounding box center [505, 159] width 121 height 22
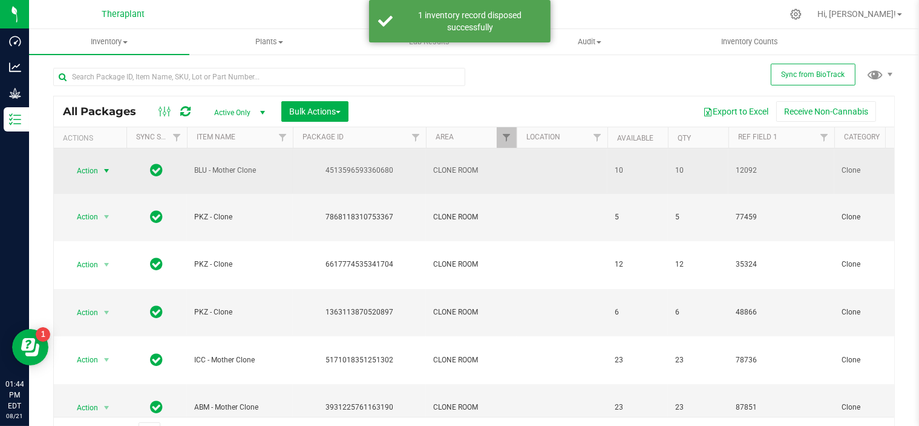
click at [104, 166] on span "select" at bounding box center [107, 171] width 10 height 10
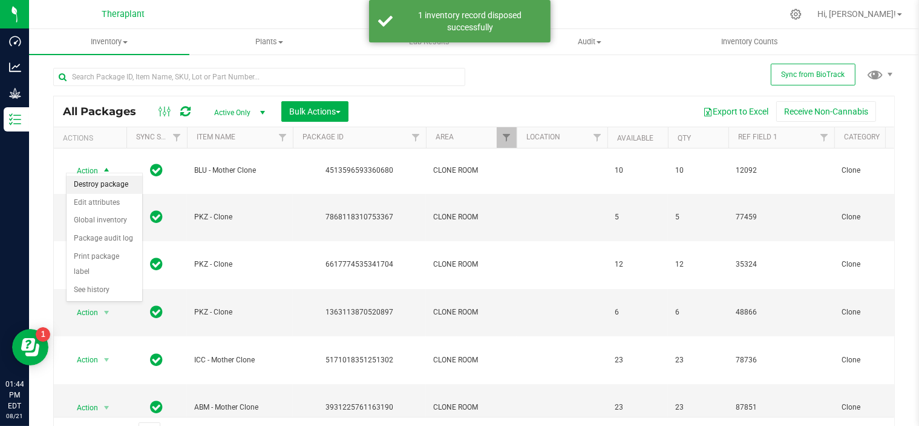
click at [100, 185] on li "Destroy package" at bounding box center [105, 185] width 76 height 18
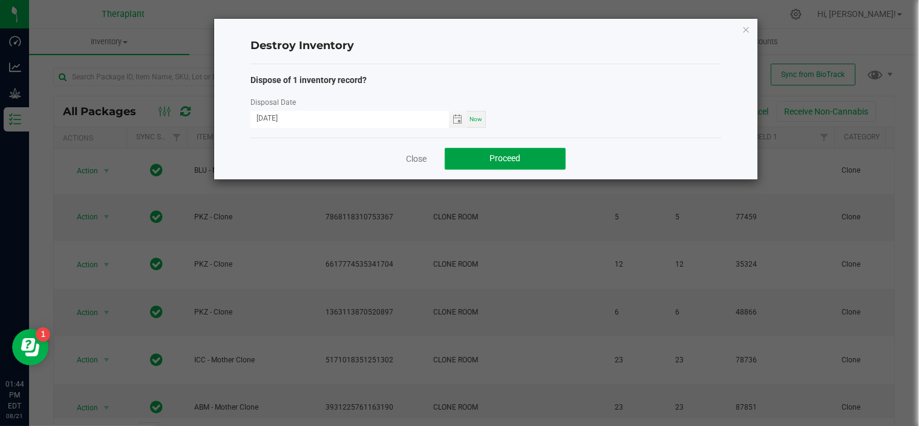
click at [470, 151] on button "Proceed" at bounding box center [505, 159] width 121 height 22
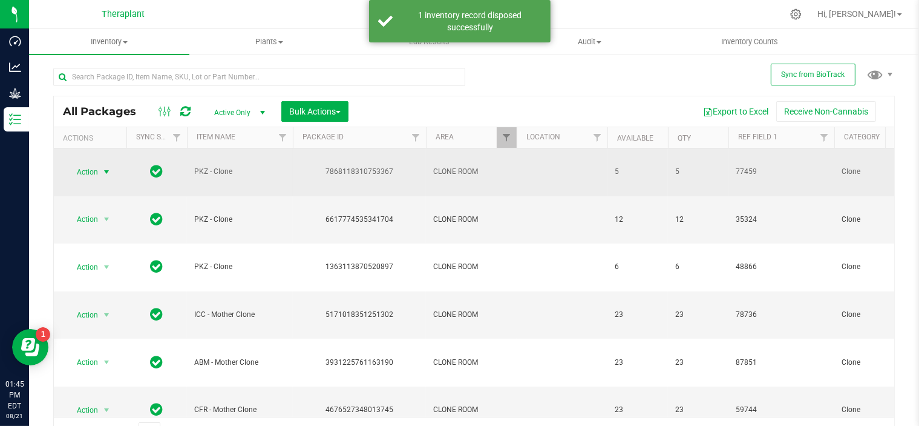
click at [107, 173] on span "select" at bounding box center [107, 172] width 10 height 10
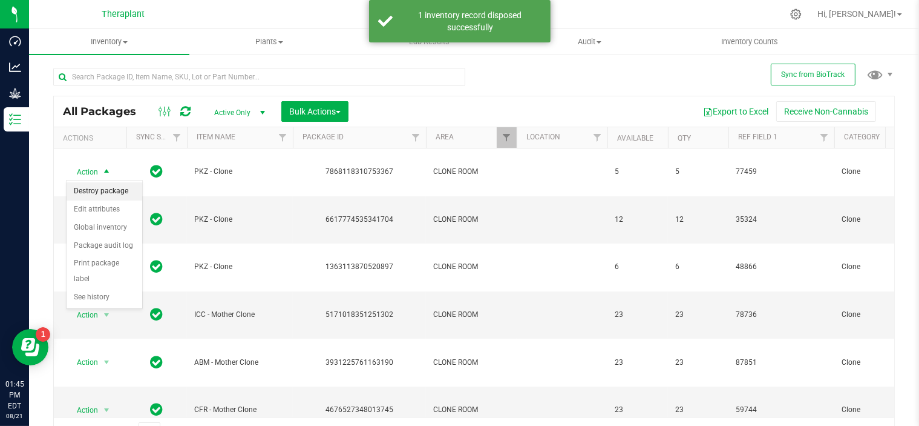
click at [100, 192] on li "Destroy package" at bounding box center [105, 191] width 76 height 18
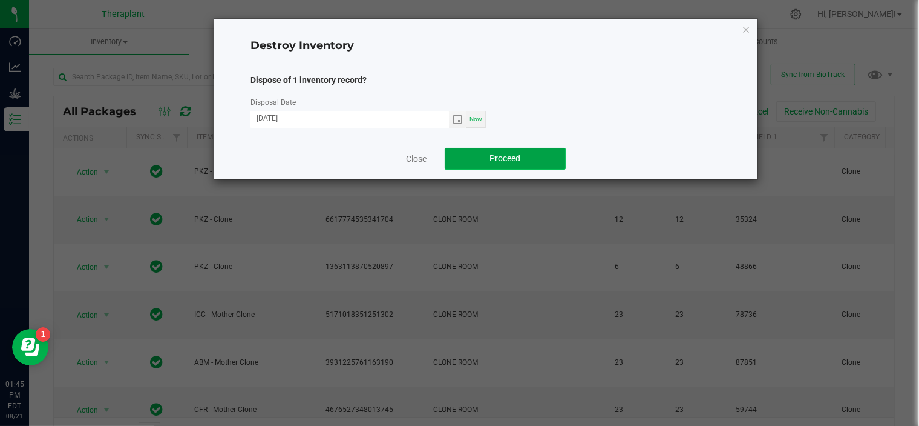
click at [479, 153] on button "Proceed" at bounding box center [505, 159] width 121 height 22
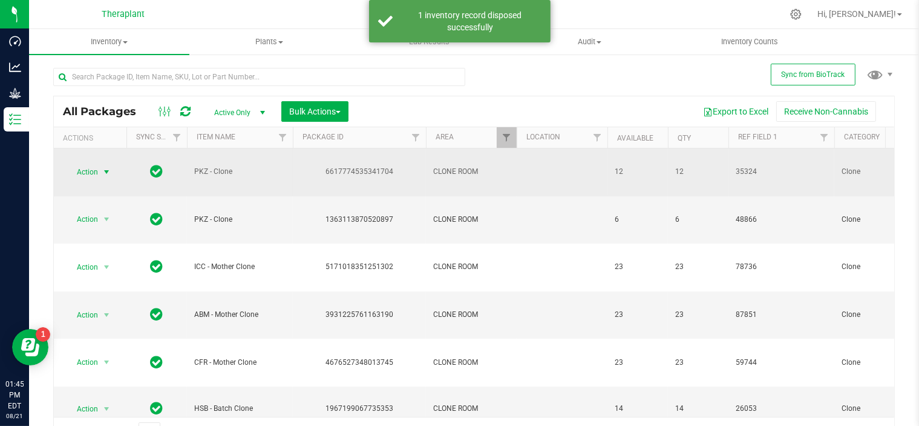
click at [107, 170] on span "select" at bounding box center [107, 172] width 10 height 10
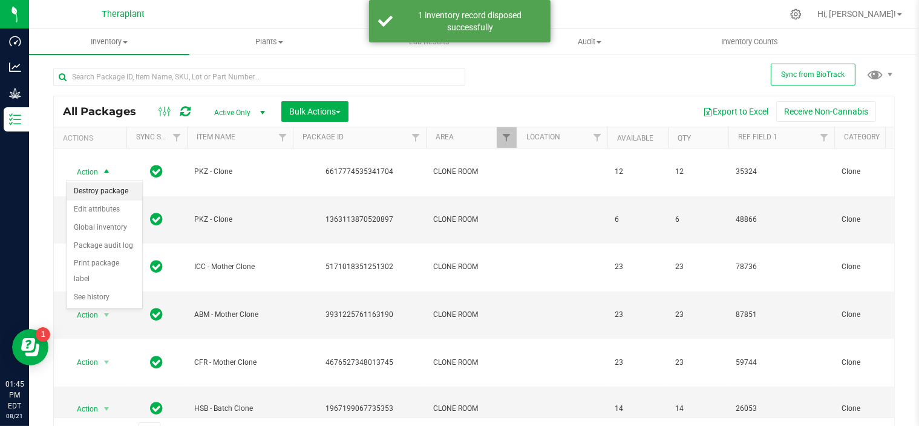
click at [100, 193] on li "Destroy package" at bounding box center [105, 191] width 76 height 18
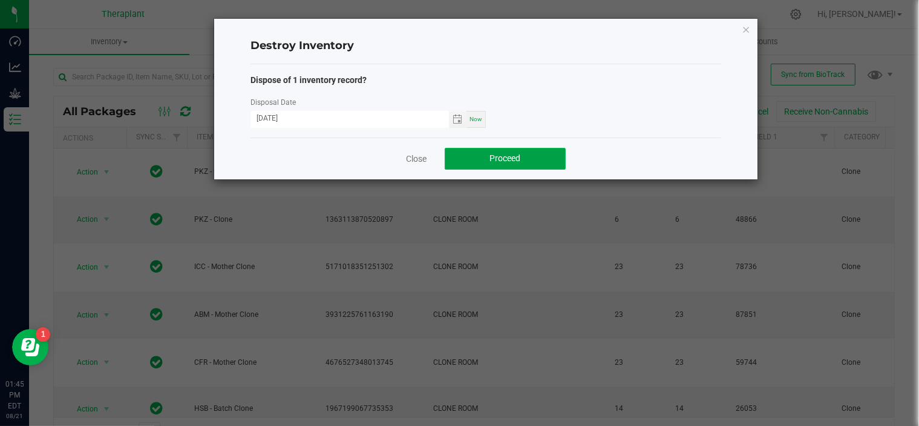
click at [489, 154] on button "Proceed" at bounding box center [505, 159] width 121 height 22
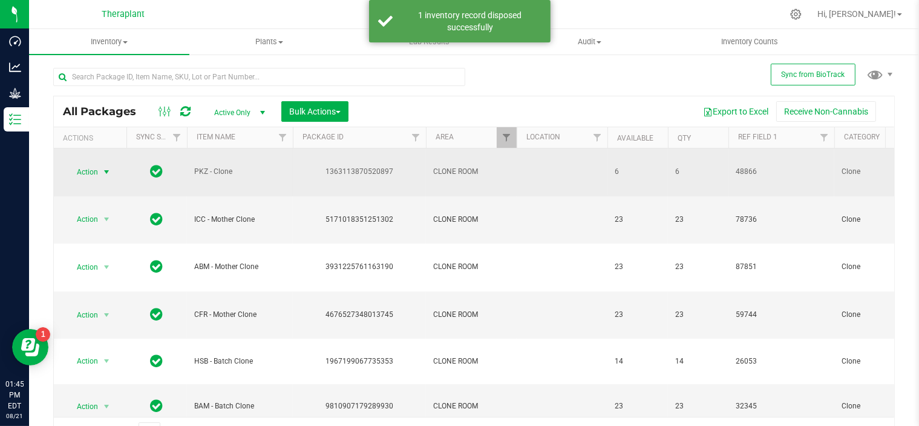
click at [111, 170] on span "select" at bounding box center [107, 172] width 10 height 10
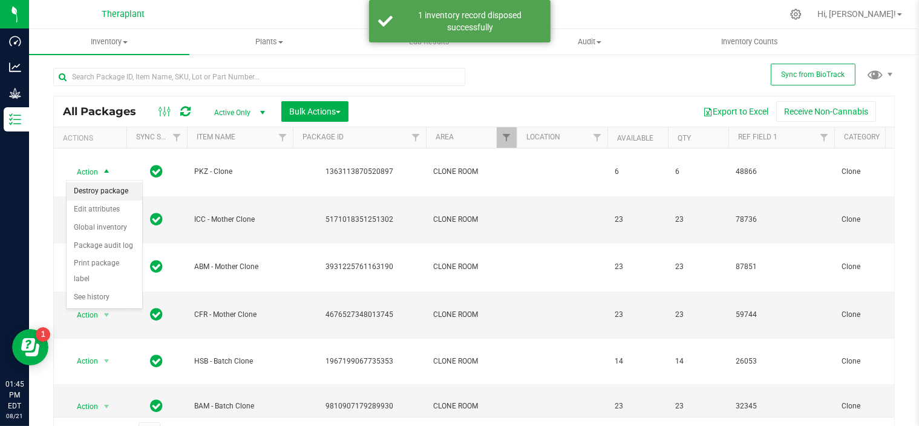
click at [101, 192] on li "Destroy package" at bounding box center [105, 191] width 76 height 18
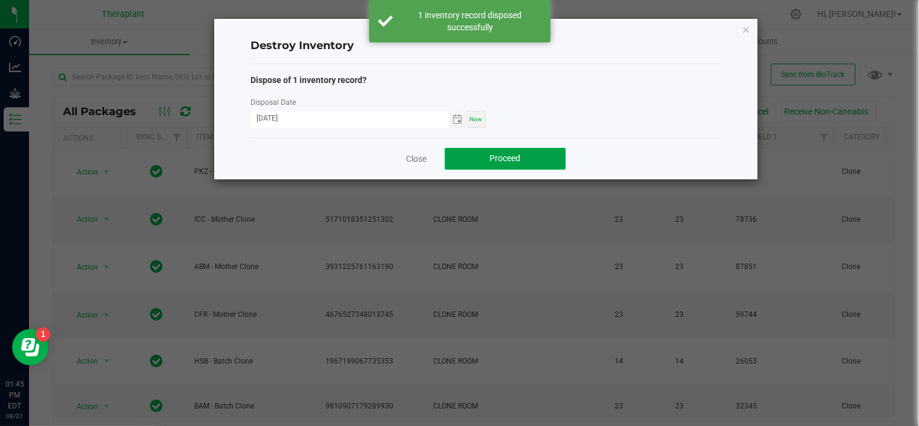
click at [502, 162] on span "Proceed" at bounding box center [505, 158] width 31 height 10
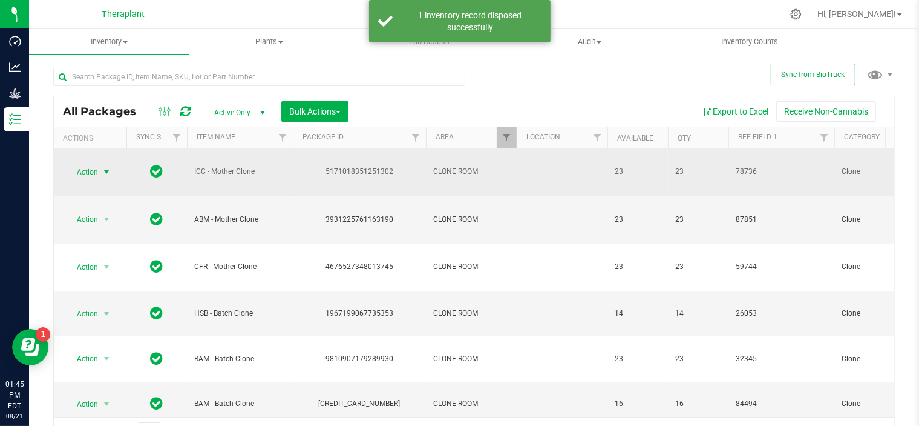
click at [110, 173] on span "select" at bounding box center [107, 172] width 10 height 10
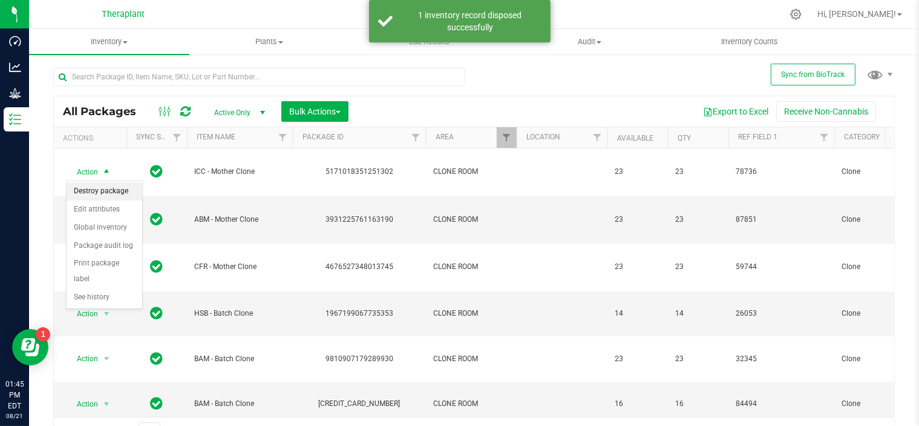
click at [101, 194] on li "Destroy package" at bounding box center [105, 191] width 76 height 18
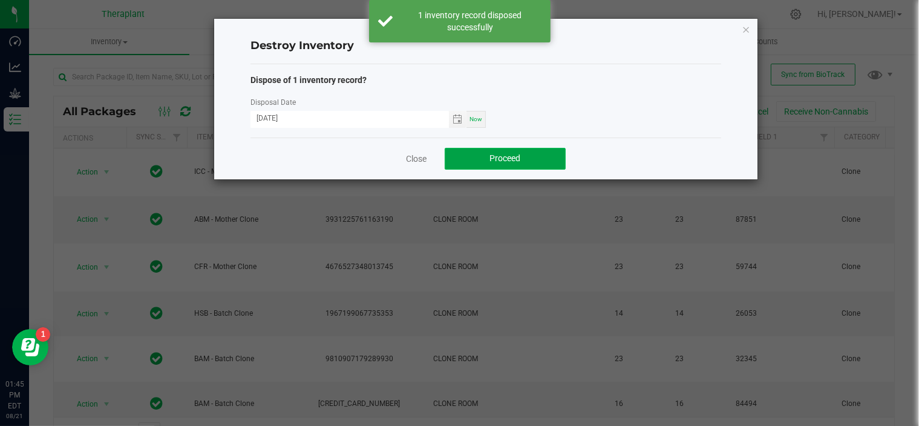
click at [513, 166] on button "Proceed" at bounding box center [505, 159] width 121 height 22
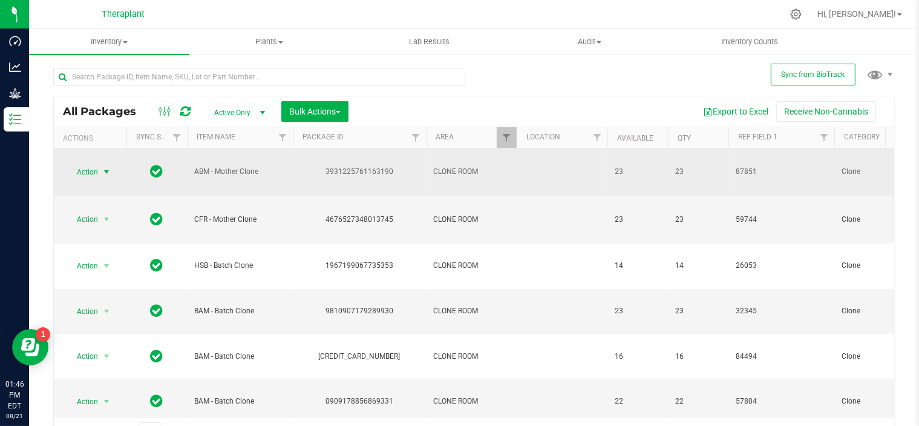
click at [110, 176] on span "select" at bounding box center [107, 172] width 10 height 10
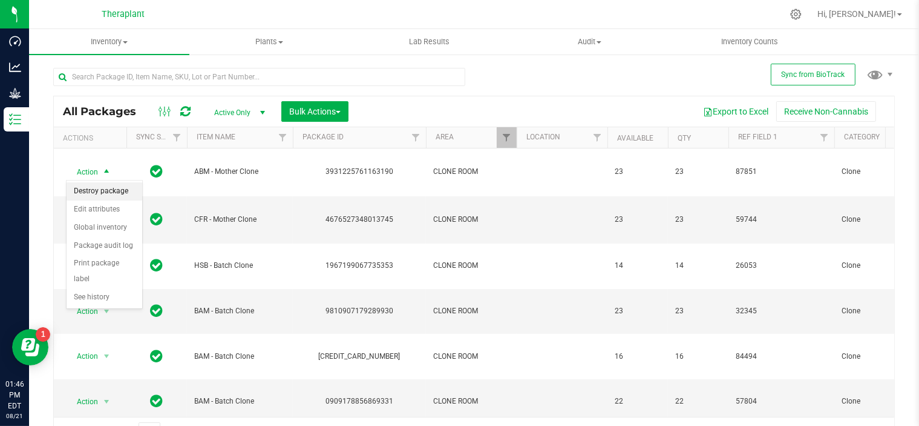
click at [105, 194] on li "Destroy package" at bounding box center [105, 191] width 76 height 18
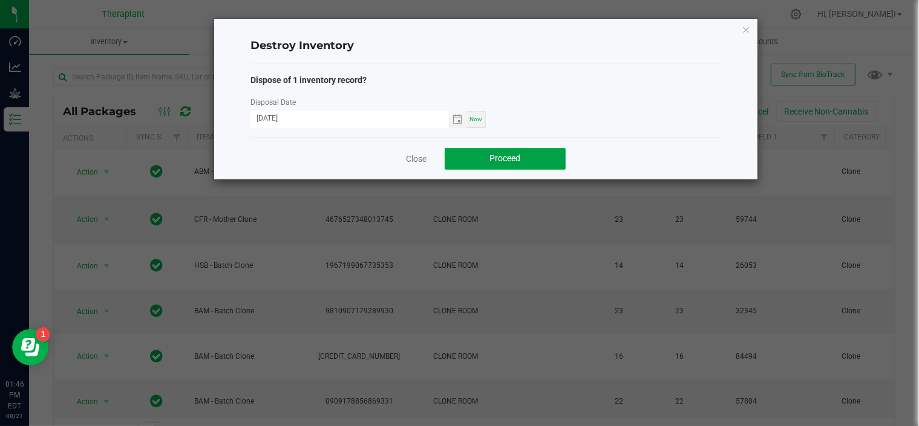
click at [513, 153] on span "Proceed" at bounding box center [505, 158] width 31 height 10
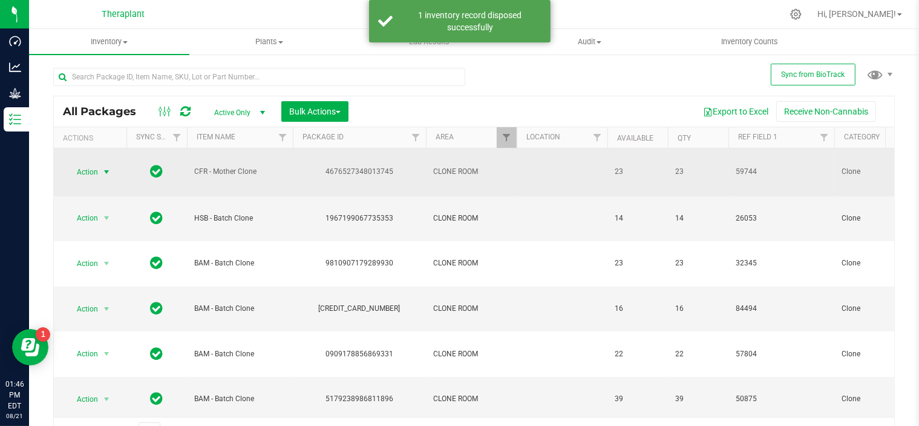
click at [103, 172] on span "select" at bounding box center [107, 172] width 10 height 10
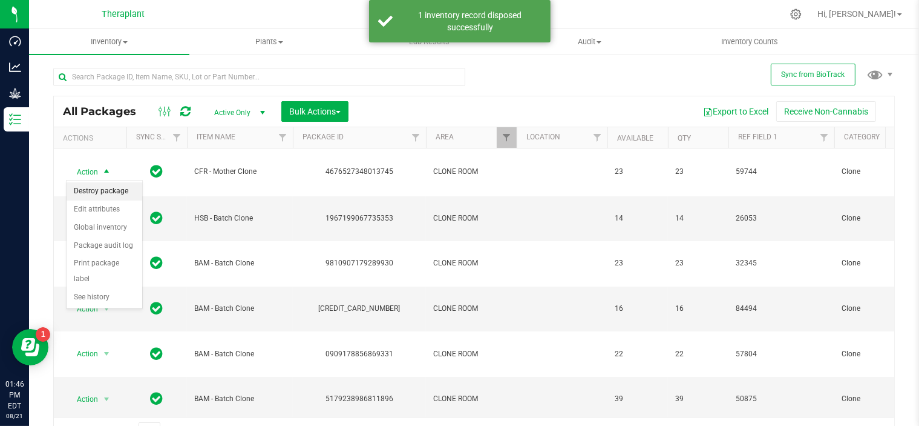
click at [99, 194] on li "Destroy package" at bounding box center [105, 191] width 76 height 18
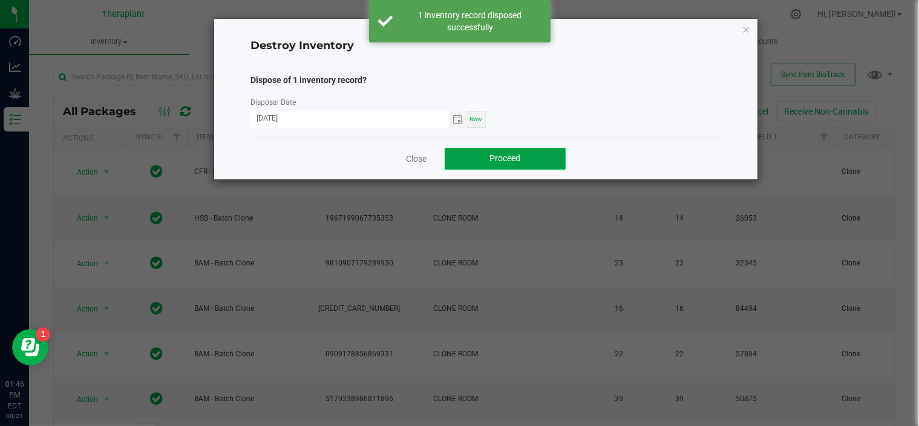
click at [471, 153] on button "Proceed" at bounding box center [505, 159] width 121 height 22
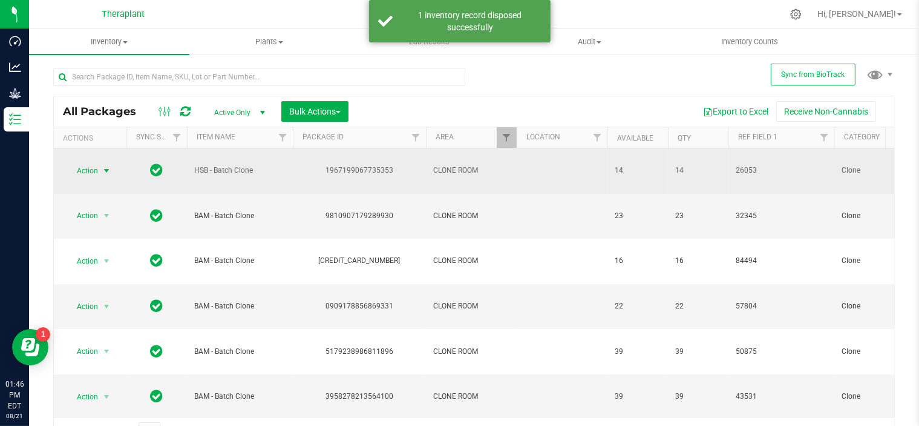
click at [109, 166] on span "select" at bounding box center [107, 171] width 10 height 10
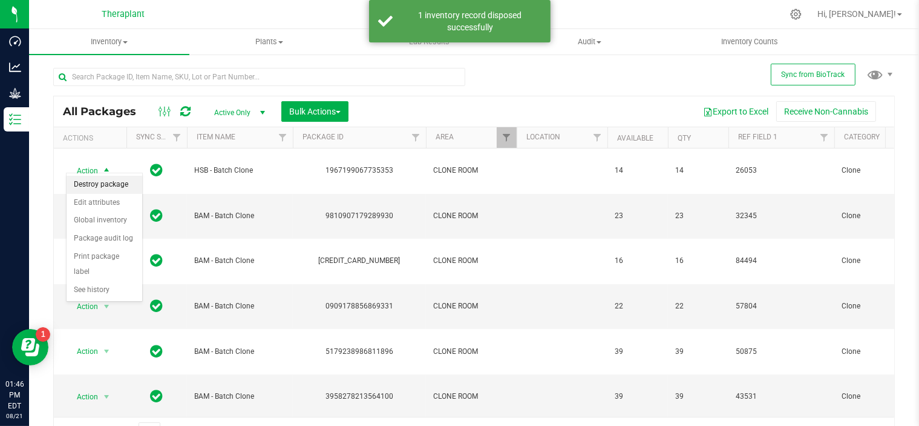
click at [105, 185] on li "Destroy package" at bounding box center [105, 185] width 76 height 18
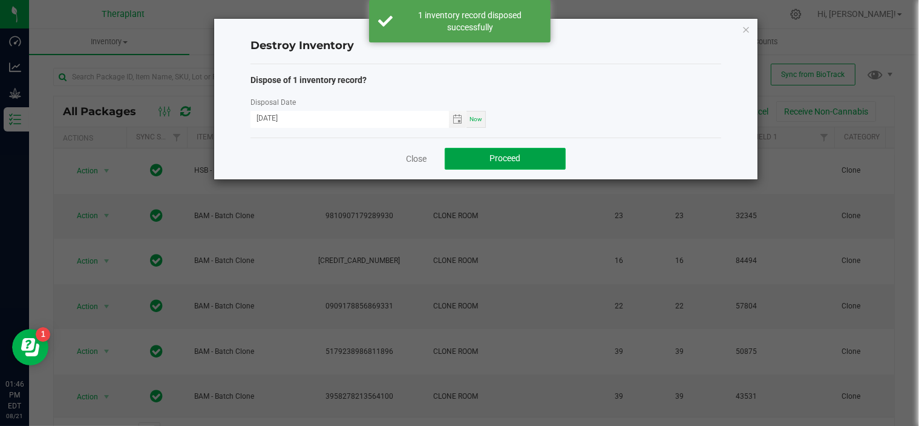
click at [494, 156] on span "Proceed" at bounding box center [505, 158] width 31 height 10
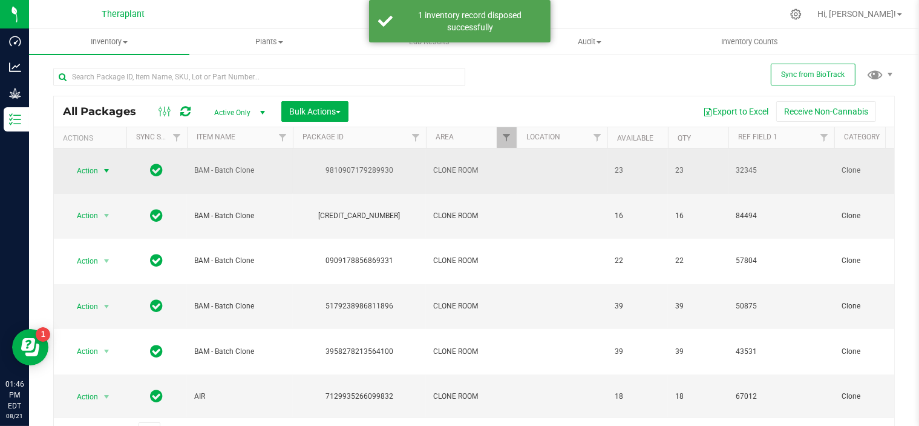
click at [104, 166] on span "select" at bounding box center [107, 171] width 10 height 10
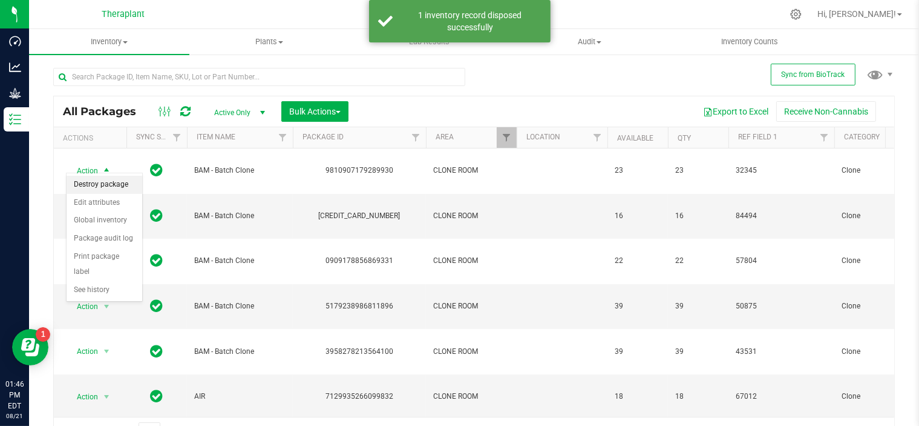
click at [105, 187] on li "Destroy package" at bounding box center [105, 185] width 76 height 18
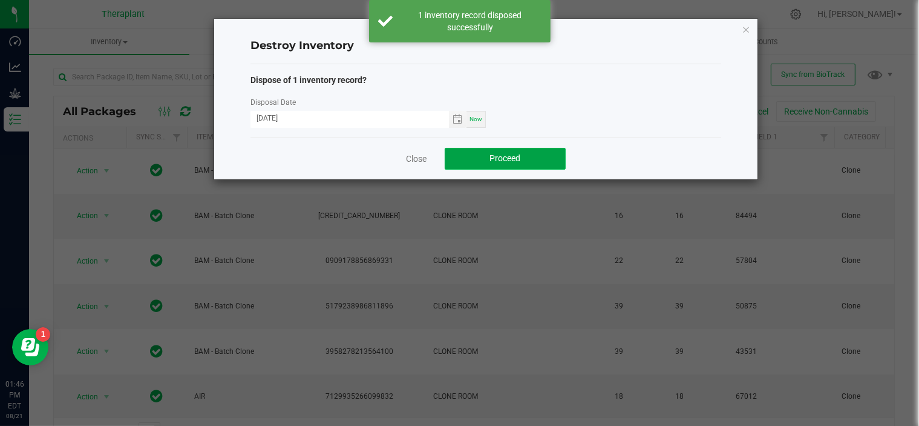
click at [485, 154] on button "Proceed" at bounding box center [505, 159] width 121 height 22
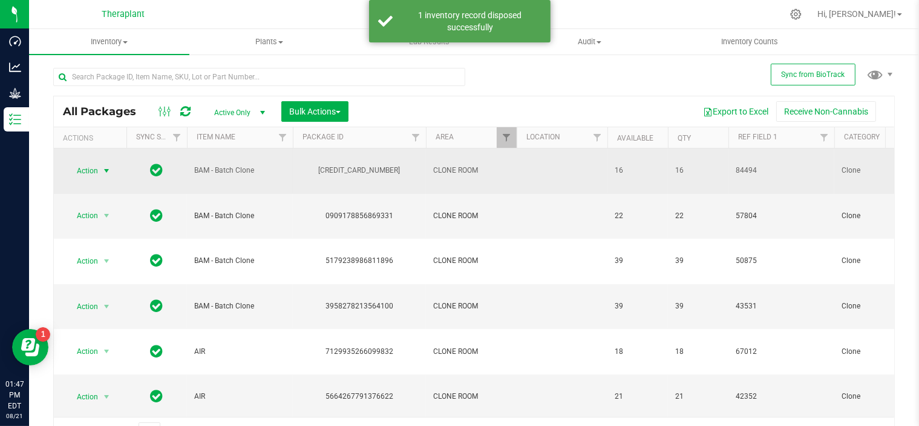
click at [102, 166] on span "select" at bounding box center [107, 171] width 10 height 10
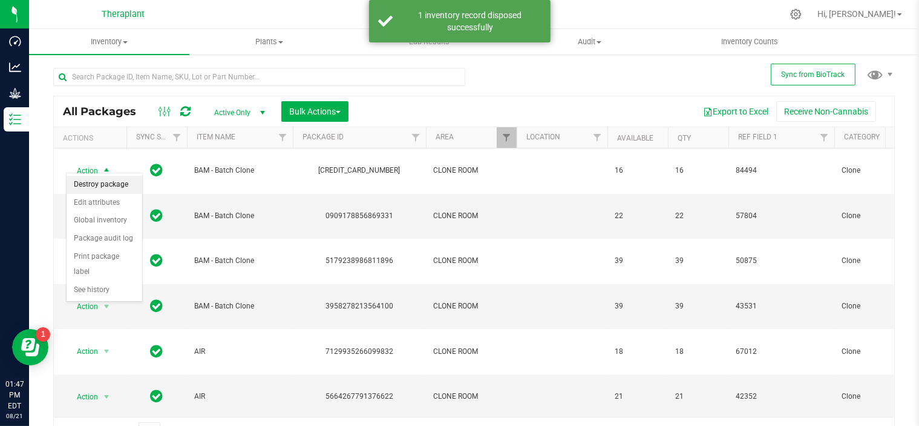
click at [116, 187] on li "Destroy package" at bounding box center [105, 185] width 76 height 18
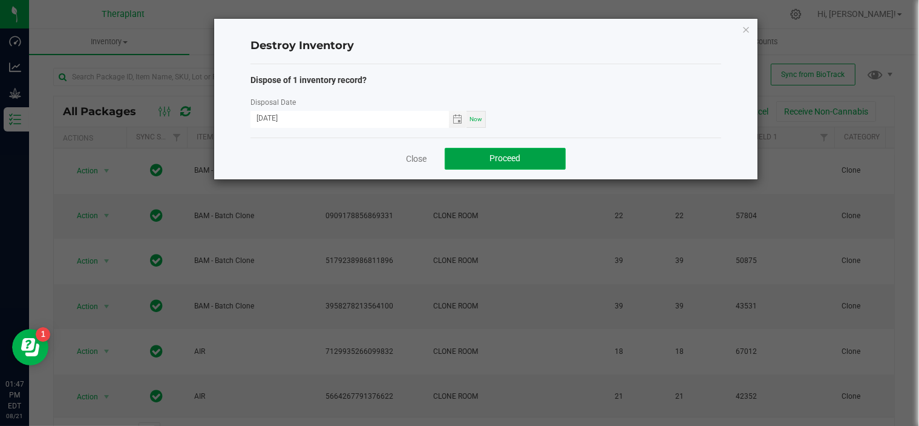
click at [498, 159] on span "Proceed" at bounding box center [505, 158] width 31 height 10
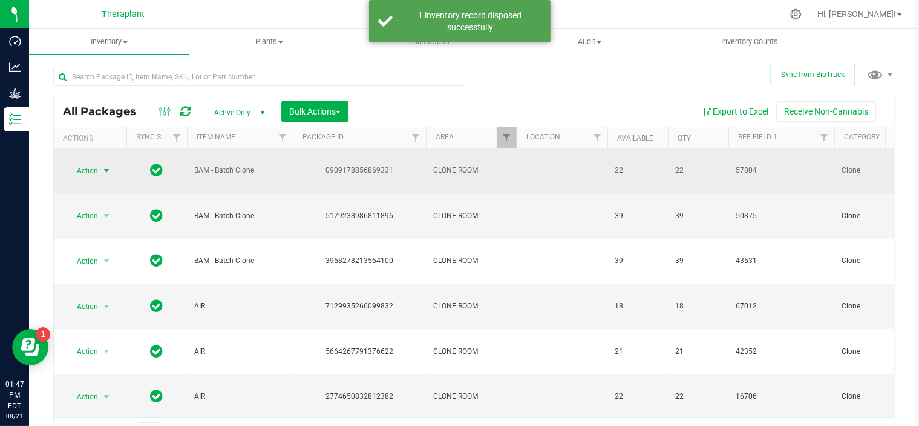
click at [113, 166] on span "select" at bounding box center [106, 170] width 15 height 17
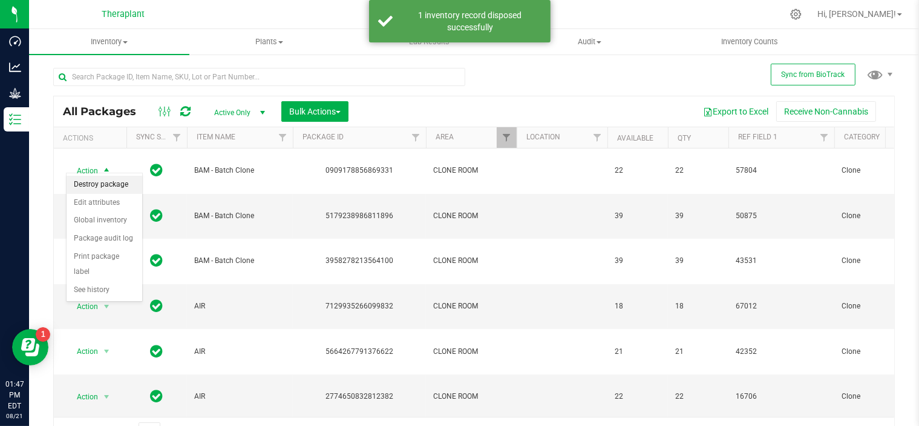
click at [105, 185] on li "Destroy package" at bounding box center [105, 185] width 76 height 18
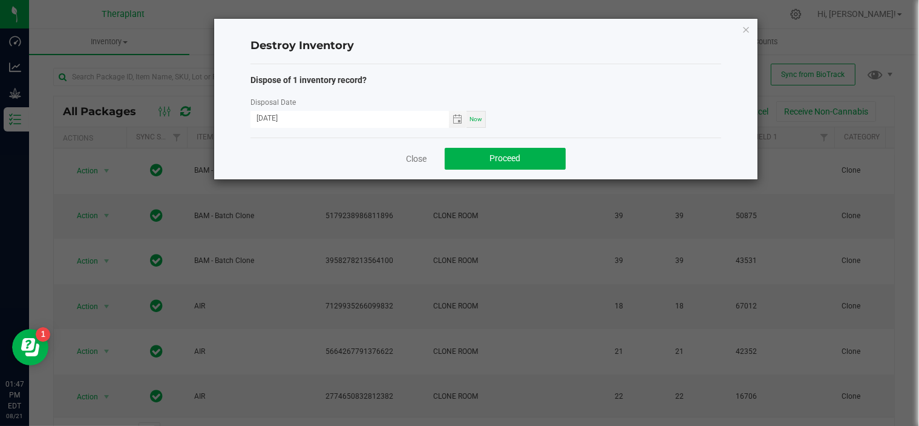
click at [131, 175] on ngb-modal-window "Destroy Inventory Dispose of 1 inventory record? Disposal Date [DATE] Now Close…" at bounding box center [464, 213] width 929 height 426
click at [425, 158] on link "Close" at bounding box center [416, 159] width 21 height 12
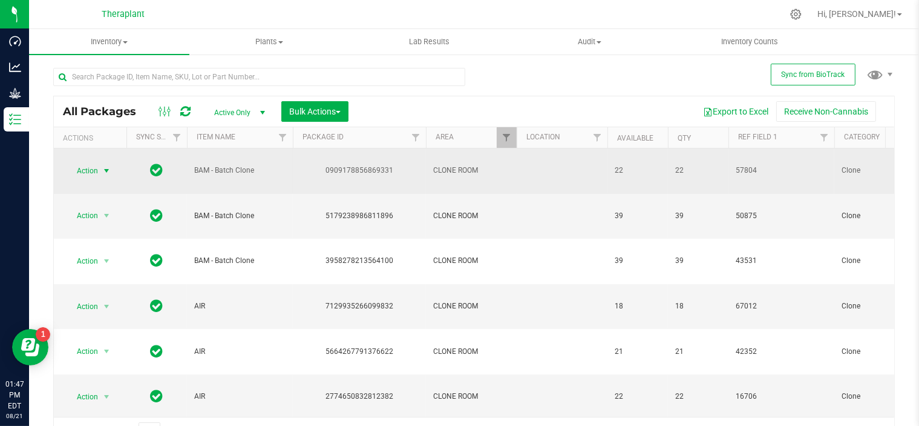
click at [107, 166] on span "select" at bounding box center [107, 171] width 10 height 10
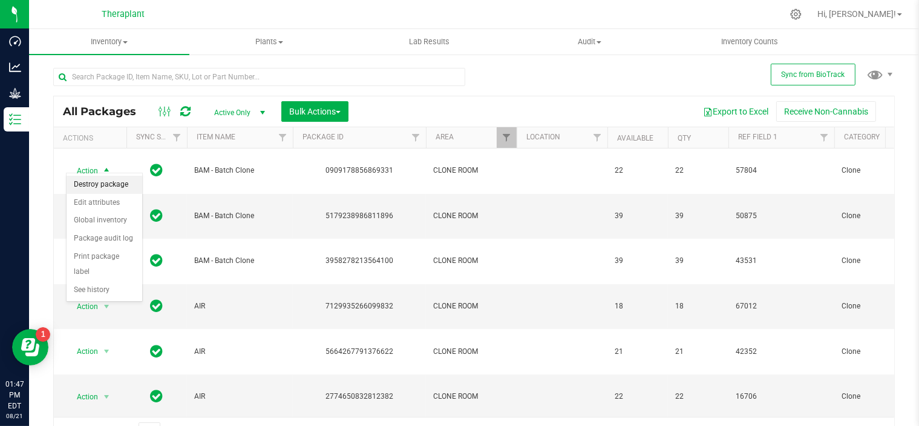
click at [107, 187] on li "Destroy package" at bounding box center [105, 185] width 76 height 18
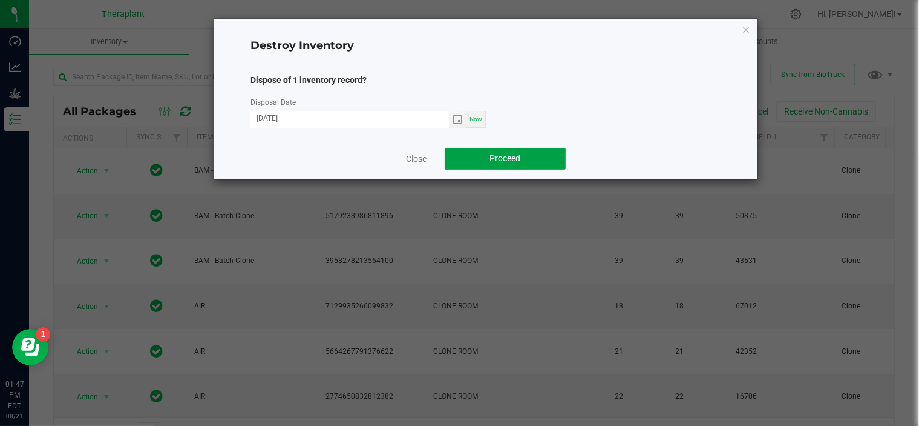
click at [508, 158] on span "Proceed" at bounding box center [505, 158] width 31 height 10
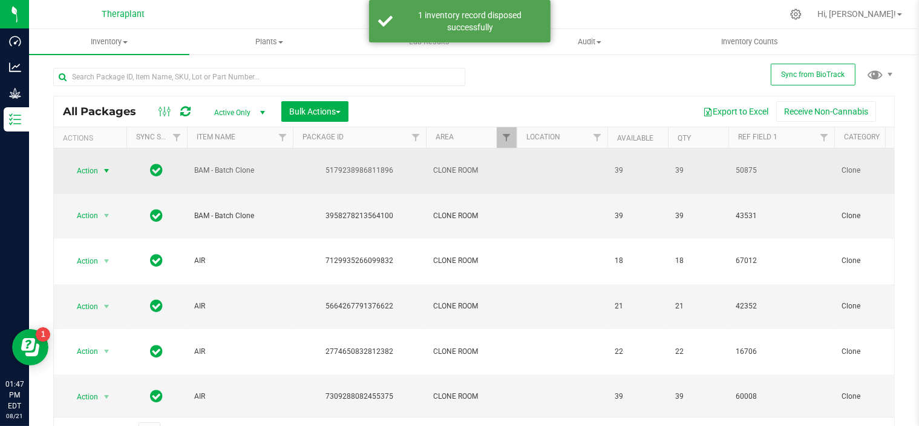
click at [111, 169] on span "select" at bounding box center [106, 170] width 15 height 17
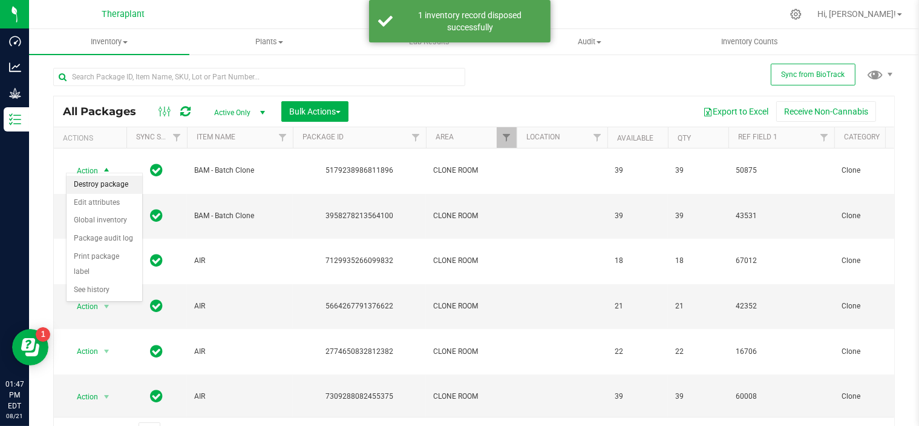
click at [111, 186] on li "Destroy package" at bounding box center [105, 185] width 76 height 18
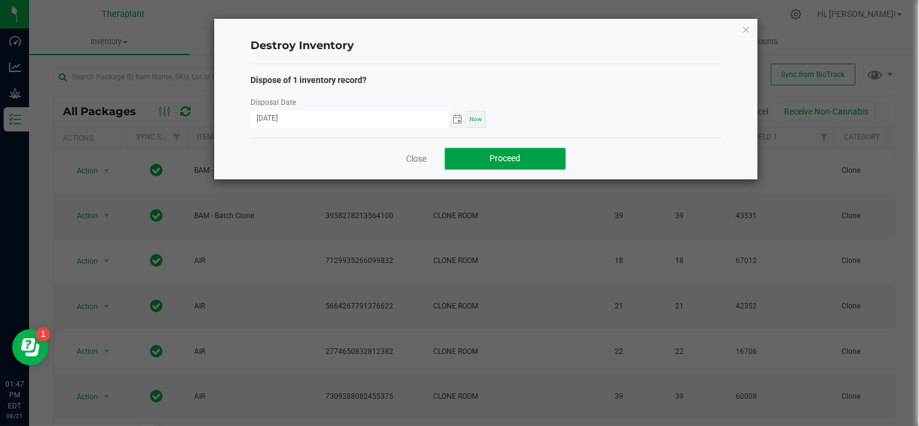
click at [496, 163] on button "Proceed" at bounding box center [505, 159] width 121 height 22
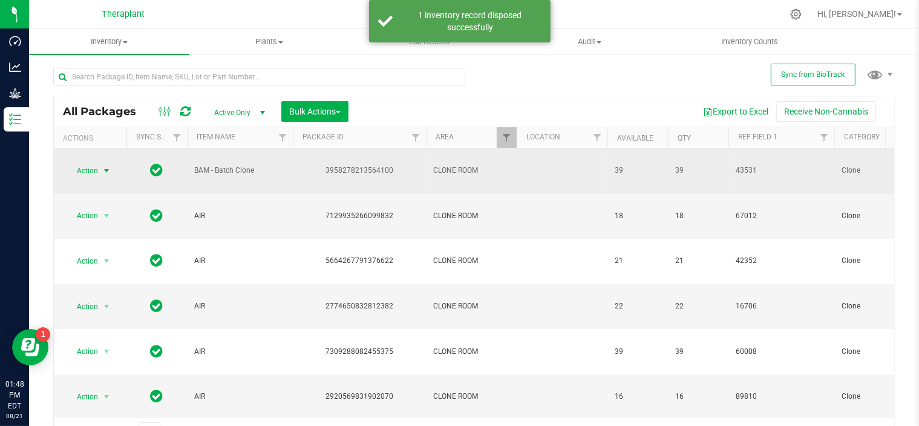
click at [104, 167] on span "select" at bounding box center [107, 171] width 10 height 10
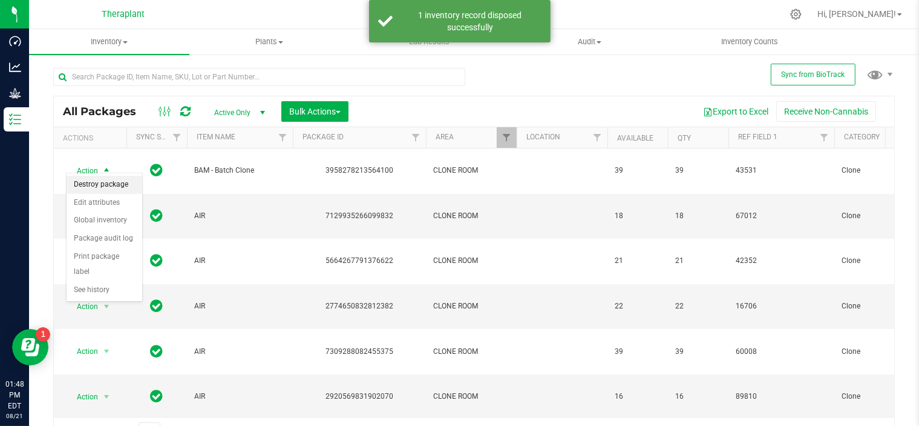
click at [88, 189] on li "Destroy package" at bounding box center [105, 185] width 76 height 18
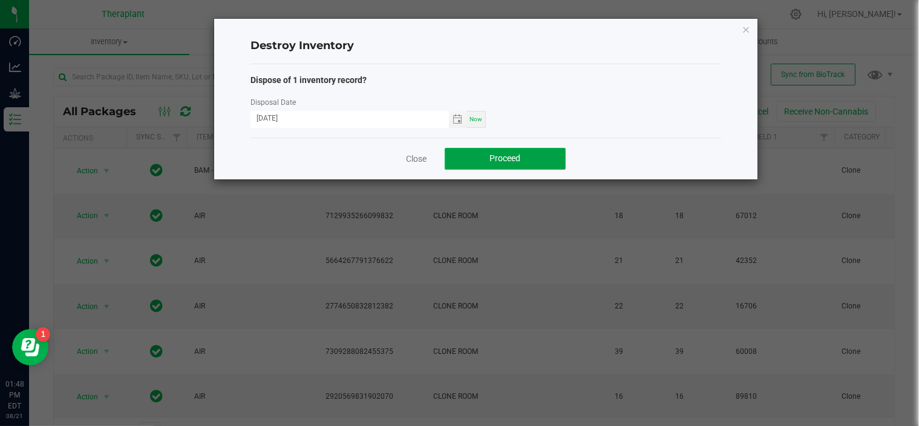
click at [479, 158] on button "Proceed" at bounding box center [505, 159] width 121 height 22
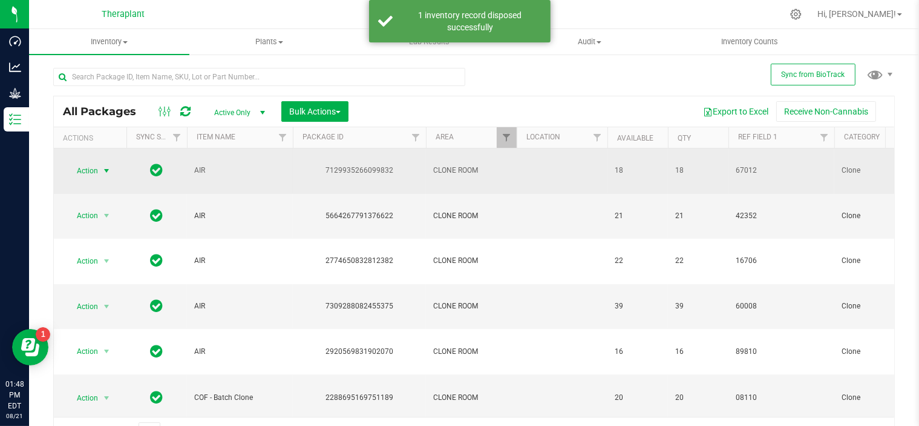
click at [111, 162] on span "select" at bounding box center [106, 170] width 15 height 17
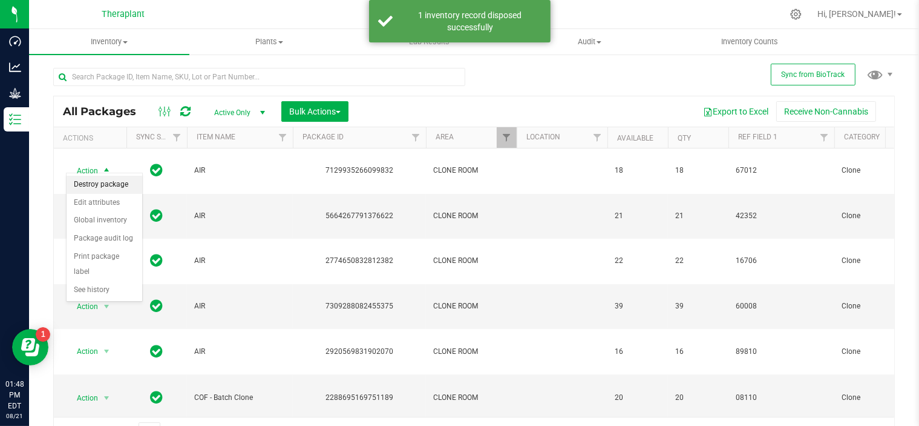
click at [106, 180] on li "Destroy package" at bounding box center [105, 185] width 76 height 18
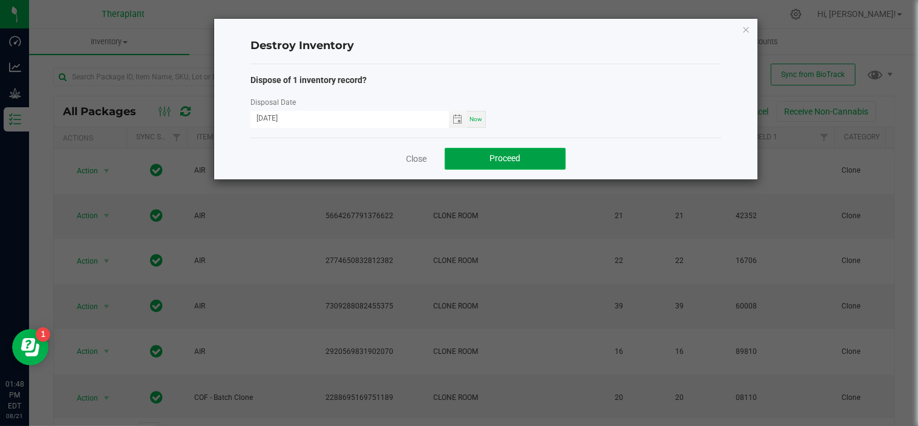
click at [470, 158] on button "Proceed" at bounding box center [505, 159] width 121 height 22
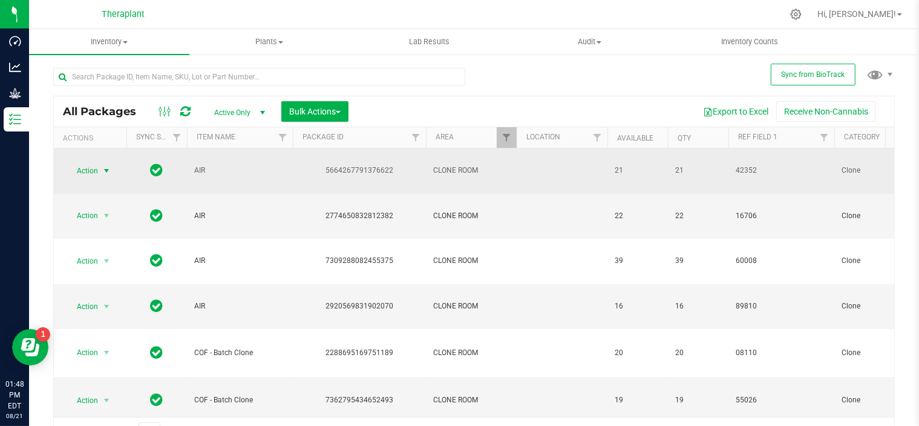
click at [106, 168] on span "select" at bounding box center [107, 171] width 10 height 10
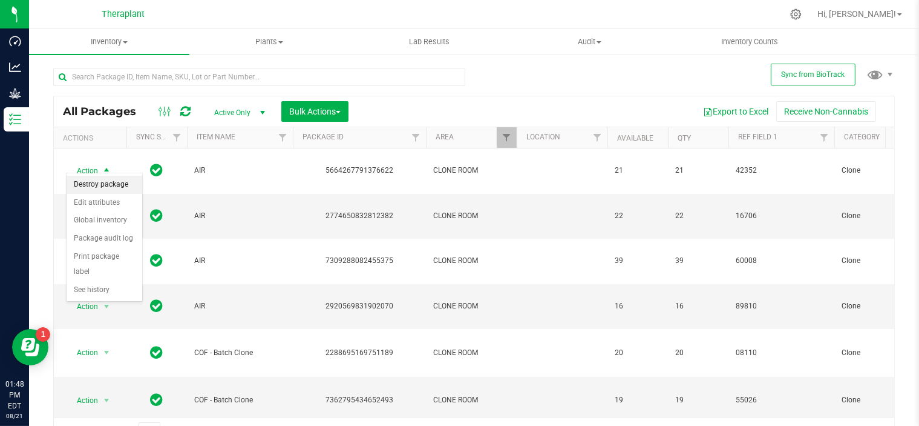
click at [96, 188] on li "Destroy package" at bounding box center [105, 185] width 76 height 18
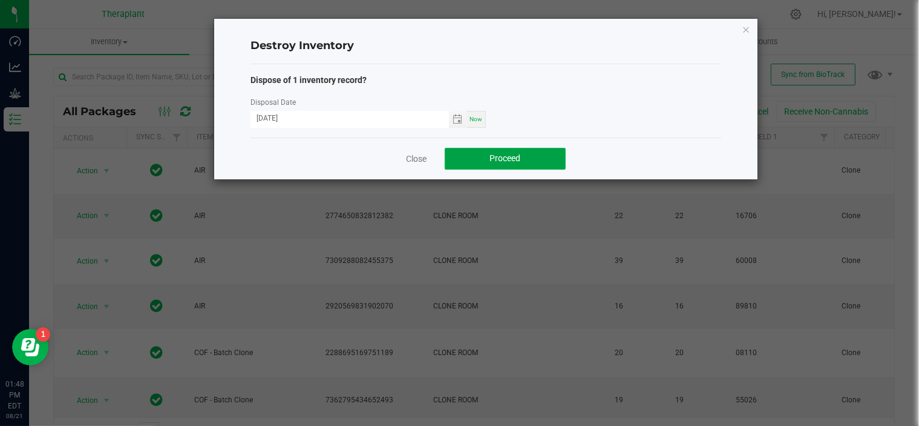
click at [514, 154] on span "Proceed" at bounding box center [505, 158] width 31 height 10
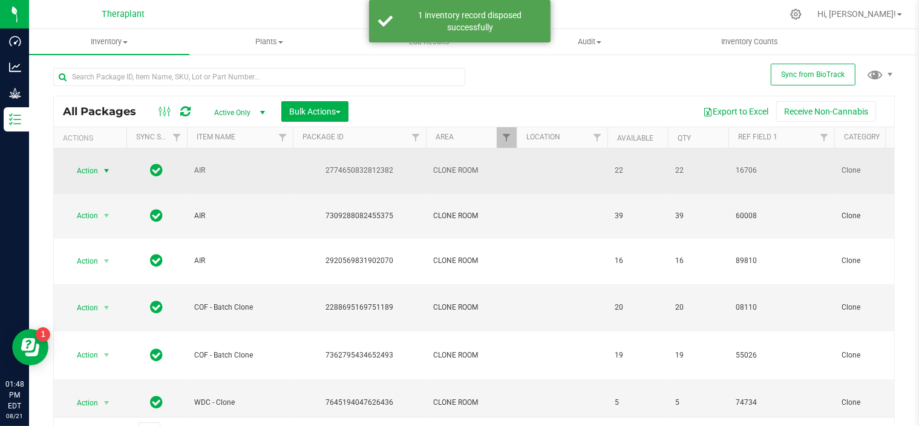
click at [107, 168] on span "select" at bounding box center [107, 171] width 10 height 10
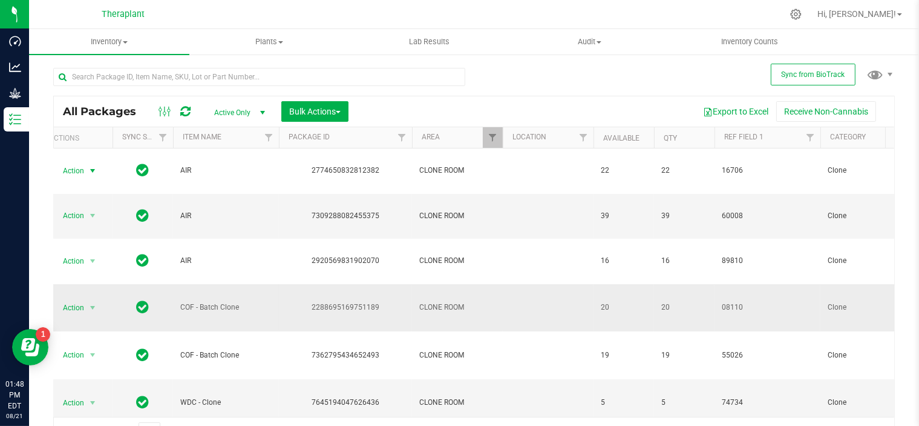
scroll to position [0, 1]
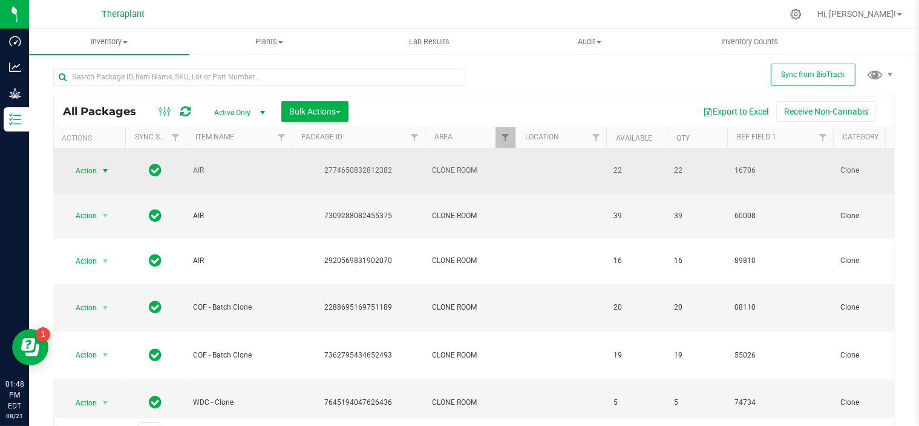
click at [106, 166] on span "select" at bounding box center [105, 171] width 10 height 10
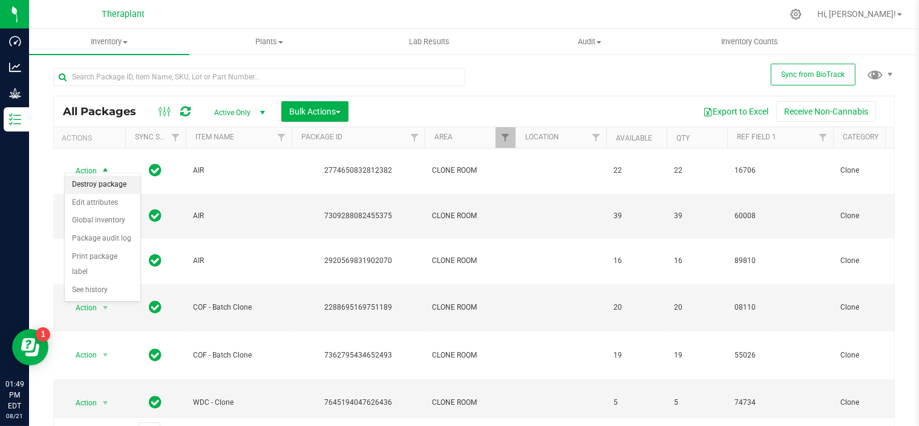
click at [115, 185] on li "Destroy package" at bounding box center [103, 185] width 76 height 18
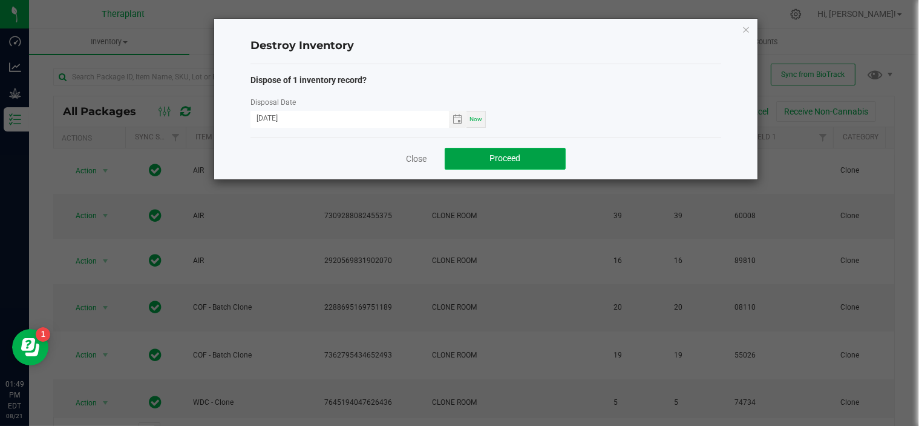
click at [533, 160] on button "Proceed" at bounding box center [505, 159] width 121 height 22
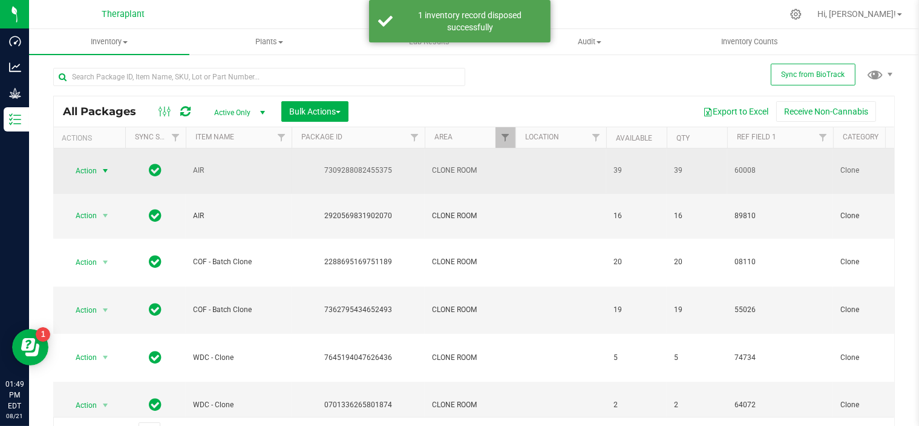
click at [103, 166] on span "select" at bounding box center [105, 171] width 10 height 10
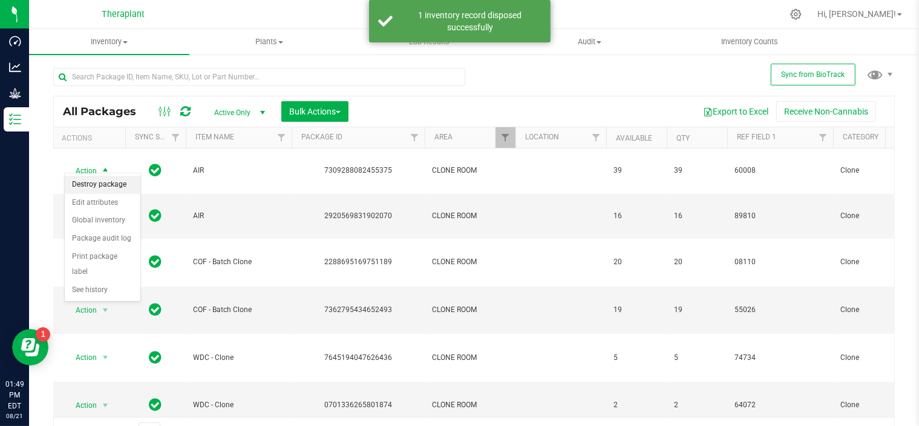
click at [107, 183] on li "Destroy package" at bounding box center [103, 185] width 76 height 18
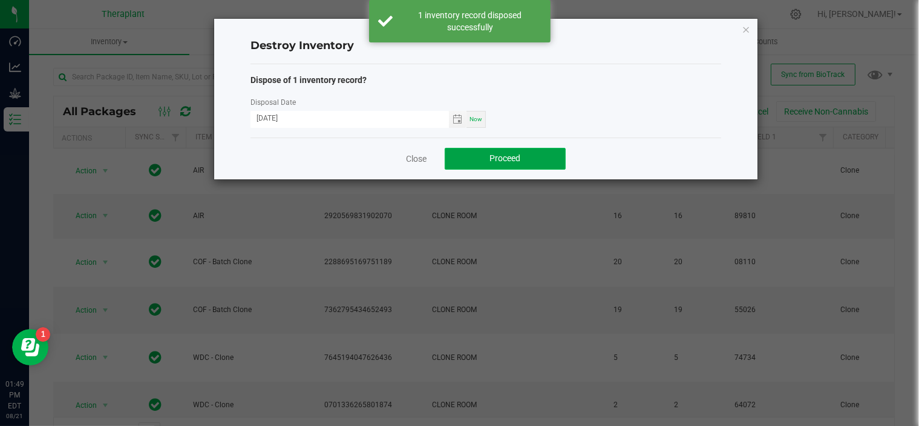
click at [475, 156] on button "Proceed" at bounding box center [505, 159] width 121 height 22
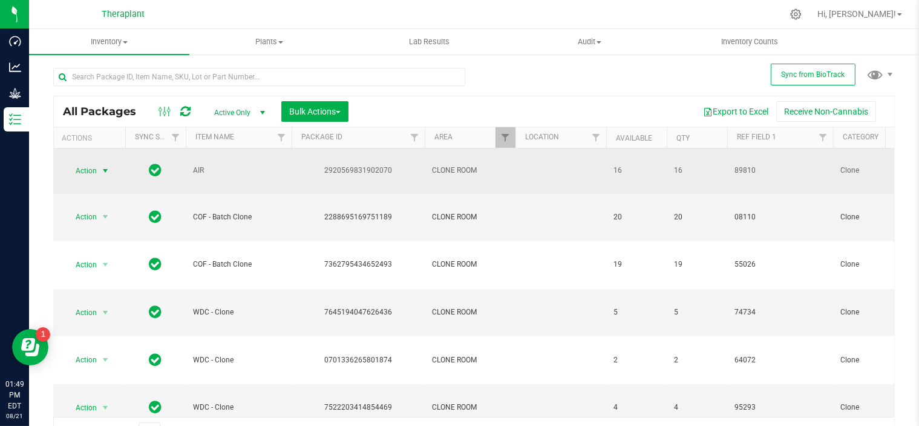
click at [105, 166] on span "select" at bounding box center [105, 171] width 10 height 10
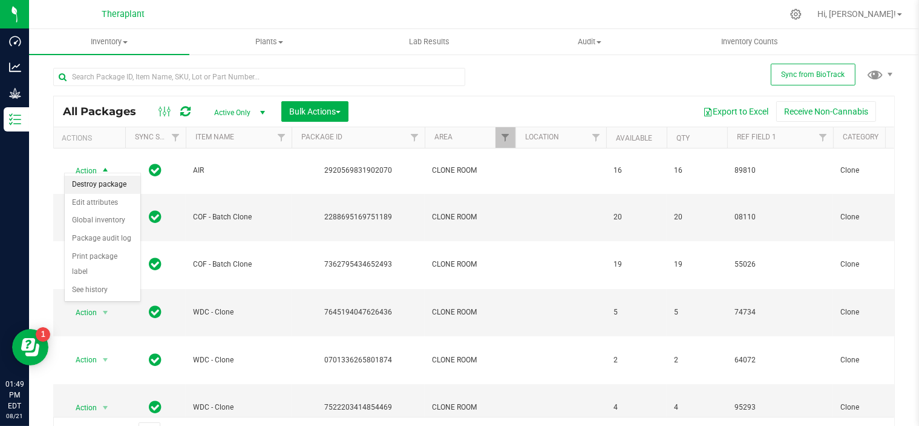
click at [96, 183] on li "Destroy package" at bounding box center [103, 185] width 76 height 18
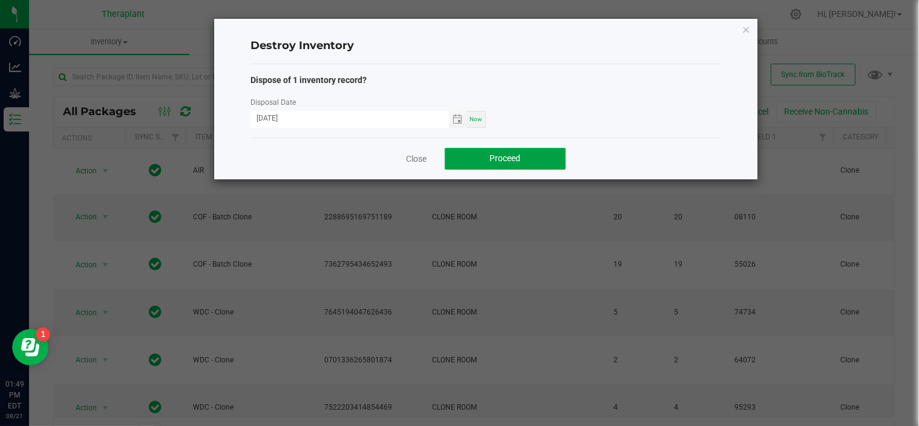
click at [518, 164] on button "Proceed" at bounding box center [505, 159] width 121 height 22
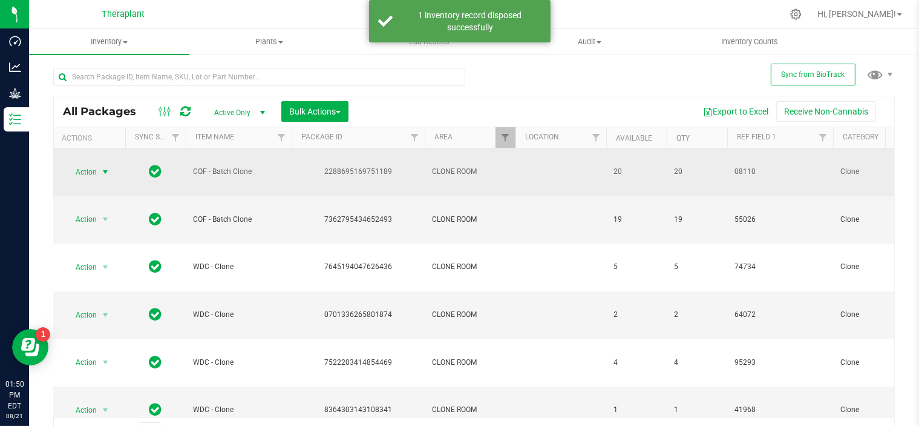
click at [107, 175] on span "select" at bounding box center [105, 172] width 10 height 10
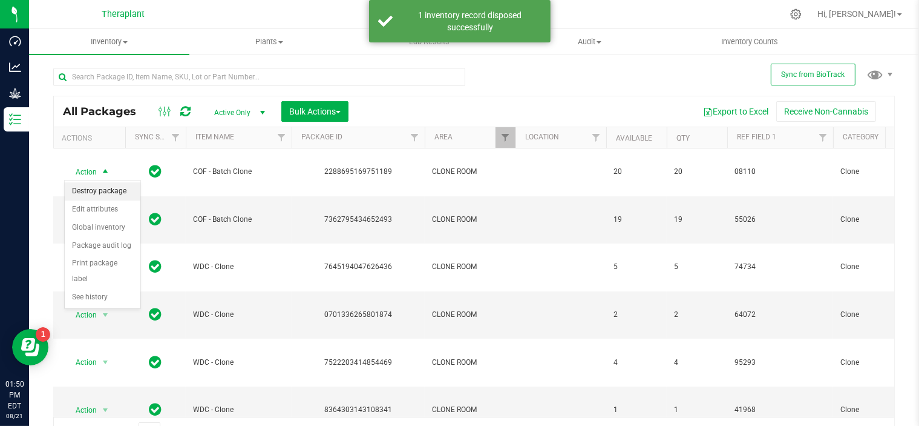
click at [105, 192] on li "Destroy package" at bounding box center [103, 191] width 76 height 18
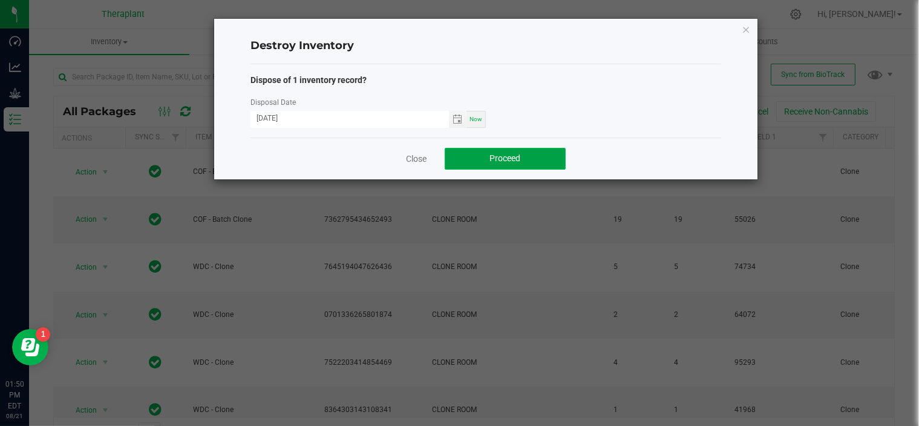
click at [482, 154] on button "Proceed" at bounding box center [505, 159] width 121 height 22
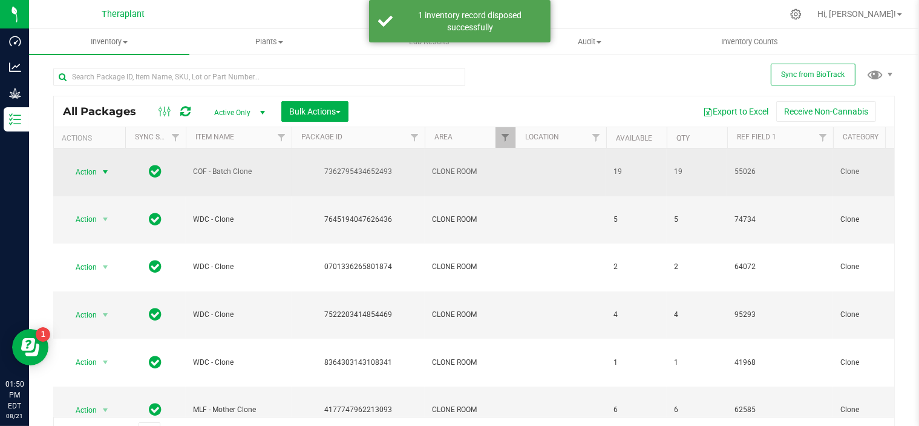
click at [107, 174] on span "select" at bounding box center [105, 172] width 10 height 10
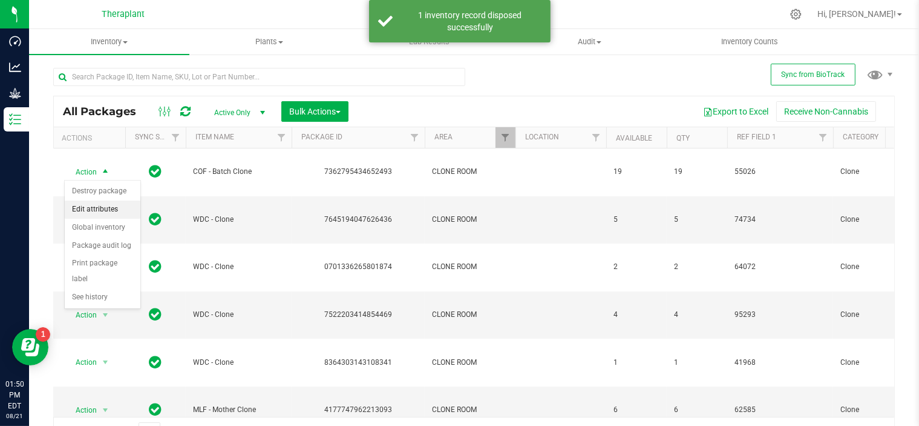
click at [105, 209] on li "Edit attributes" at bounding box center [103, 209] width 76 height 18
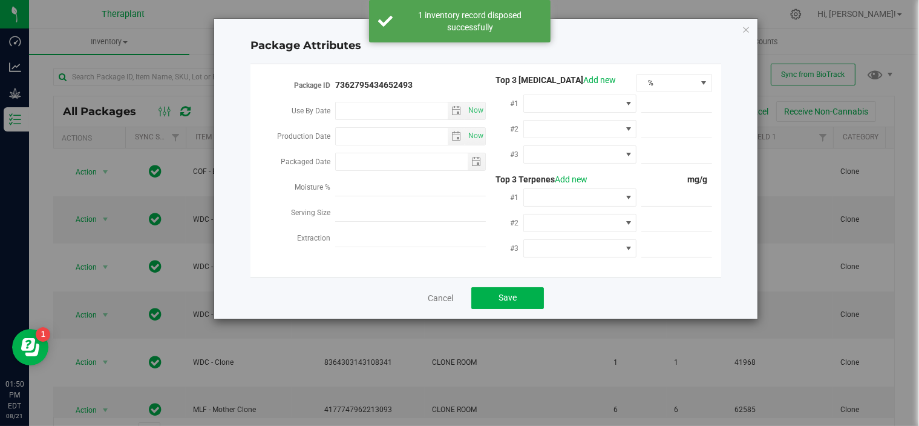
type input "2025-07-28"
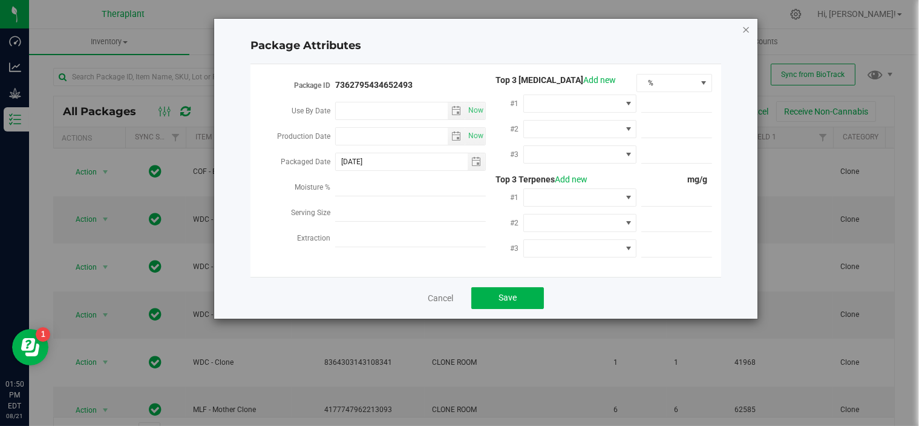
click at [749, 28] on icon "Close modal" at bounding box center [746, 29] width 8 height 15
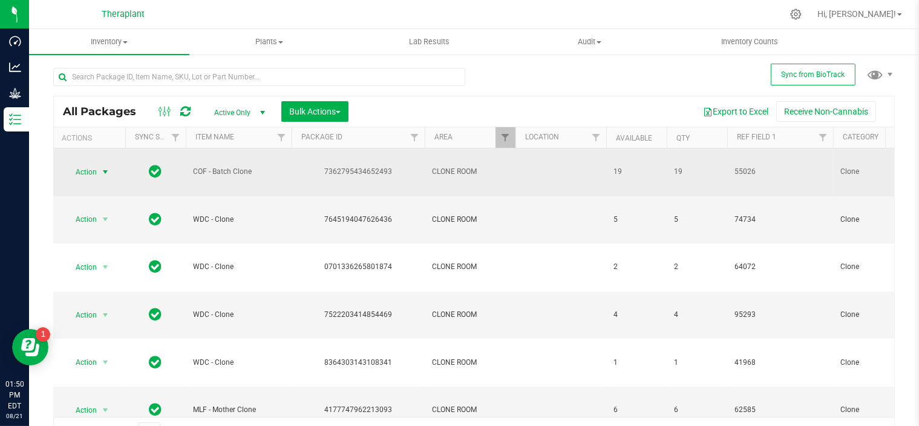
click at [104, 176] on span "select" at bounding box center [105, 171] width 15 height 17
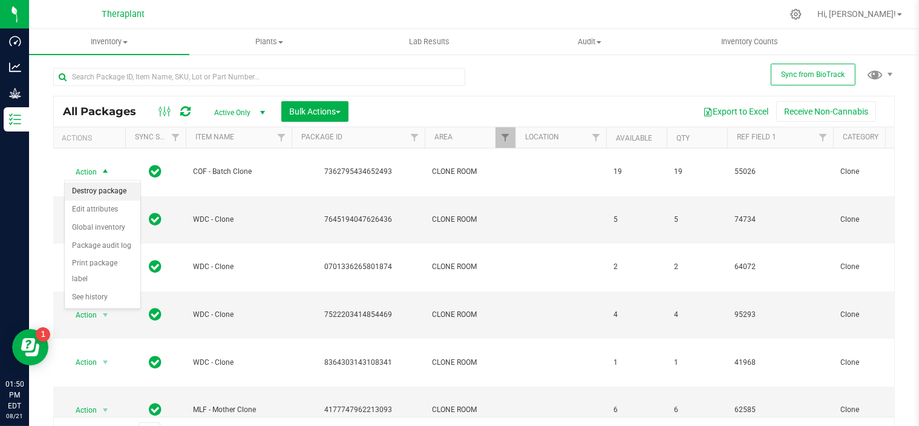
click at [100, 191] on li "Destroy package" at bounding box center [103, 191] width 76 height 18
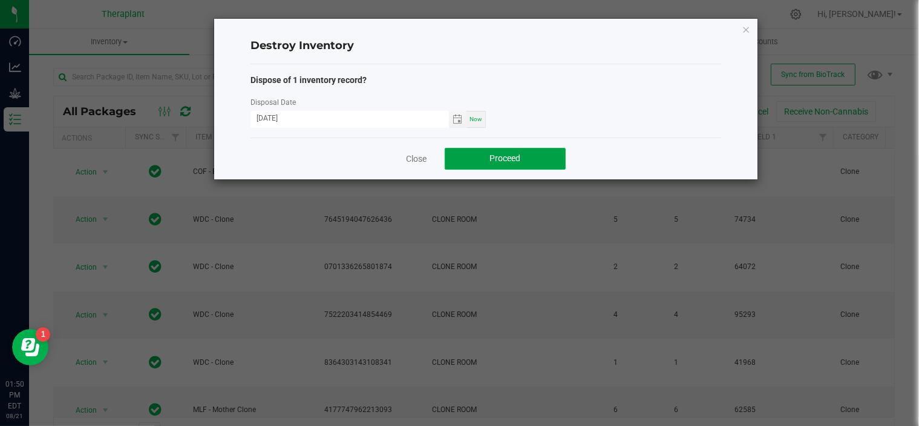
click at [516, 154] on span "Proceed" at bounding box center [505, 158] width 31 height 10
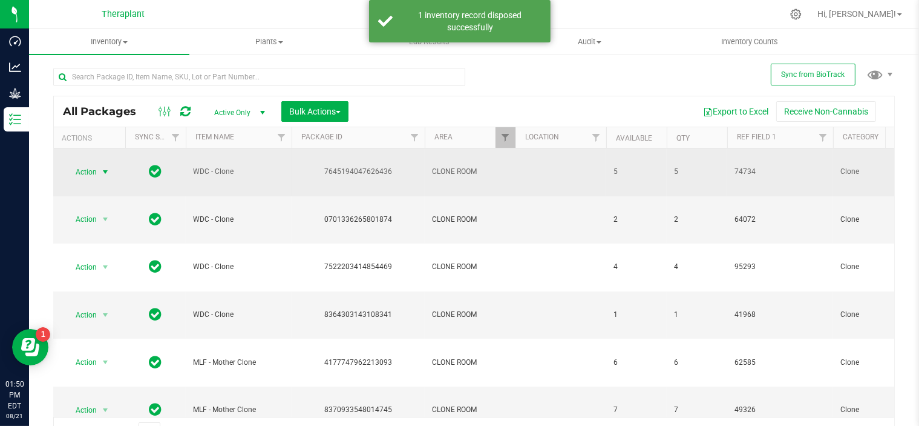
click at [104, 168] on span "select" at bounding box center [105, 172] width 10 height 10
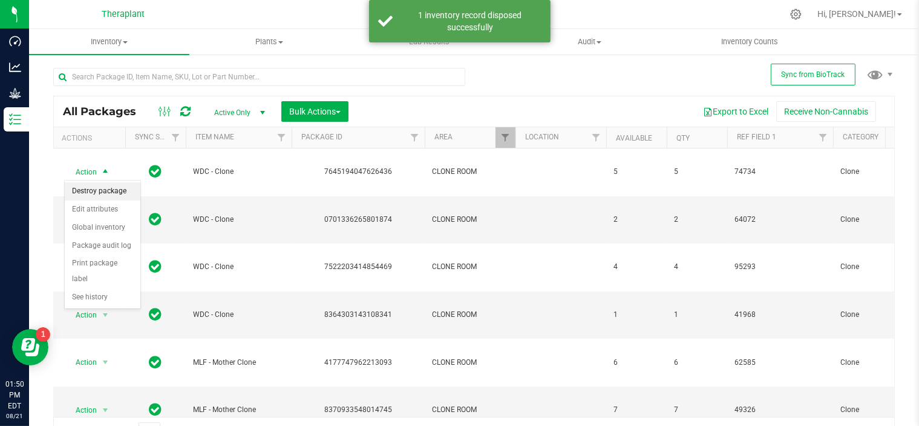
click at [94, 191] on li "Destroy package" at bounding box center [103, 191] width 76 height 18
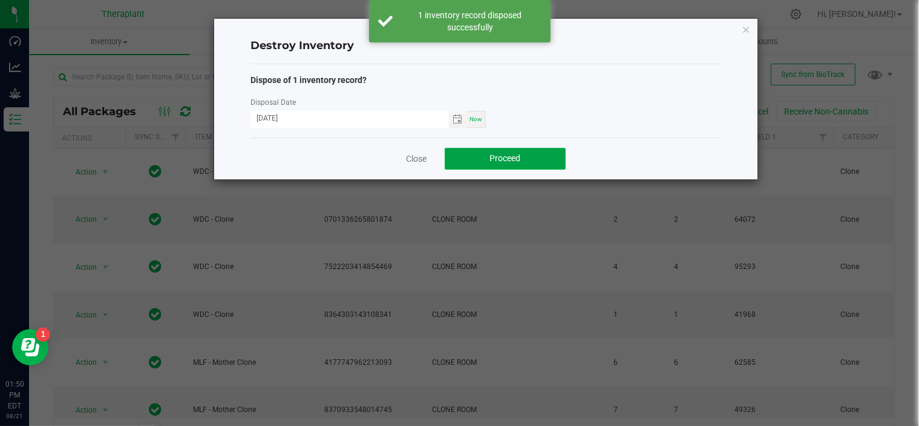
click at [485, 153] on button "Proceed" at bounding box center [505, 159] width 121 height 22
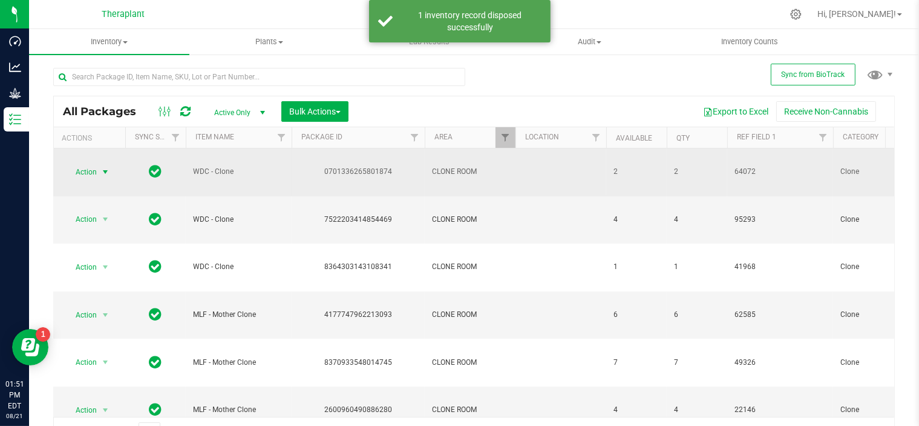
click at [110, 165] on span "select" at bounding box center [105, 171] width 15 height 17
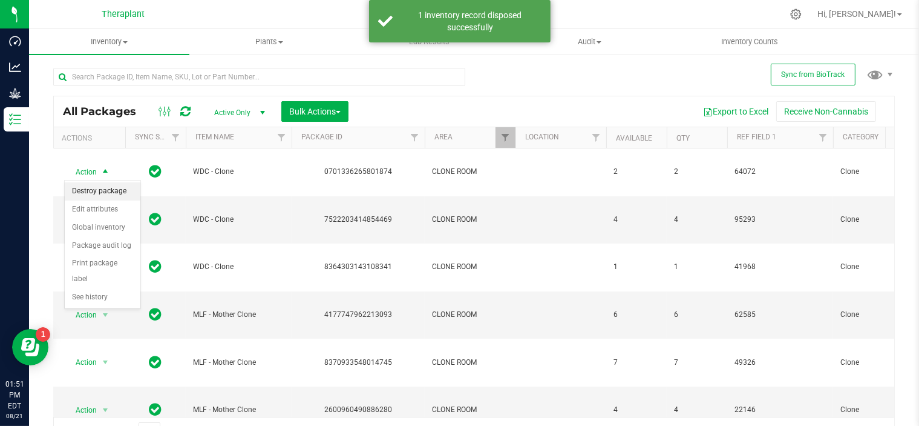
click at [97, 197] on li "Destroy package" at bounding box center [103, 191] width 76 height 18
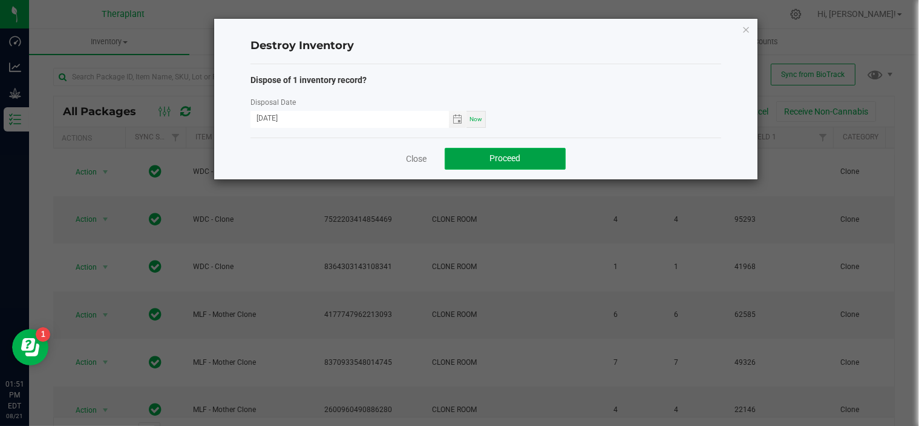
click at [465, 156] on button "Proceed" at bounding box center [505, 159] width 121 height 22
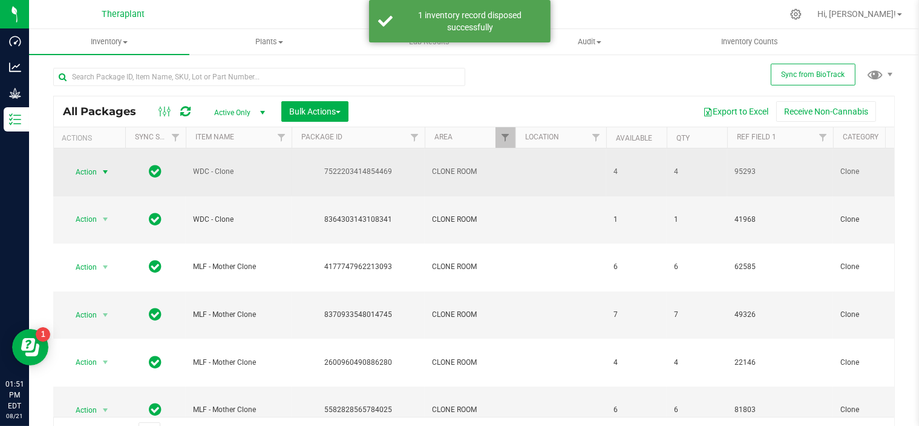
click at [104, 173] on span "select" at bounding box center [105, 172] width 10 height 10
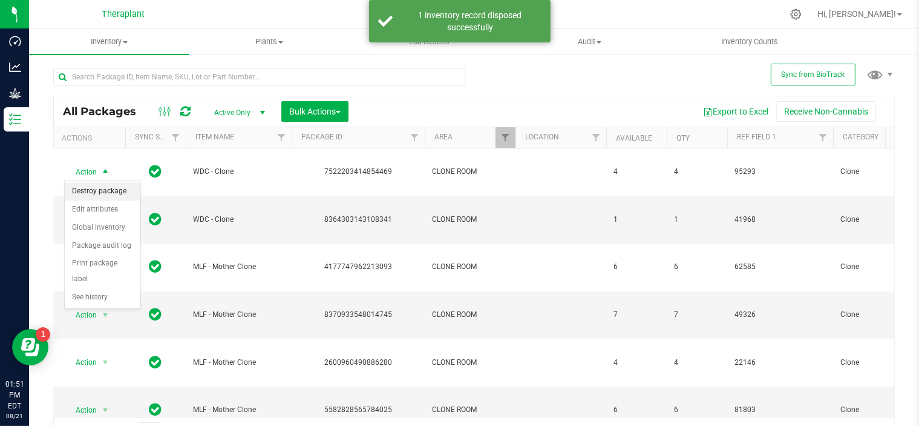
click at [107, 189] on li "Destroy package" at bounding box center [103, 191] width 76 height 18
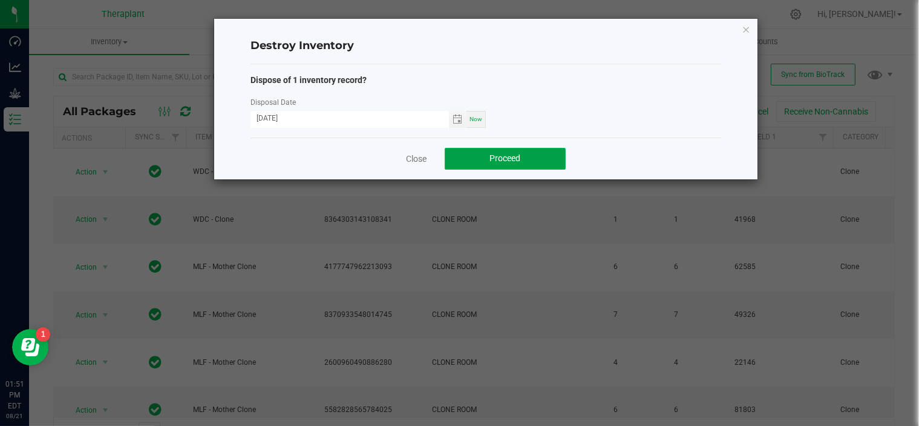
click at [455, 153] on button "Proceed" at bounding box center [505, 159] width 121 height 22
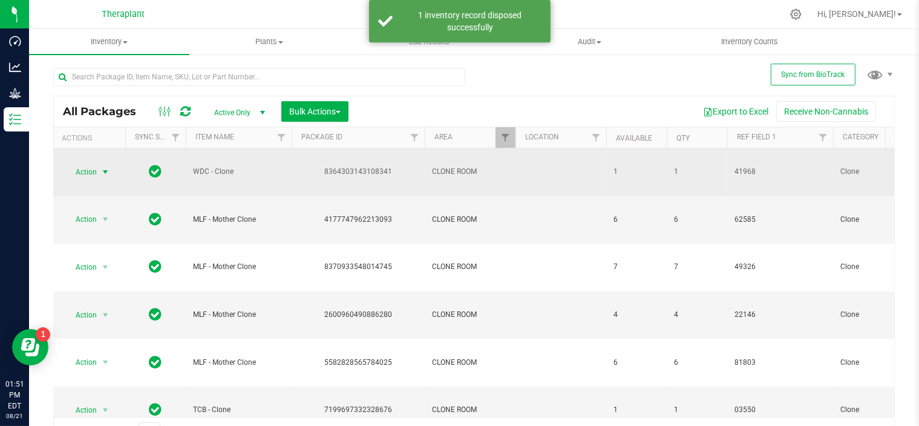
click at [103, 173] on span "select" at bounding box center [105, 172] width 10 height 10
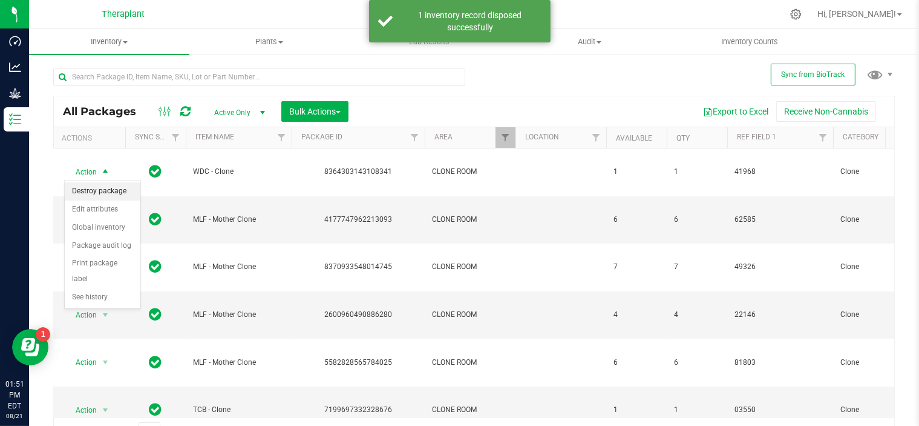
click at [98, 194] on li "Destroy package" at bounding box center [103, 191] width 76 height 18
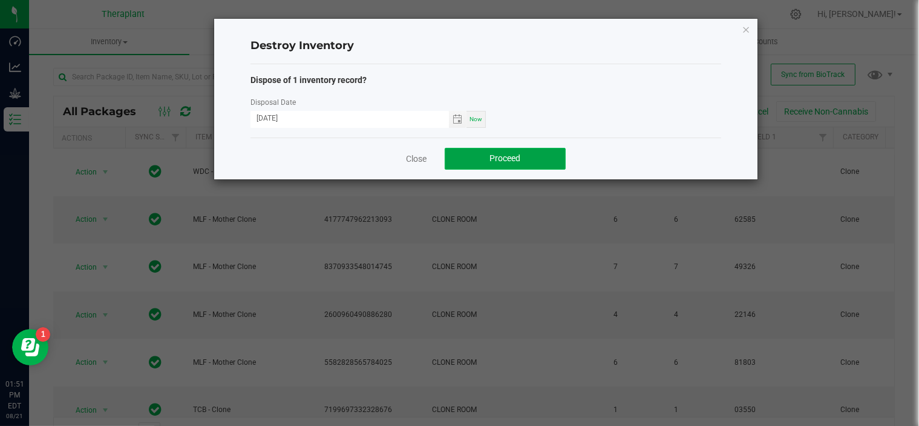
click at [507, 163] on span "Proceed" at bounding box center [505, 158] width 31 height 10
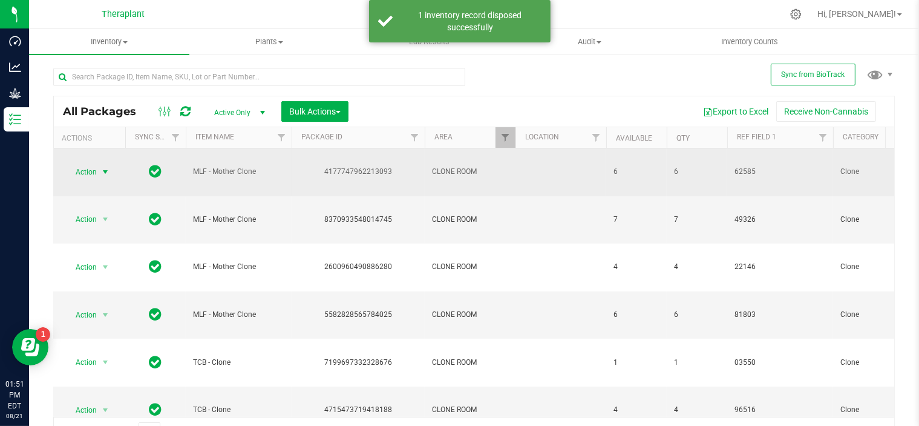
click at [99, 175] on span "select" at bounding box center [105, 171] width 15 height 17
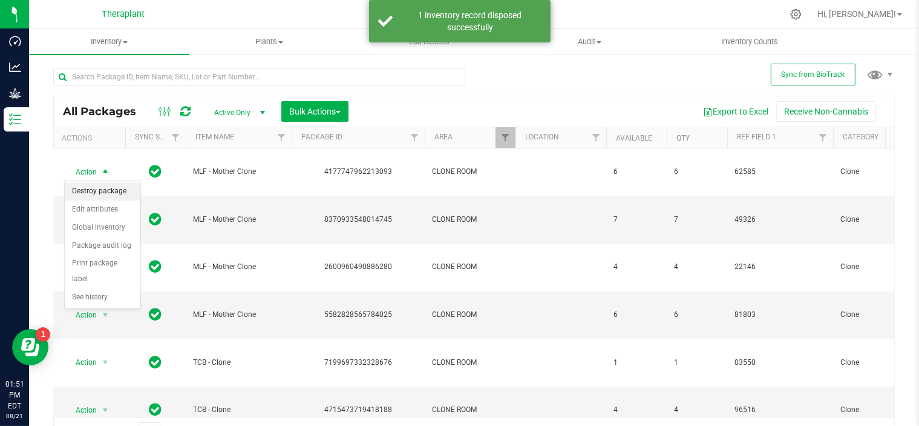
click at [99, 194] on li "Destroy package" at bounding box center [103, 191] width 76 height 18
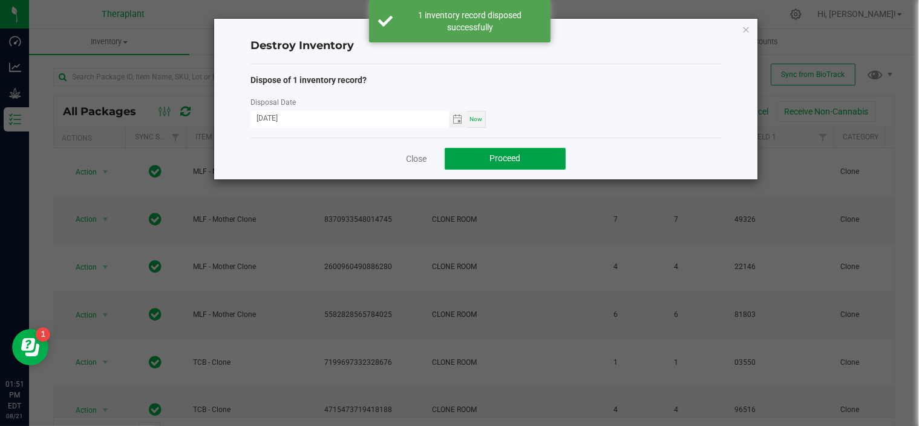
click at [486, 154] on button "Proceed" at bounding box center [505, 159] width 121 height 22
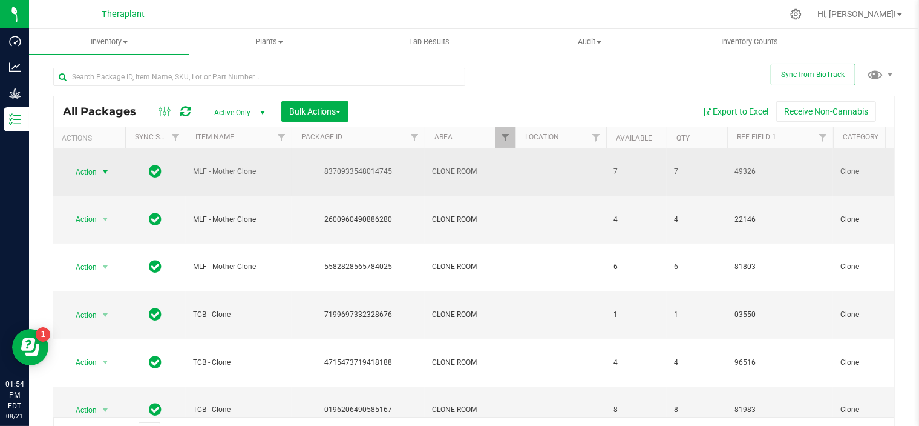
click at [105, 173] on span "select" at bounding box center [105, 172] width 10 height 10
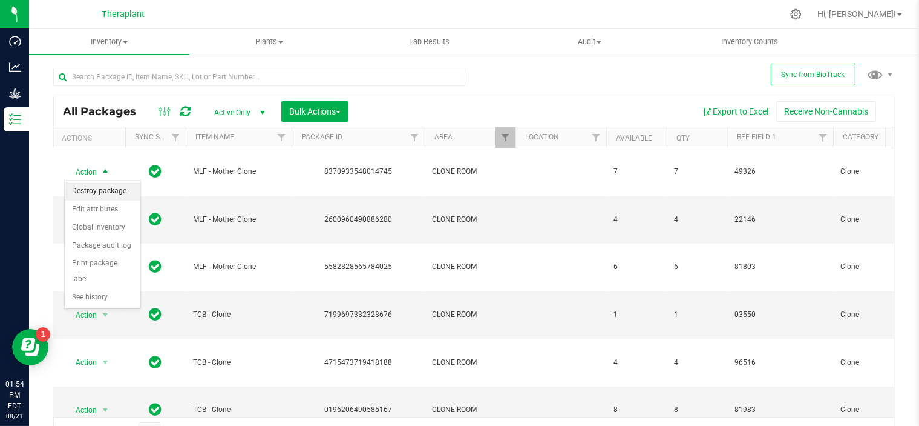
click at [105, 190] on li "Destroy package" at bounding box center [103, 191] width 76 height 18
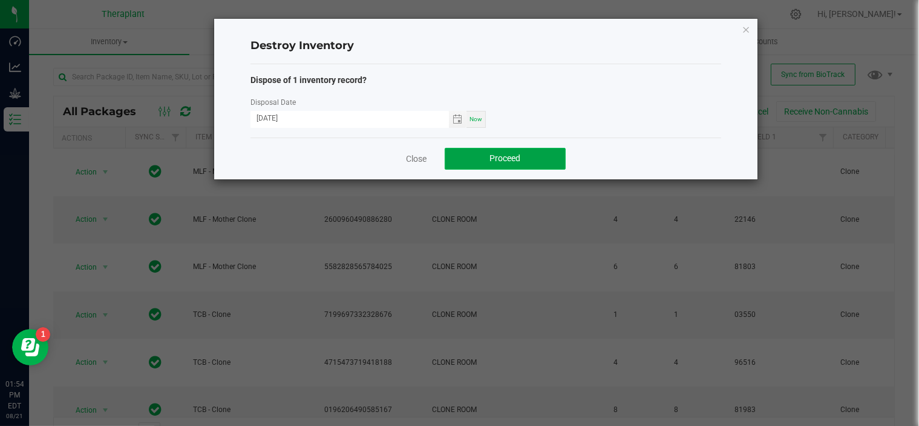
click at [511, 153] on span "Proceed" at bounding box center [505, 158] width 31 height 10
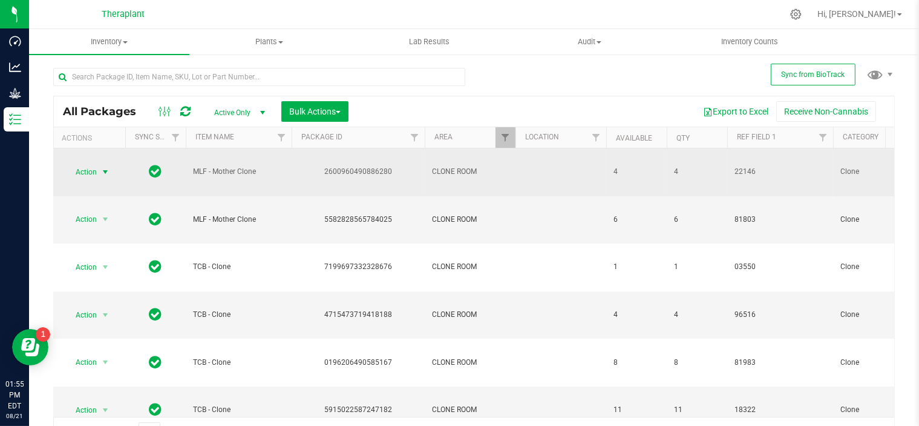
click at [104, 169] on span "select" at bounding box center [105, 172] width 10 height 10
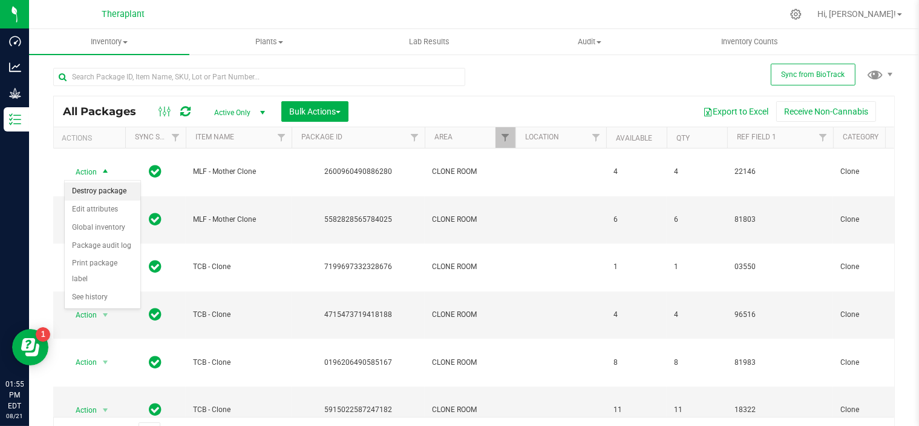
click at [109, 194] on li "Destroy package" at bounding box center [103, 191] width 76 height 18
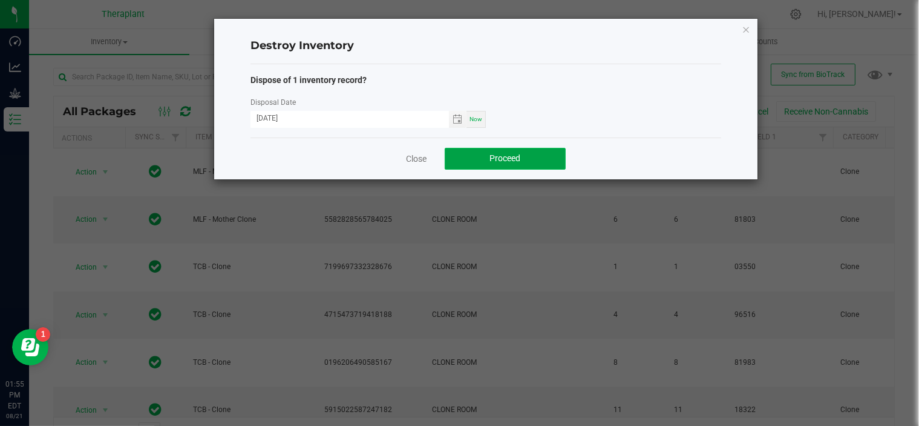
click at [502, 162] on span "Proceed" at bounding box center [505, 158] width 31 height 10
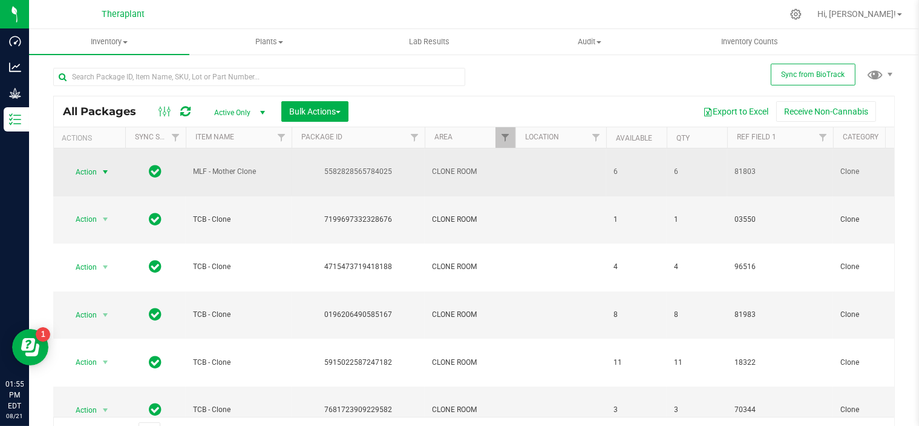
click at [109, 165] on span "select" at bounding box center [105, 171] width 15 height 17
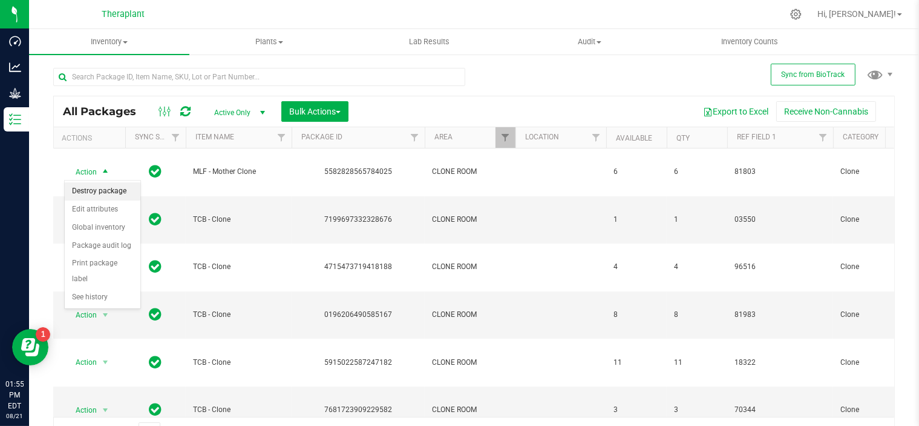
click at [96, 194] on li "Destroy package" at bounding box center [103, 191] width 76 height 18
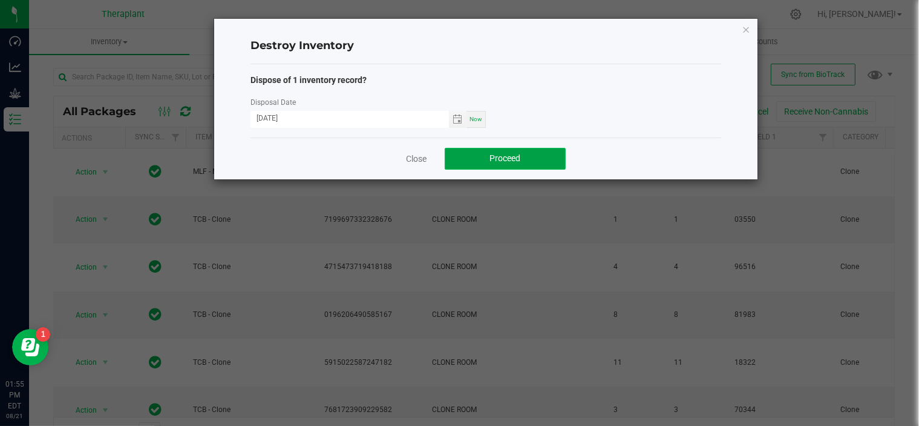
click at [511, 150] on button "Proceed" at bounding box center [505, 159] width 121 height 22
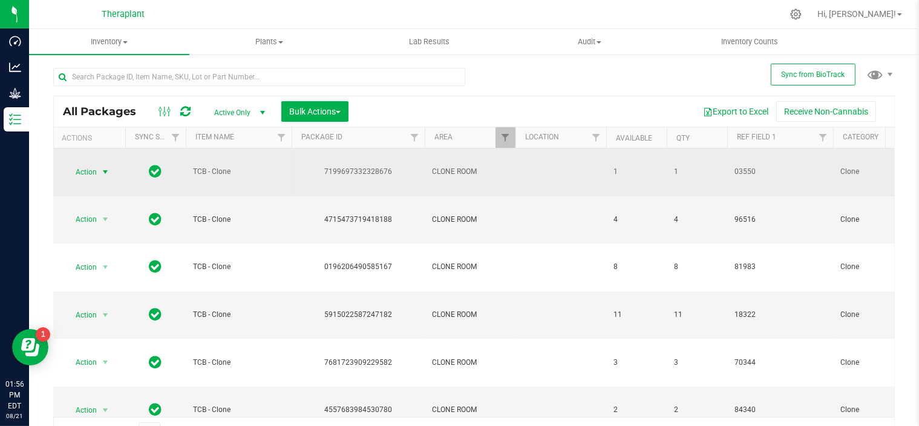
click at [101, 177] on span "select" at bounding box center [105, 171] width 15 height 17
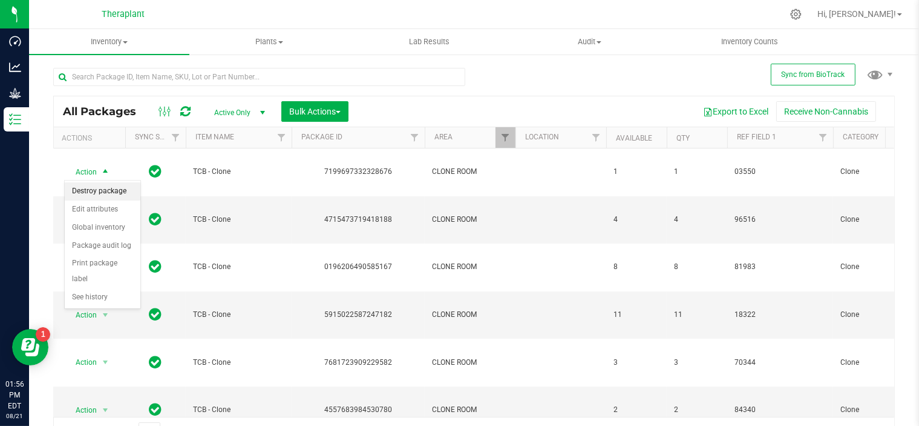
click at [94, 193] on li "Destroy package" at bounding box center [103, 191] width 76 height 18
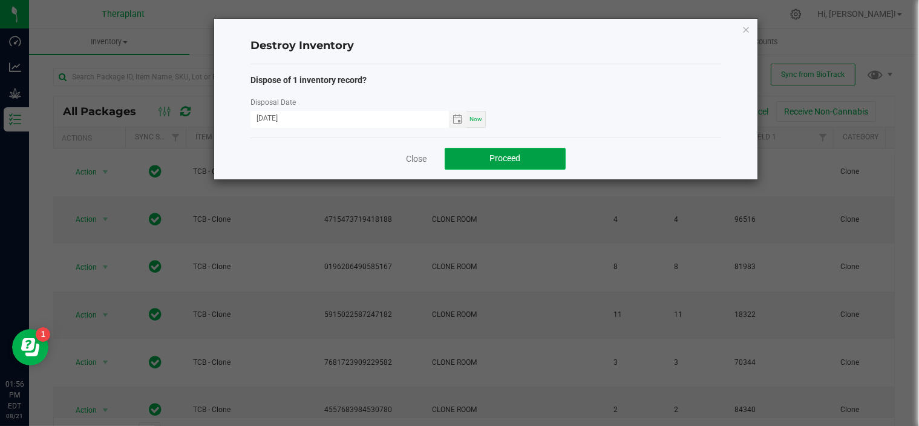
click at [513, 160] on span "Proceed" at bounding box center [505, 158] width 31 height 10
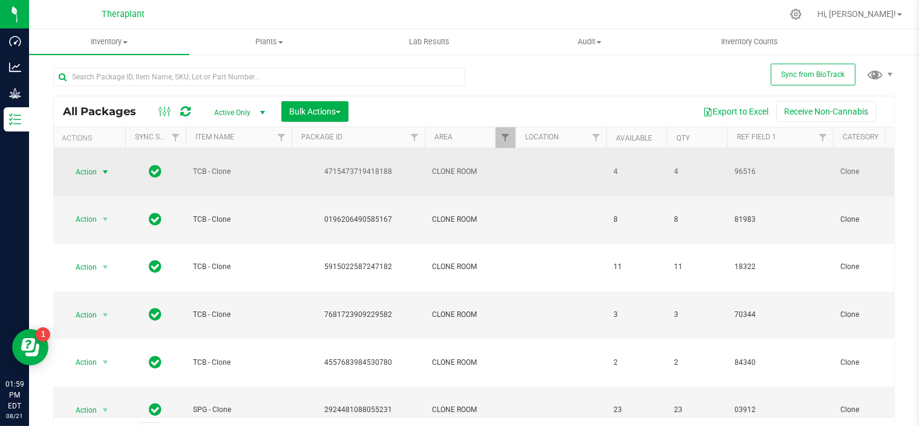
click at [104, 169] on span "select" at bounding box center [105, 172] width 10 height 10
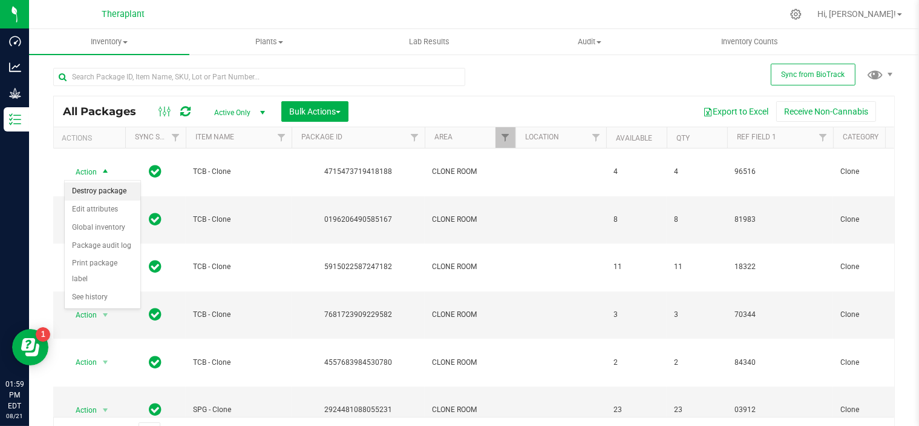
click at [100, 194] on li "Destroy package" at bounding box center [103, 191] width 76 height 18
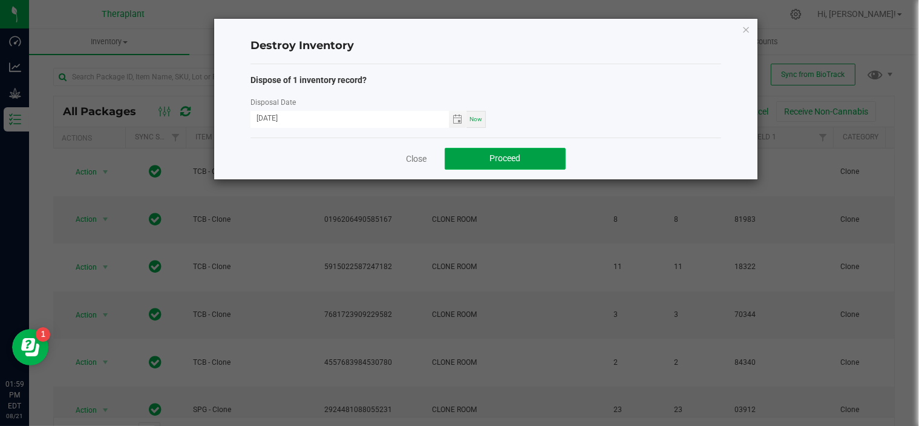
click at [522, 165] on button "Proceed" at bounding box center [505, 159] width 121 height 22
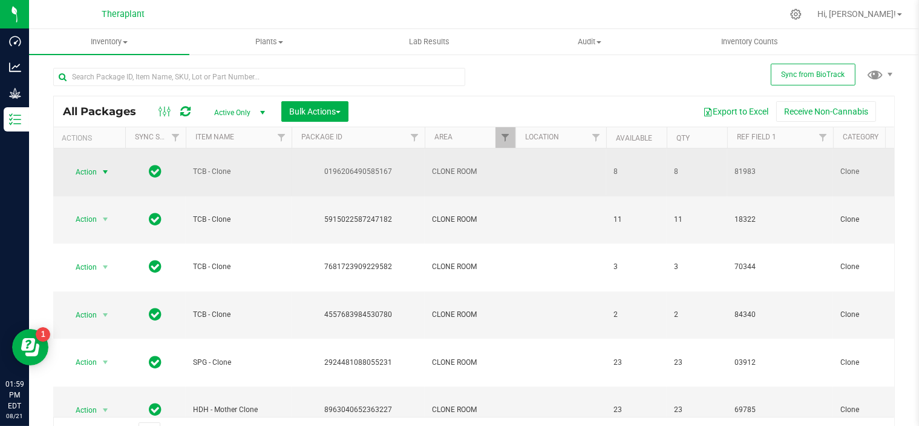
click at [109, 171] on span "select" at bounding box center [105, 172] width 10 height 10
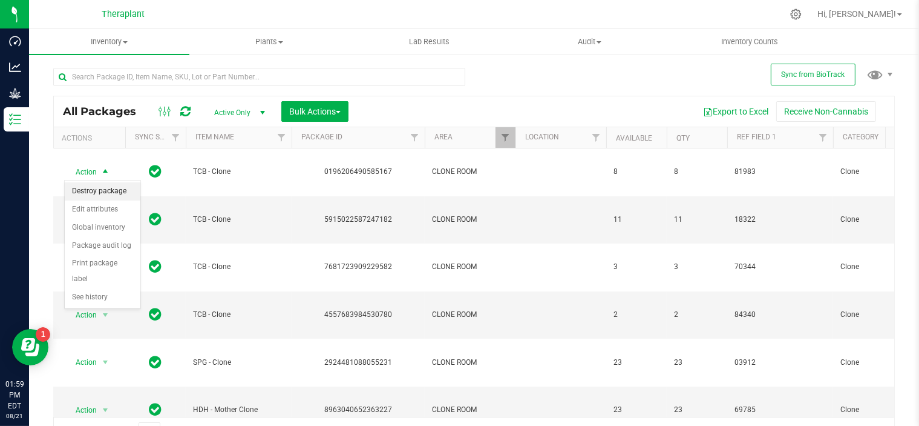
click at [96, 191] on li "Destroy package" at bounding box center [103, 191] width 76 height 18
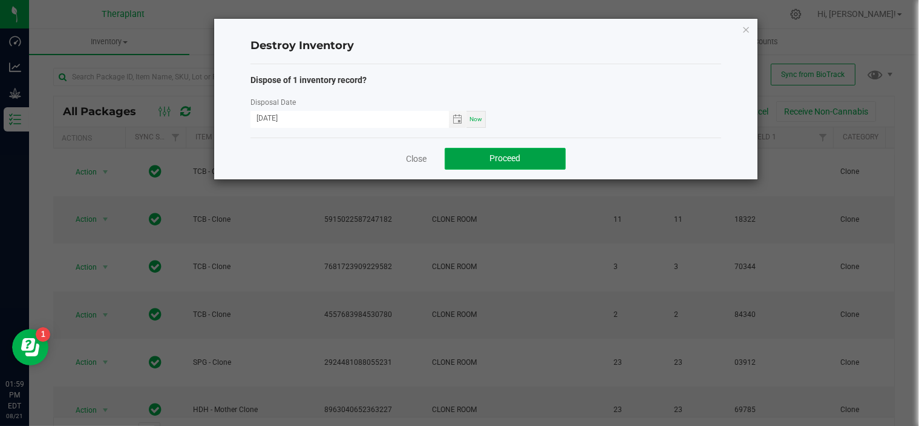
click at [500, 157] on span "Proceed" at bounding box center [505, 158] width 31 height 10
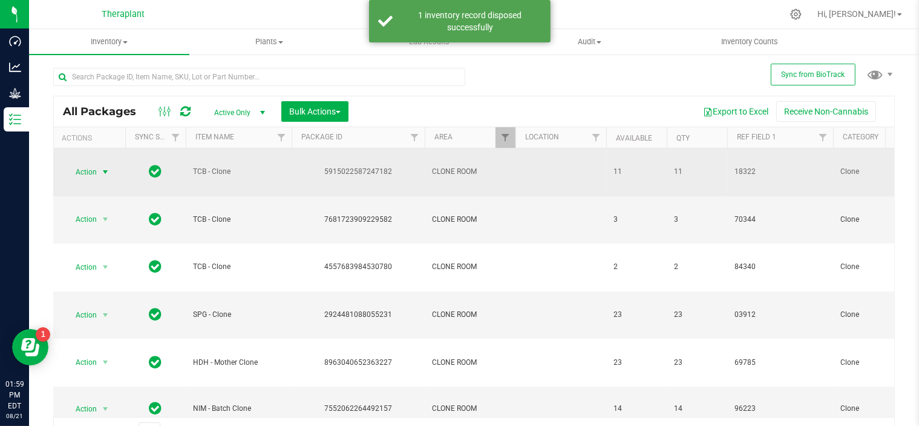
click at [107, 165] on span "select" at bounding box center [105, 171] width 15 height 17
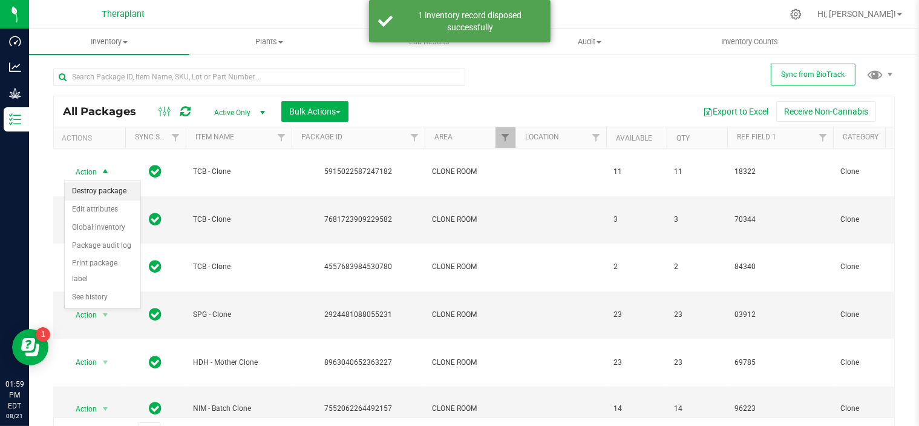
click at [104, 187] on li "Destroy package" at bounding box center [103, 191] width 76 height 18
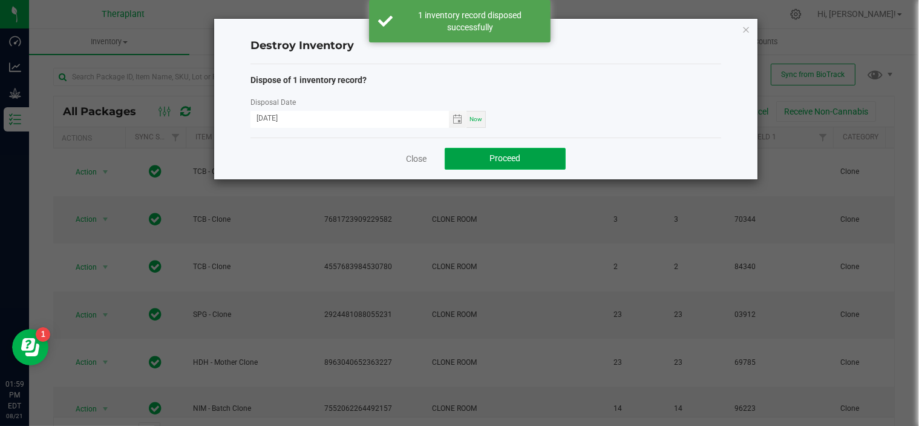
click at [488, 153] on button "Proceed" at bounding box center [505, 159] width 121 height 22
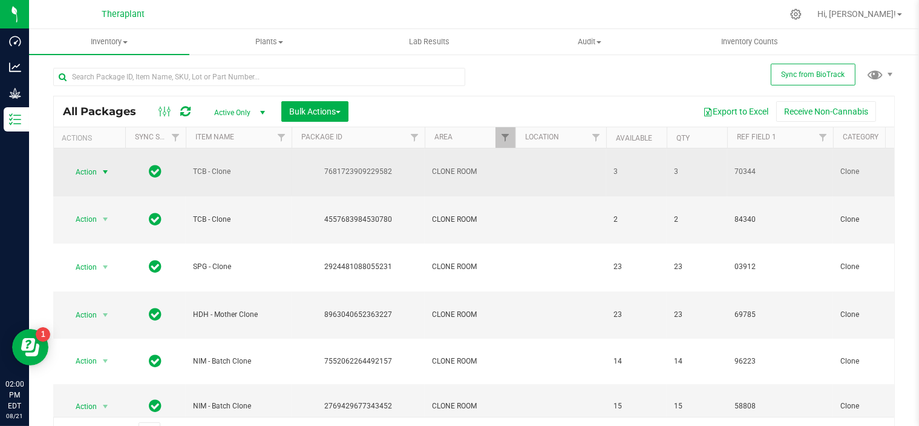
click at [105, 173] on span "select" at bounding box center [105, 172] width 10 height 10
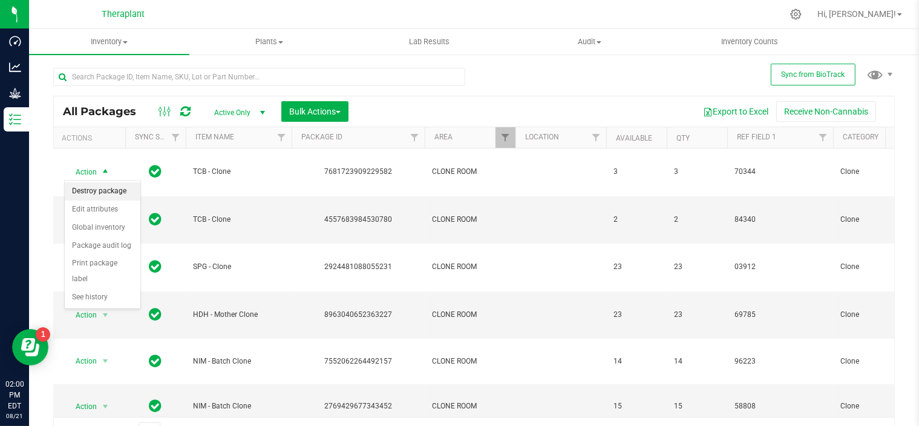
click at [101, 190] on li "Destroy package" at bounding box center [103, 191] width 76 height 18
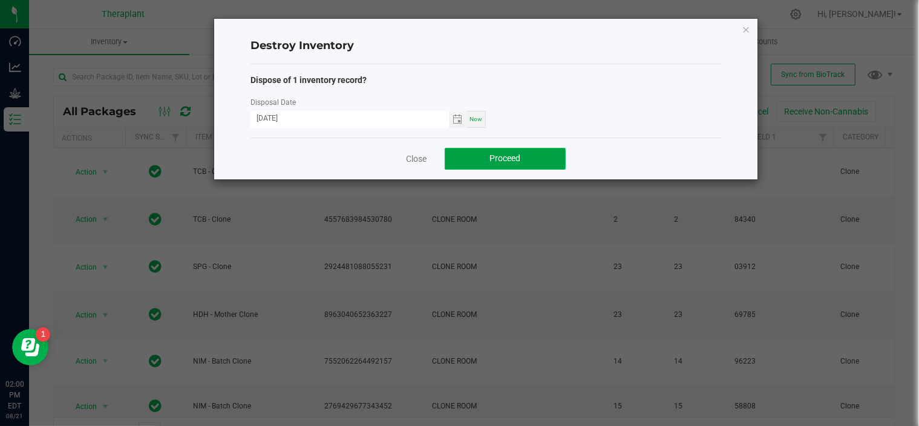
click at [478, 160] on button "Proceed" at bounding box center [505, 159] width 121 height 22
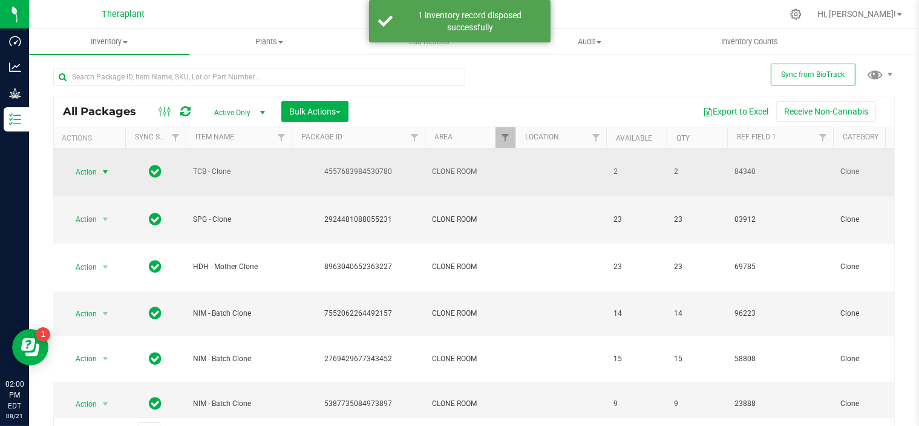
click at [104, 169] on span "select" at bounding box center [105, 172] width 10 height 10
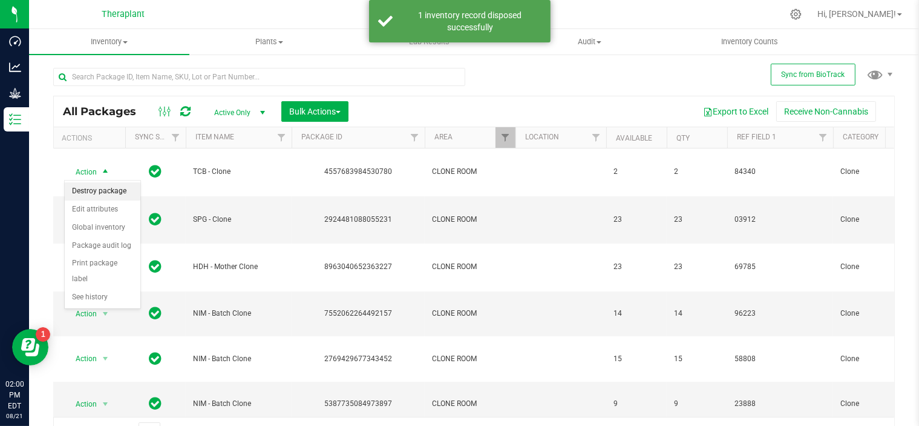
click at [95, 191] on li "Destroy package" at bounding box center [103, 191] width 76 height 18
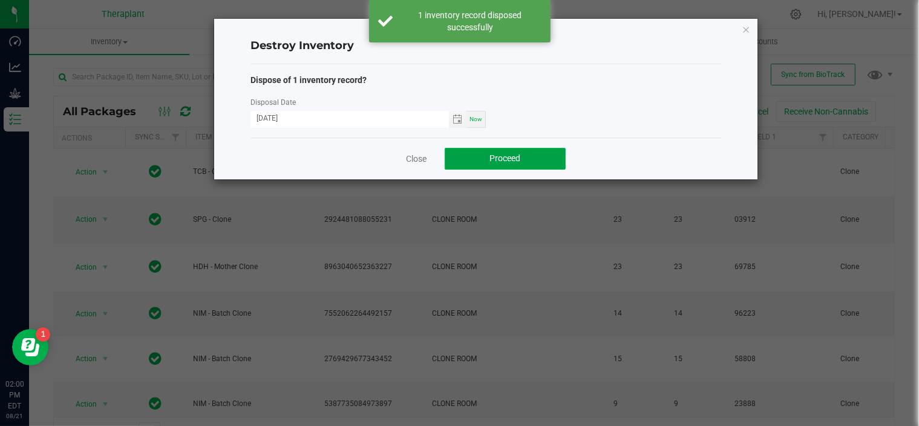
click at [551, 161] on button "Proceed" at bounding box center [505, 159] width 121 height 22
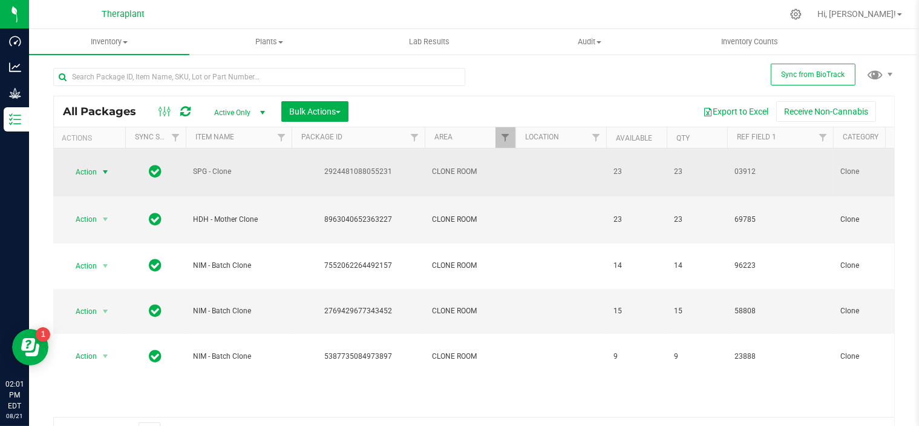
click at [106, 168] on span "select" at bounding box center [105, 172] width 10 height 10
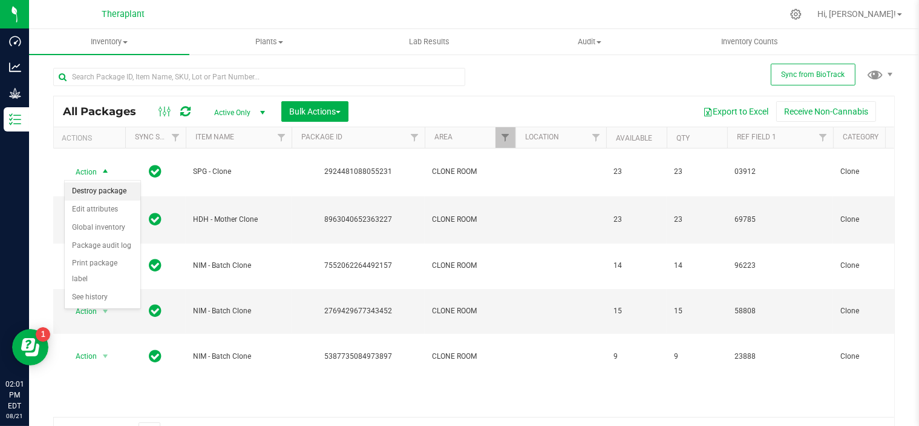
click at [97, 193] on li "Destroy package" at bounding box center [103, 191] width 76 height 18
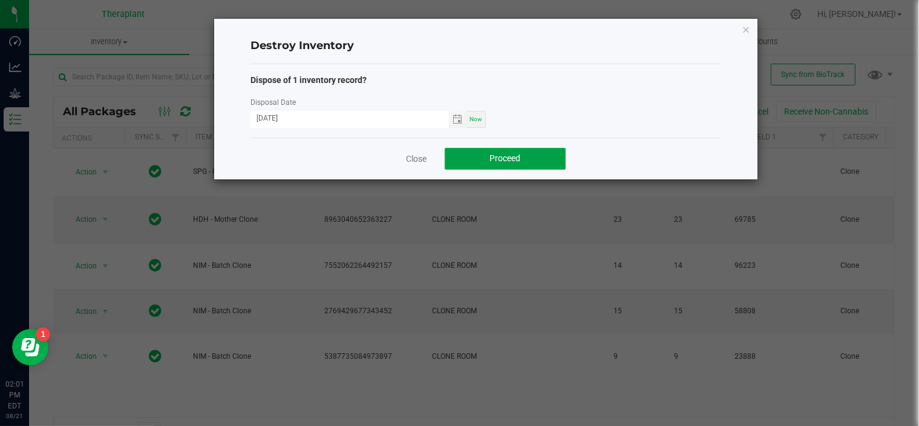
click at [465, 160] on button "Proceed" at bounding box center [505, 159] width 121 height 22
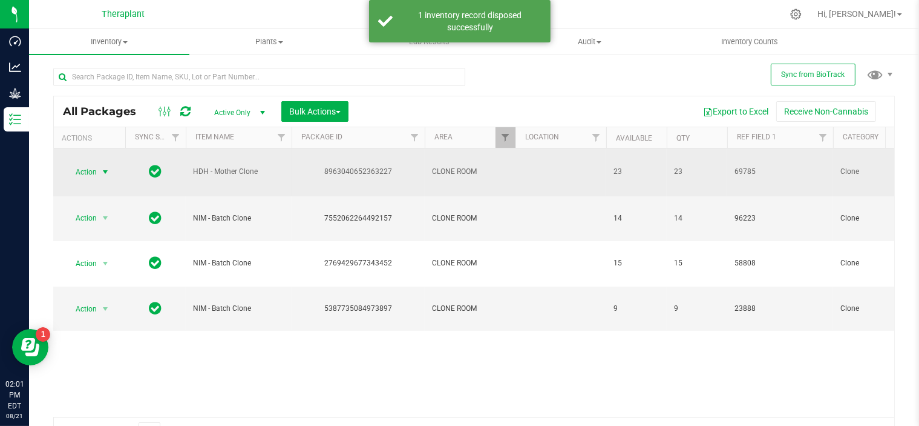
click at [109, 173] on span "select" at bounding box center [105, 172] width 10 height 10
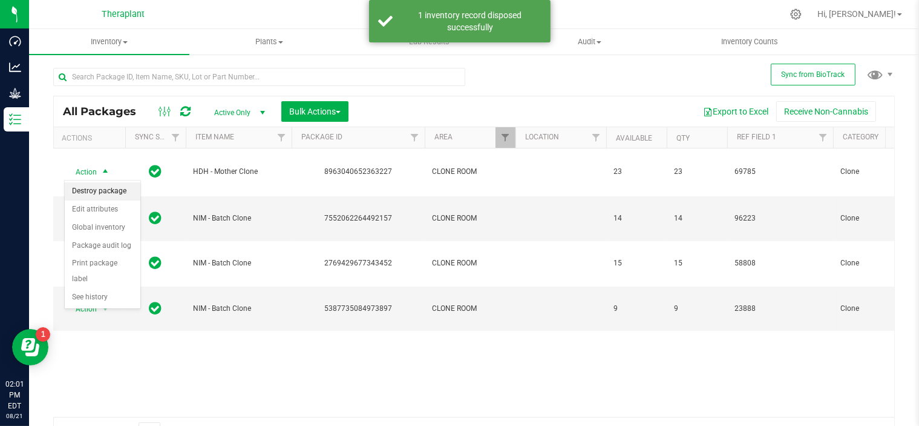
click at [102, 195] on li "Destroy package" at bounding box center [103, 191] width 76 height 18
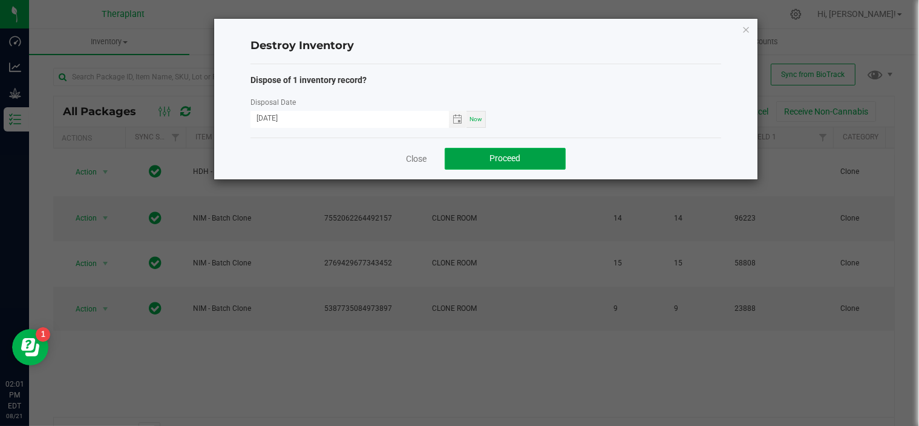
click at [475, 157] on button "Proceed" at bounding box center [505, 159] width 121 height 22
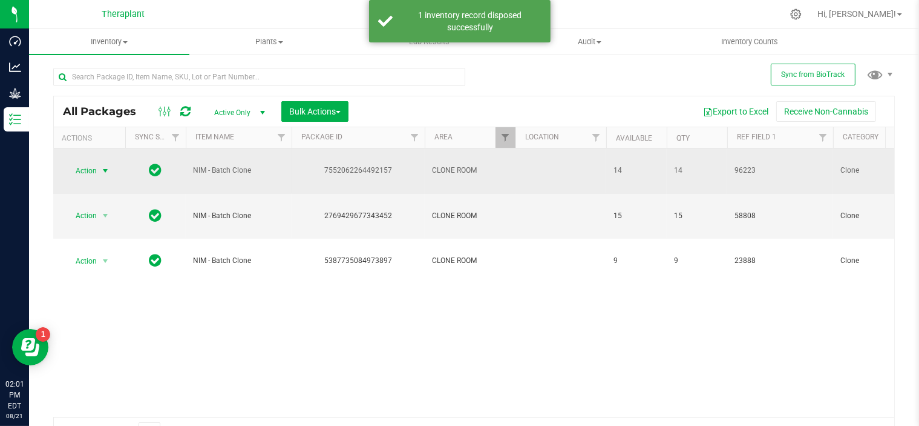
click at [108, 166] on span "select" at bounding box center [105, 171] width 10 height 10
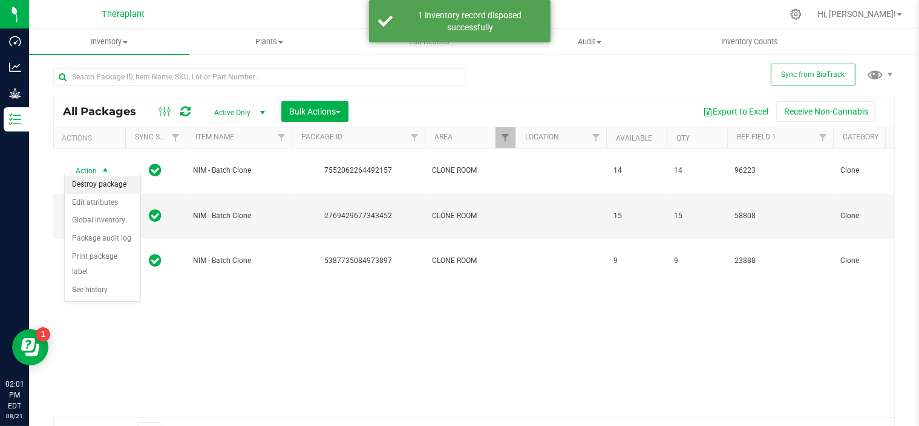
click at [90, 189] on li "Destroy package" at bounding box center [103, 185] width 76 height 18
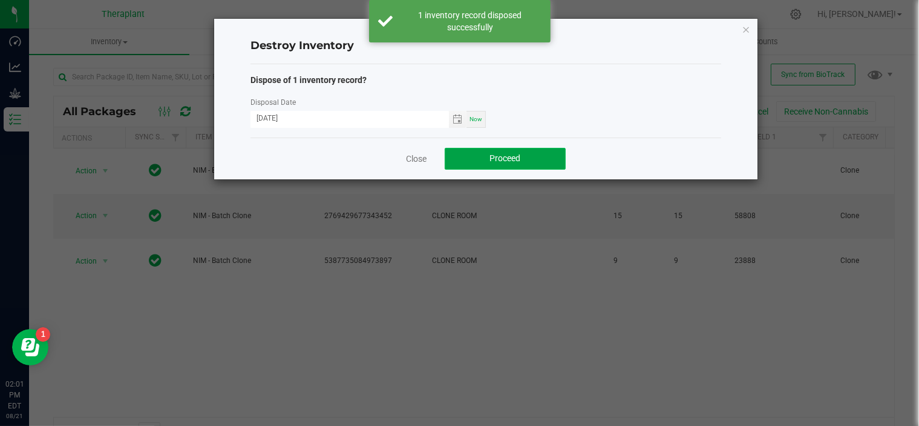
click at [482, 154] on button "Proceed" at bounding box center [505, 159] width 121 height 22
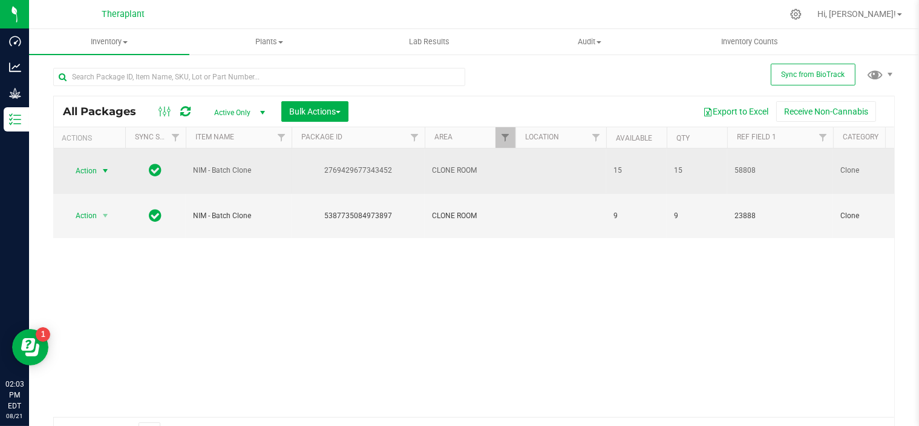
click at [107, 166] on span "select" at bounding box center [105, 171] width 10 height 10
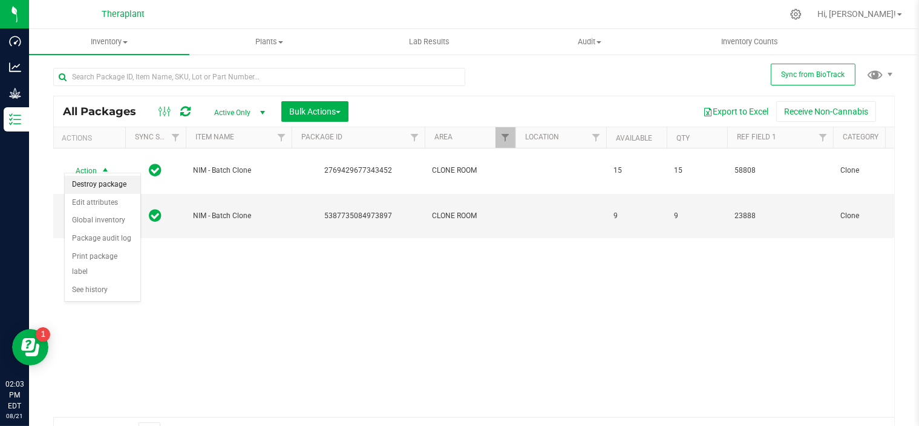
click at [88, 189] on li "Destroy package" at bounding box center [103, 185] width 76 height 18
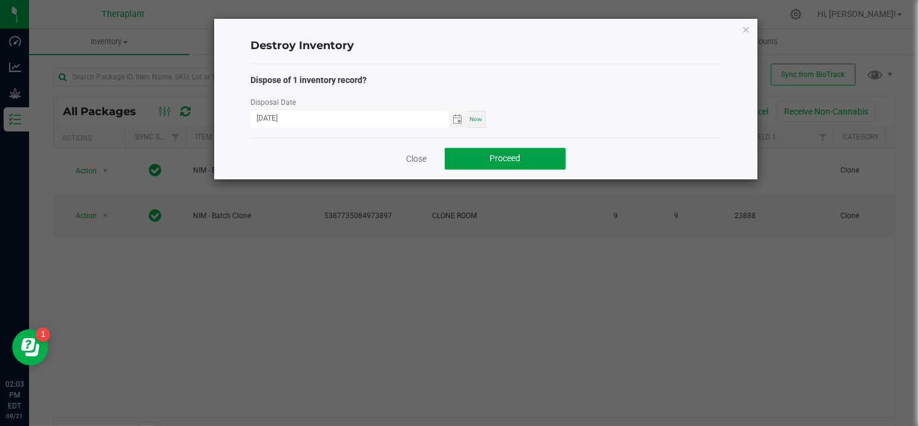
click at [494, 160] on span "Proceed" at bounding box center [505, 158] width 31 height 10
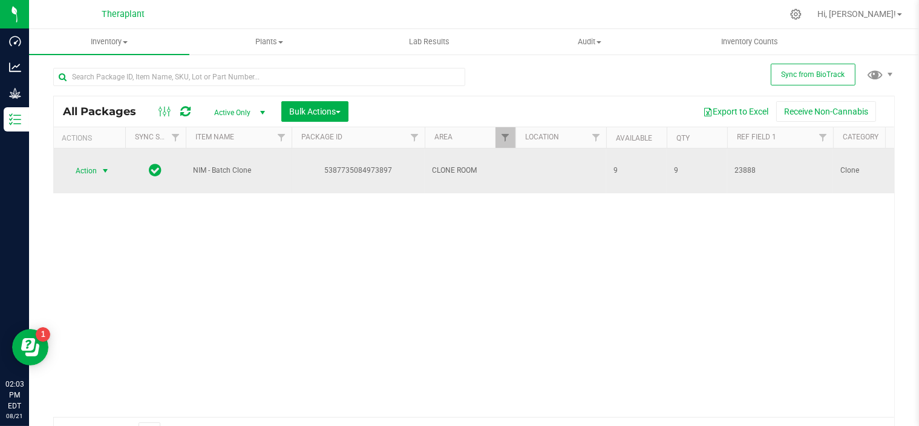
click at [110, 168] on span "select" at bounding box center [105, 170] width 15 height 17
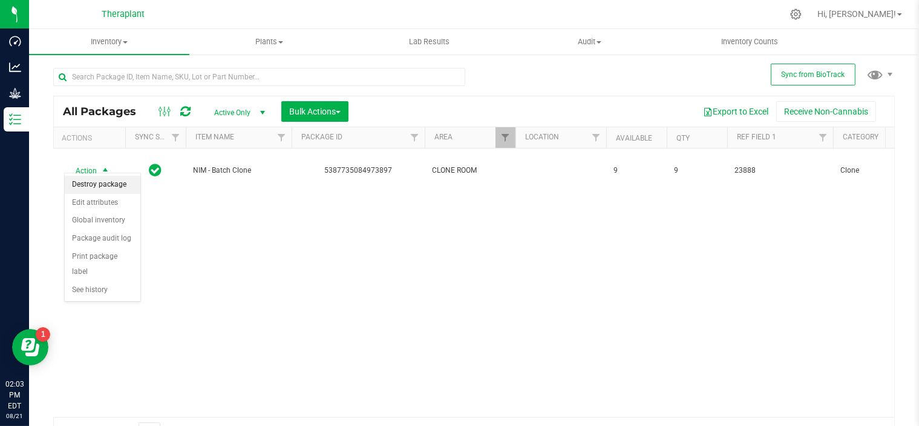
click at [104, 189] on li "Destroy package" at bounding box center [103, 185] width 76 height 18
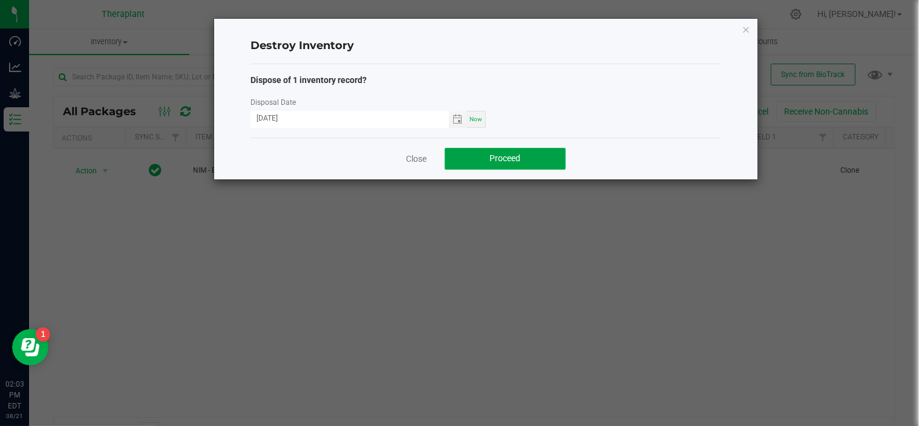
click at [502, 158] on span "Proceed" at bounding box center [505, 158] width 31 height 10
